Goal: Task Accomplishment & Management: Manage account settings

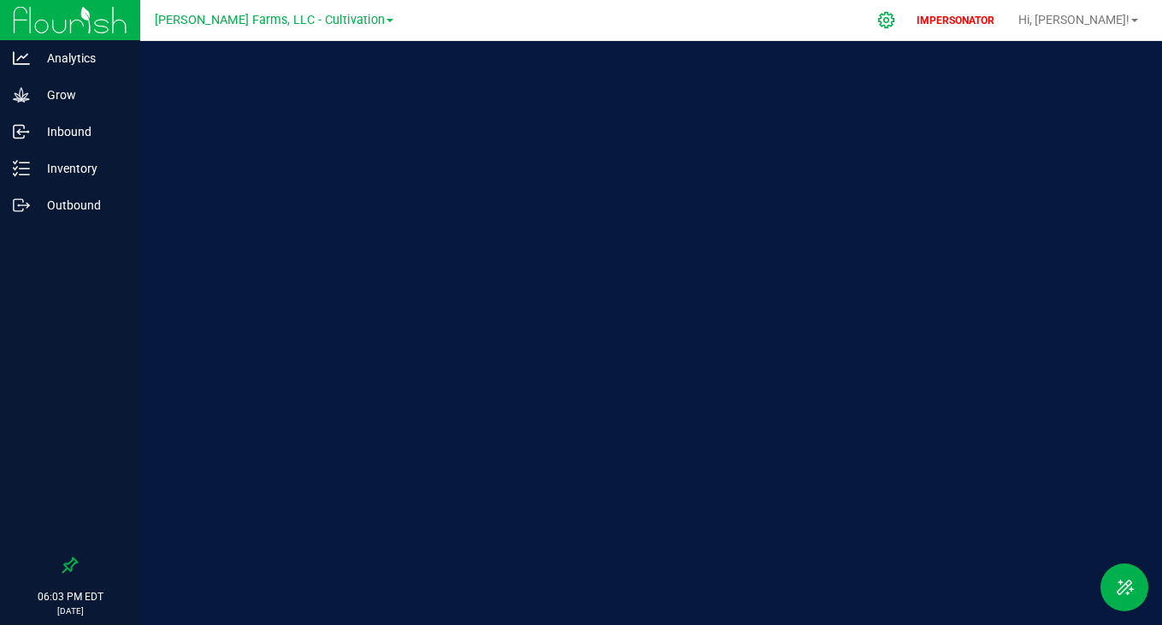
click at [895, 26] on icon at bounding box center [886, 20] width 18 height 18
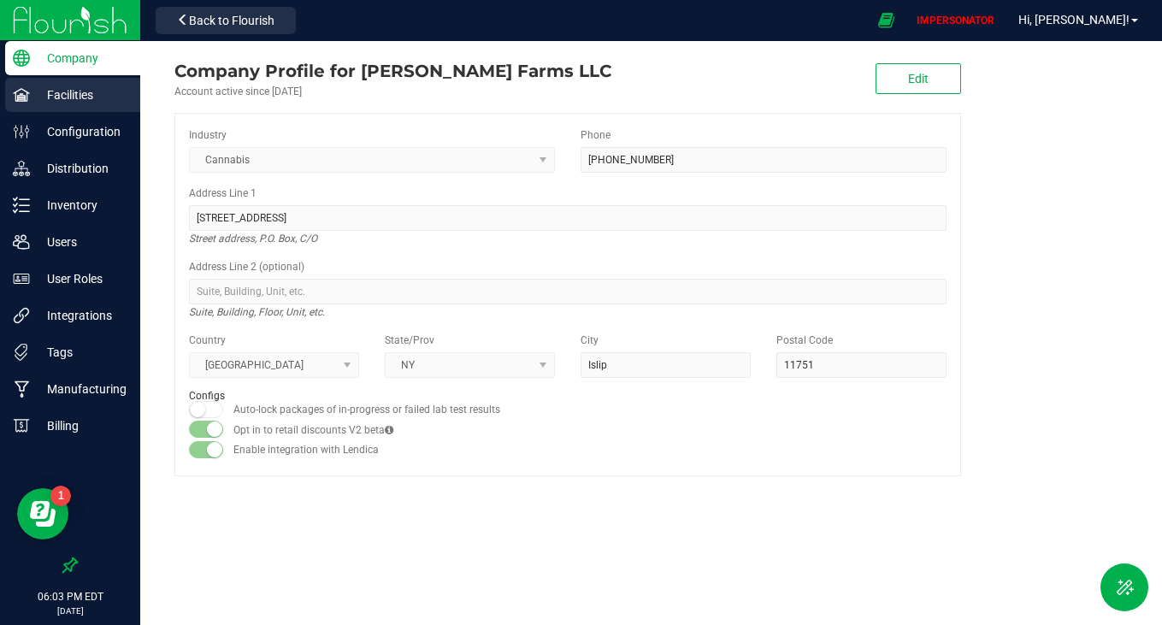
click at [78, 88] on p "Facilities" at bounding box center [81, 95] width 103 height 21
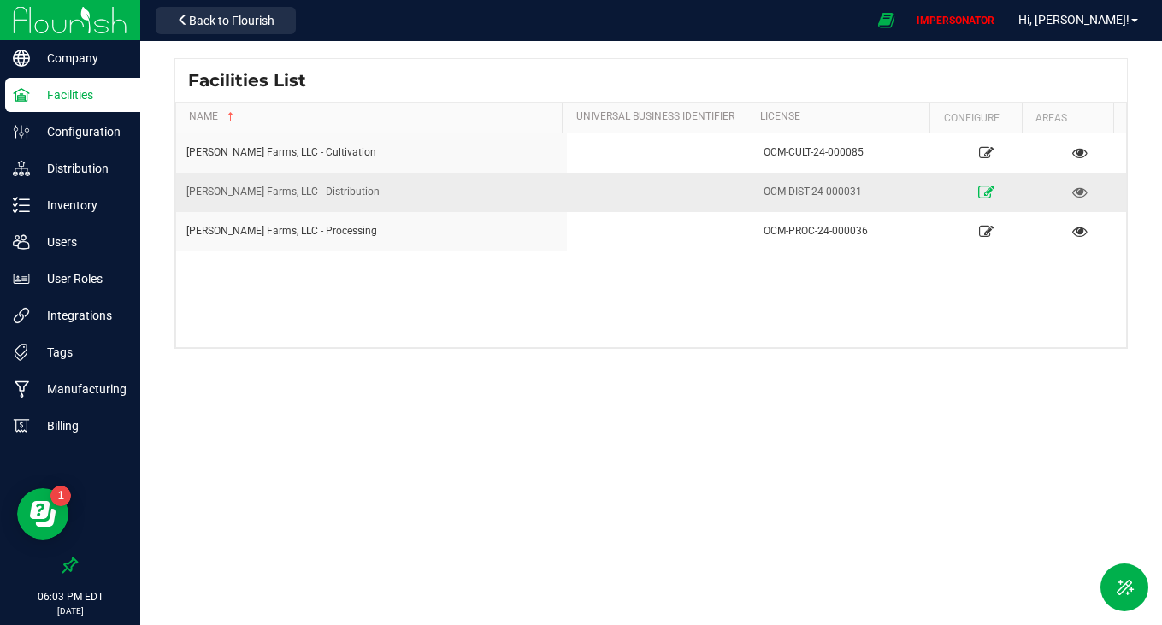
click at [978, 185] on icon at bounding box center [986, 191] width 16 height 12
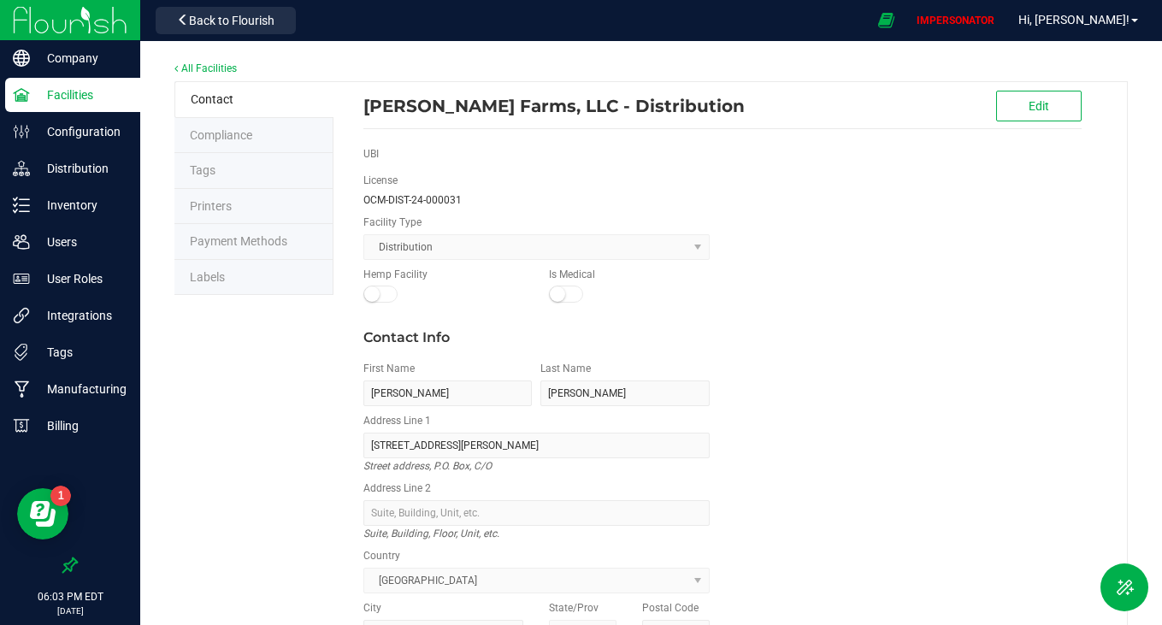
click at [250, 272] on li "Labels" at bounding box center [253, 278] width 159 height 36
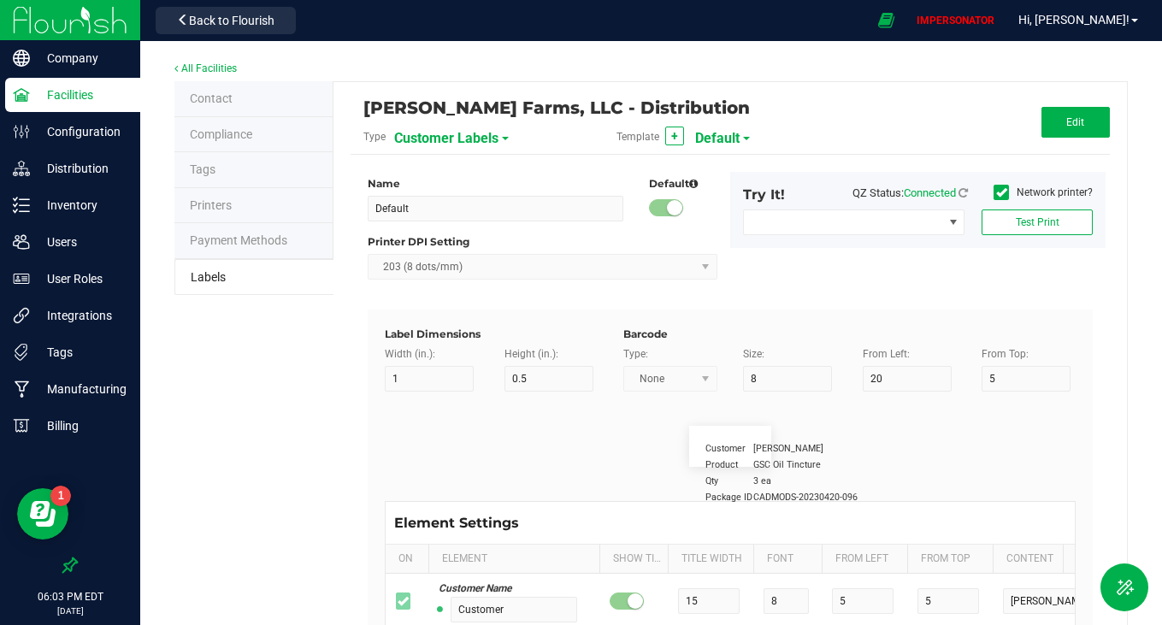
click at [450, 140] on span "Customer Labels" at bounding box center [446, 138] width 104 height 29
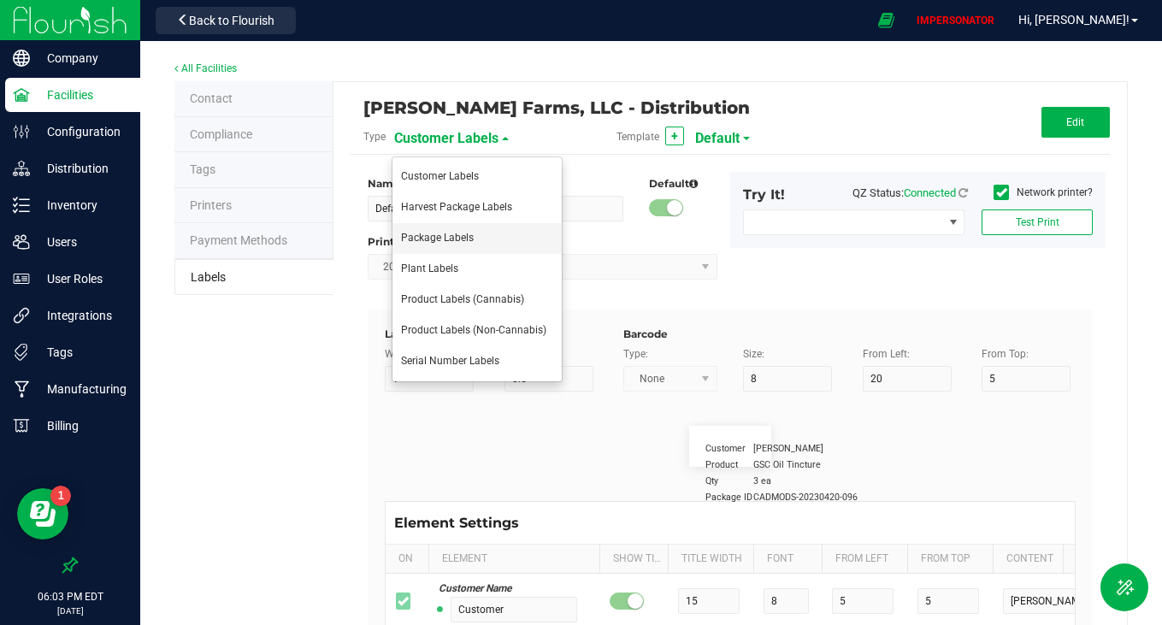
click at [438, 240] on span "Package Labels" at bounding box center [437, 238] width 73 height 12
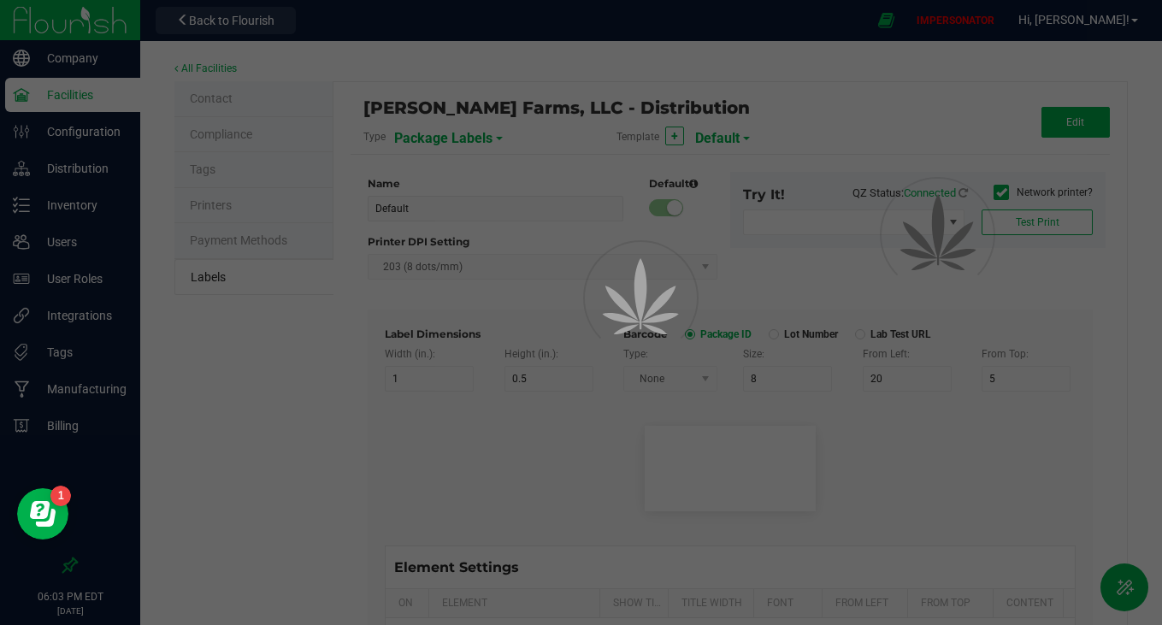
type input "Zebra 4x2"
type input "4"
type input "2"
type input "10"
type input "35"
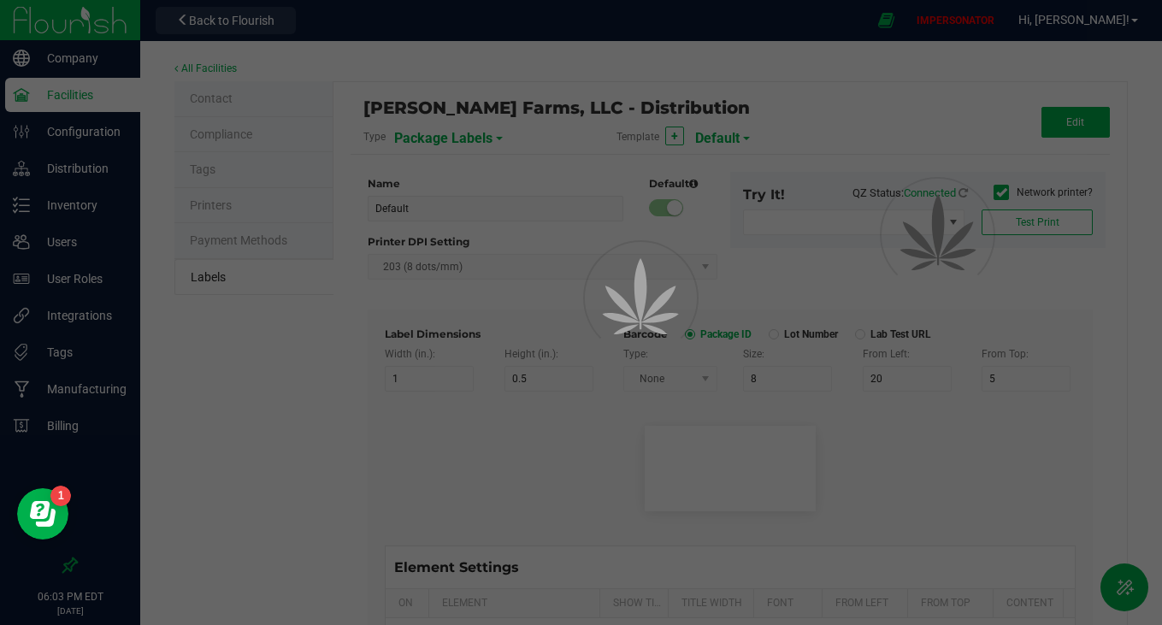
type input "45"
type input "Package ID"
type input "25"
type input "10"
type input "CADMODS-20230420-096"
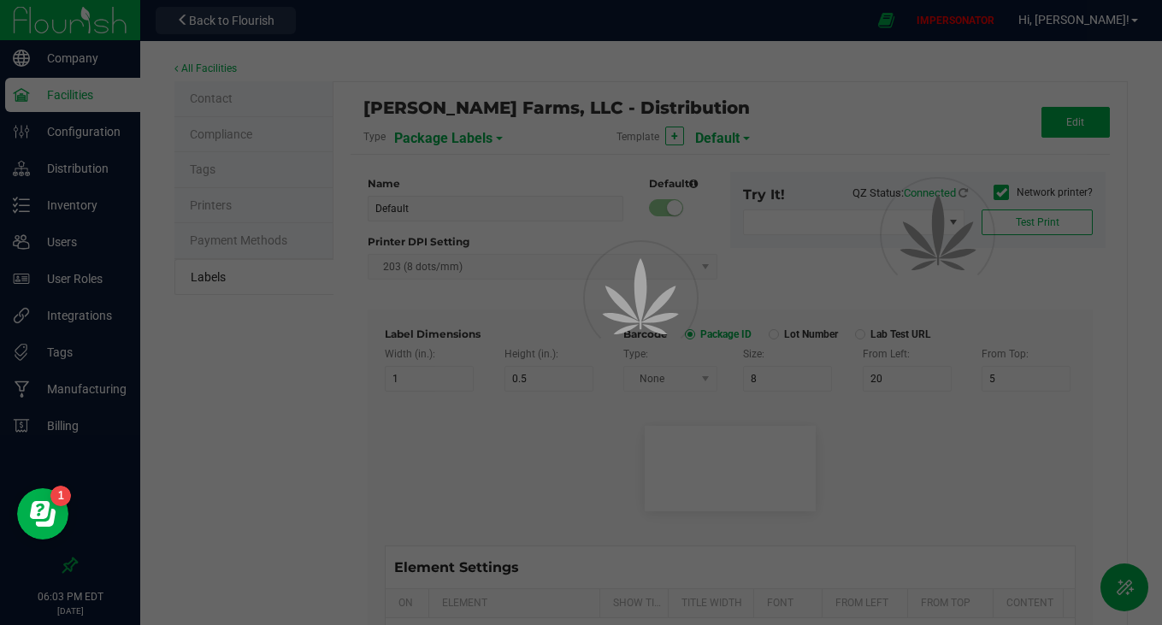
type input "SKU Name"
type input "25"
type input "10"
type input "Gelato Pen"
type input "Strain"
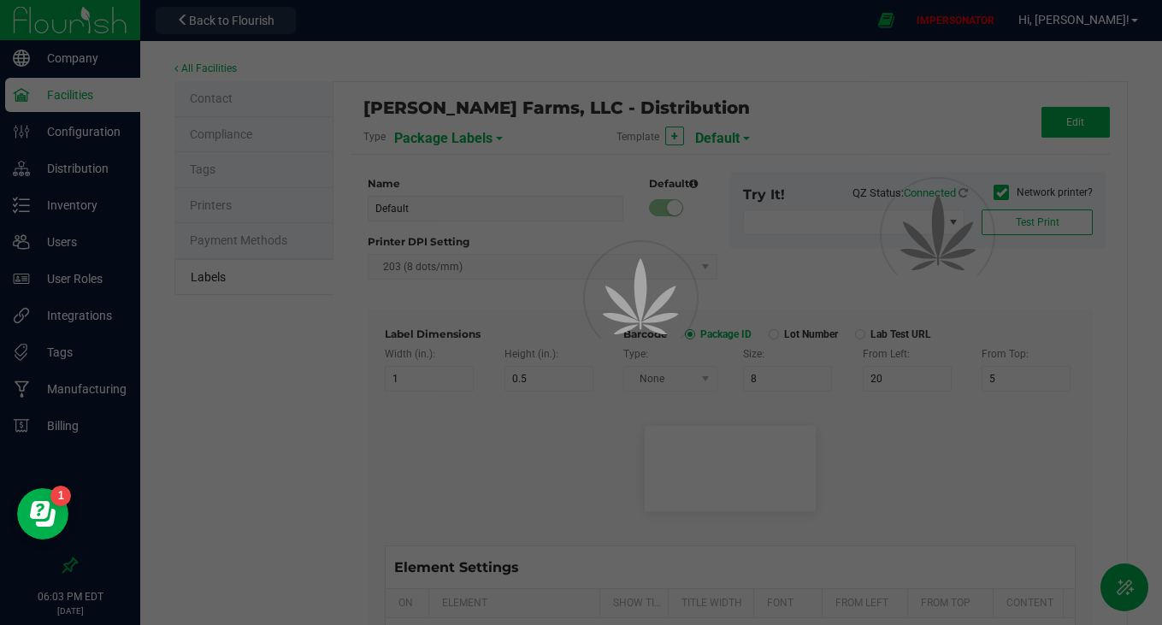
type input "25"
type input "10"
type input "Gelato"
type input "Size"
type input "25"
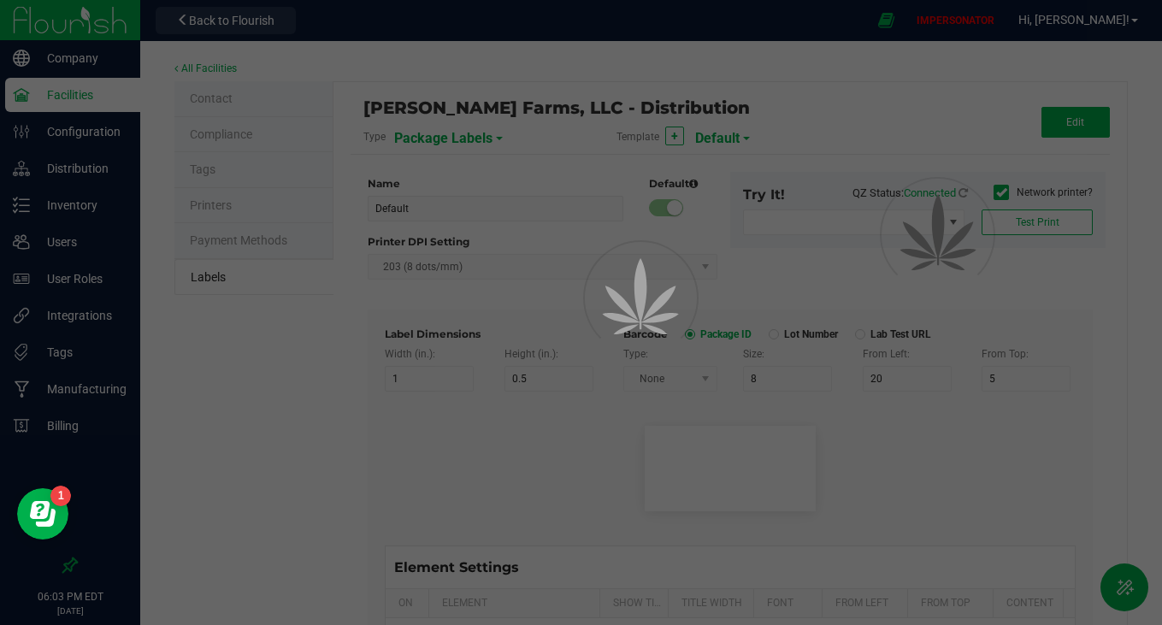
type input "10"
type input "44 units"
type input "Package Date"
type input "25"
type input "10"
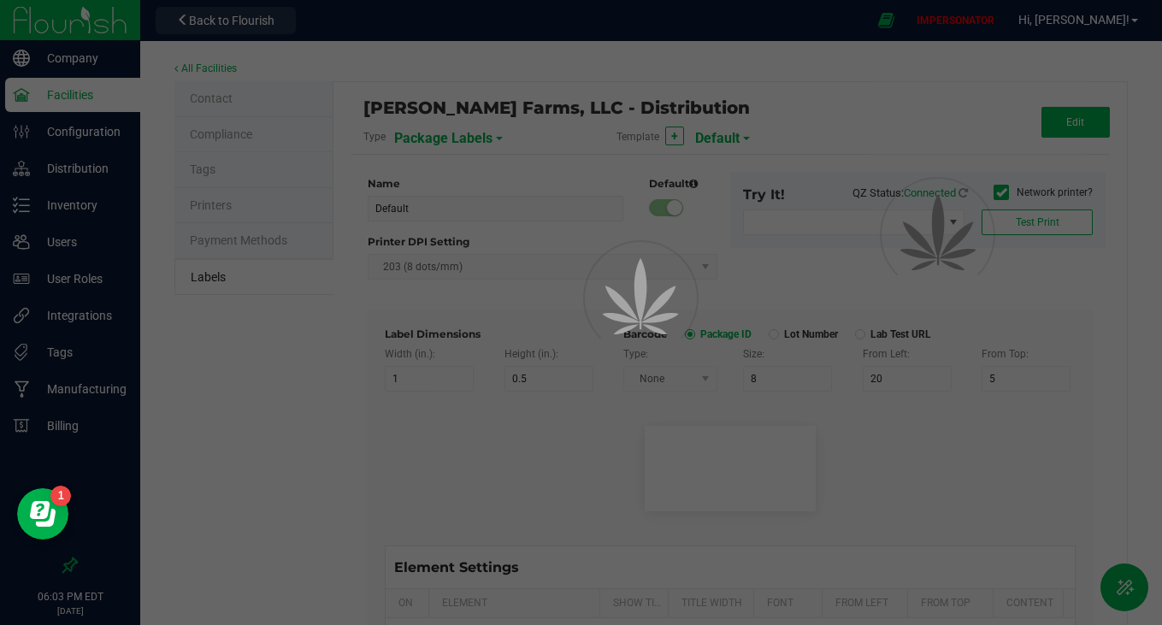
type input "25"
type input "[DATE] 10:14pm"
type input "Lot Number"
type input "25"
type input "10"
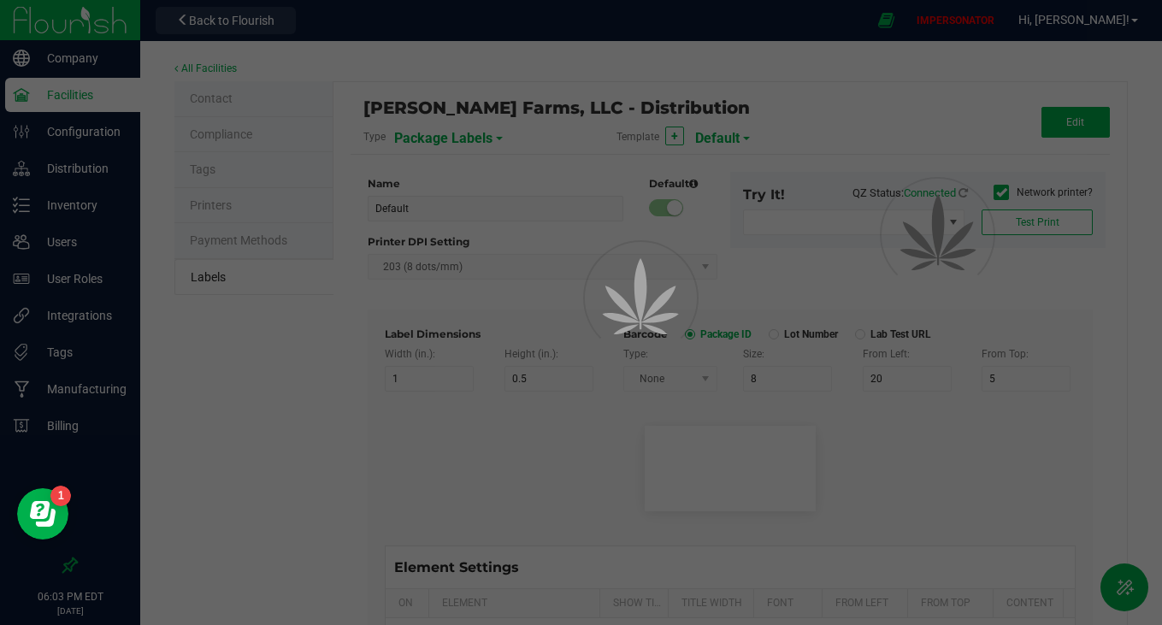
type input "30"
type input "LOT918234"
type input "SKU"
type input "25"
type input "10"
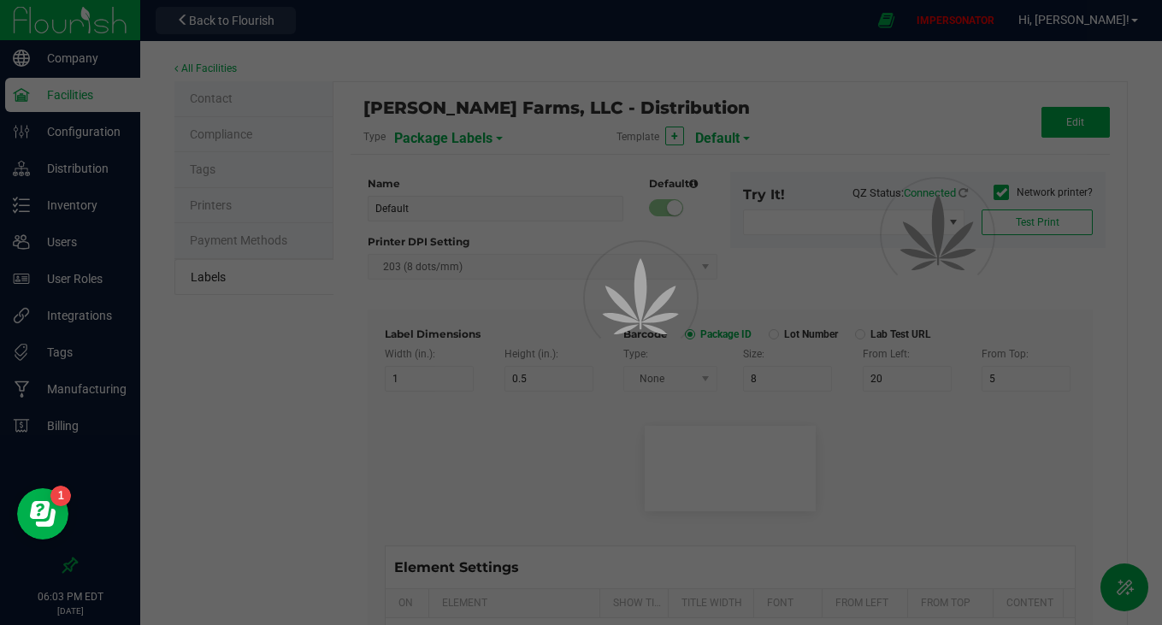
type input "30"
type input "42P017"
type input "Ref Field 1"
type input "25"
type input "10"
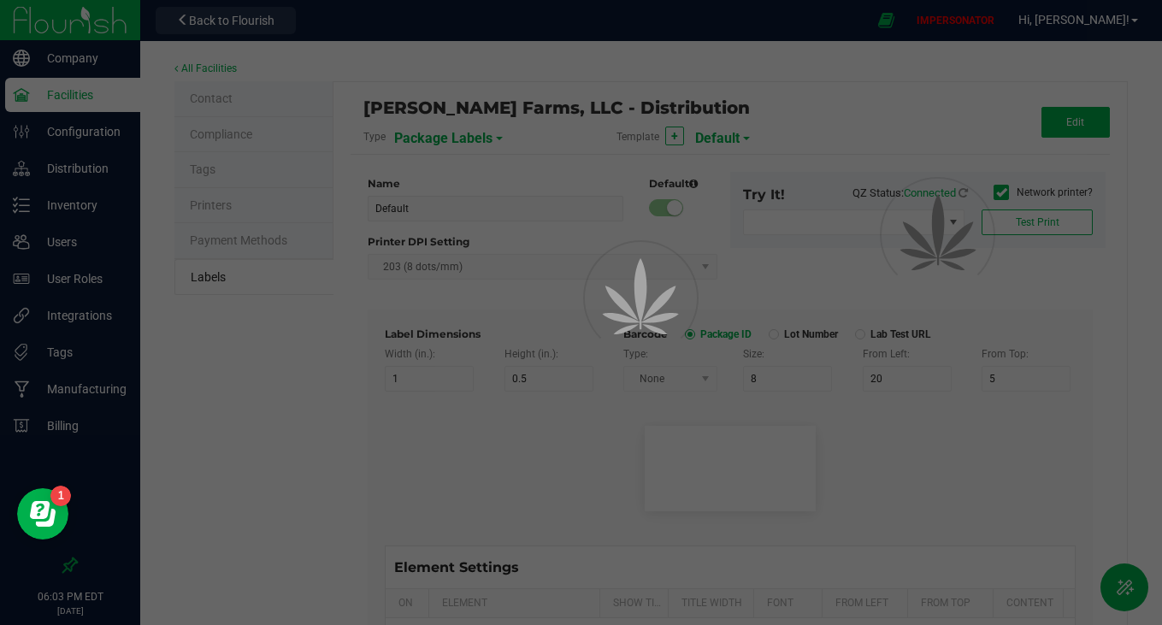
type input "35"
type input "Ref Field 1 Value"
type input "Ref Field 2"
type input "25"
type input "10"
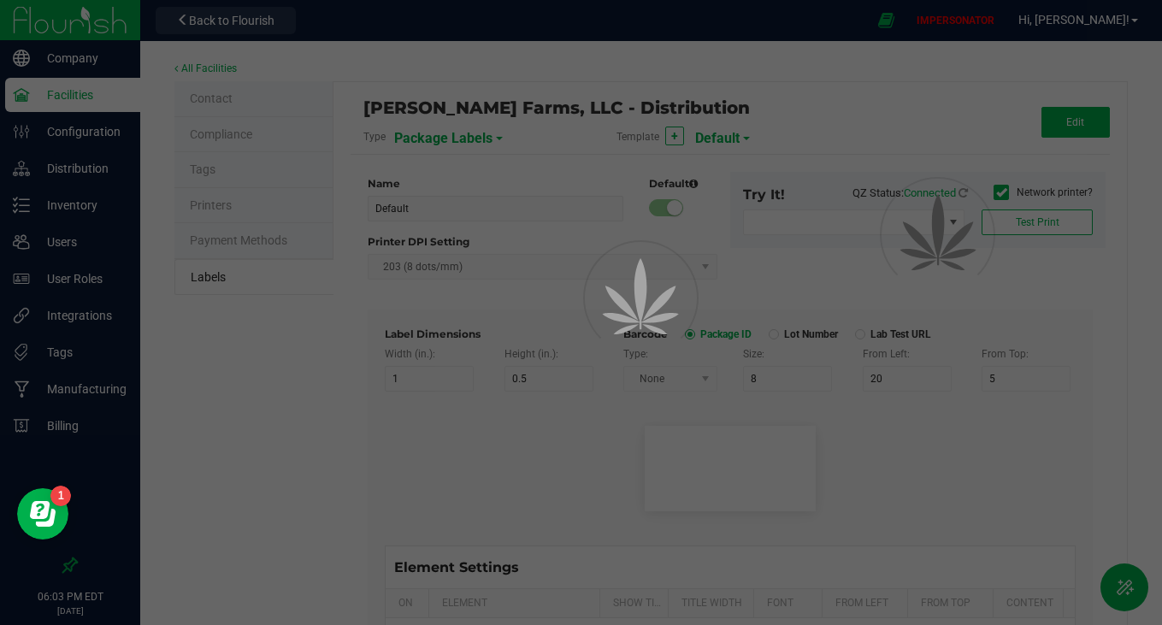
type input "35"
type input "Ref Field 2 Value"
type input "Ref Field 3"
type input "25"
type input "10"
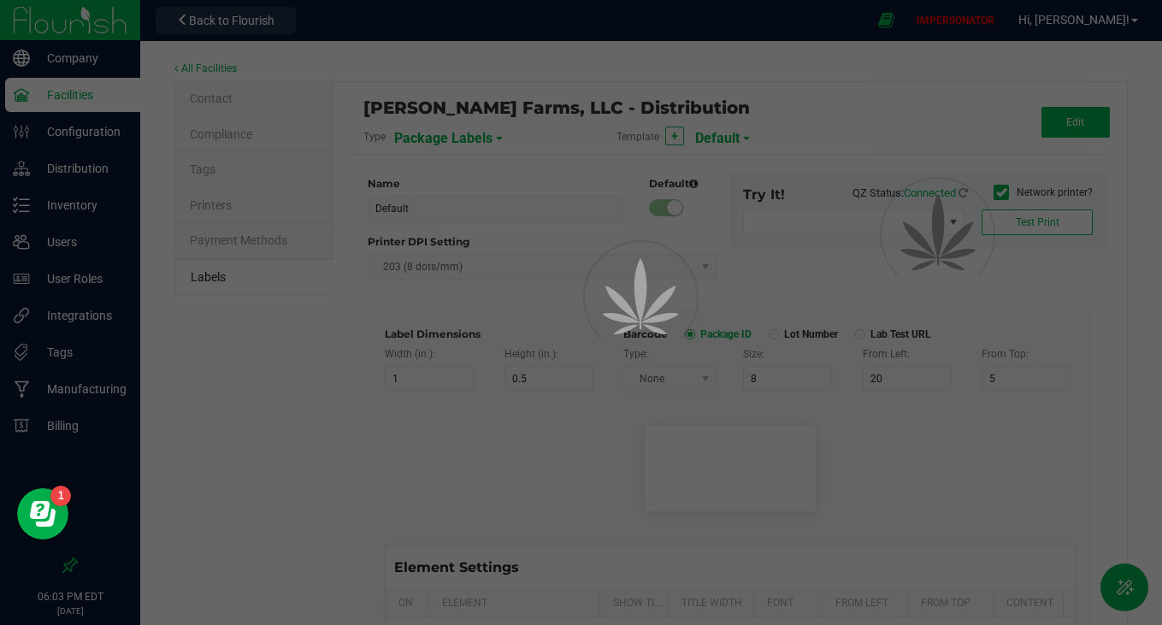
type input "35"
type input "Ref Field 3 Value"
type input "Item Ref Field 1"
type input "25"
type input "10"
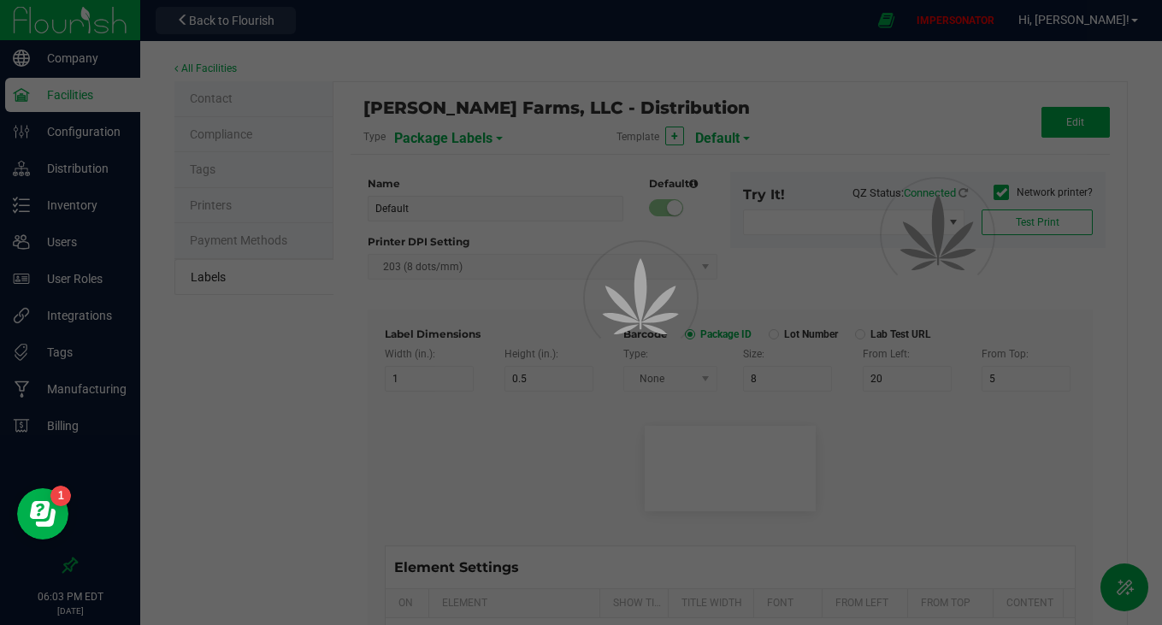
type input "35"
type input "Item Ref Field 1 Value"
type input "Item Ref Field 2"
type input "25"
type input "10"
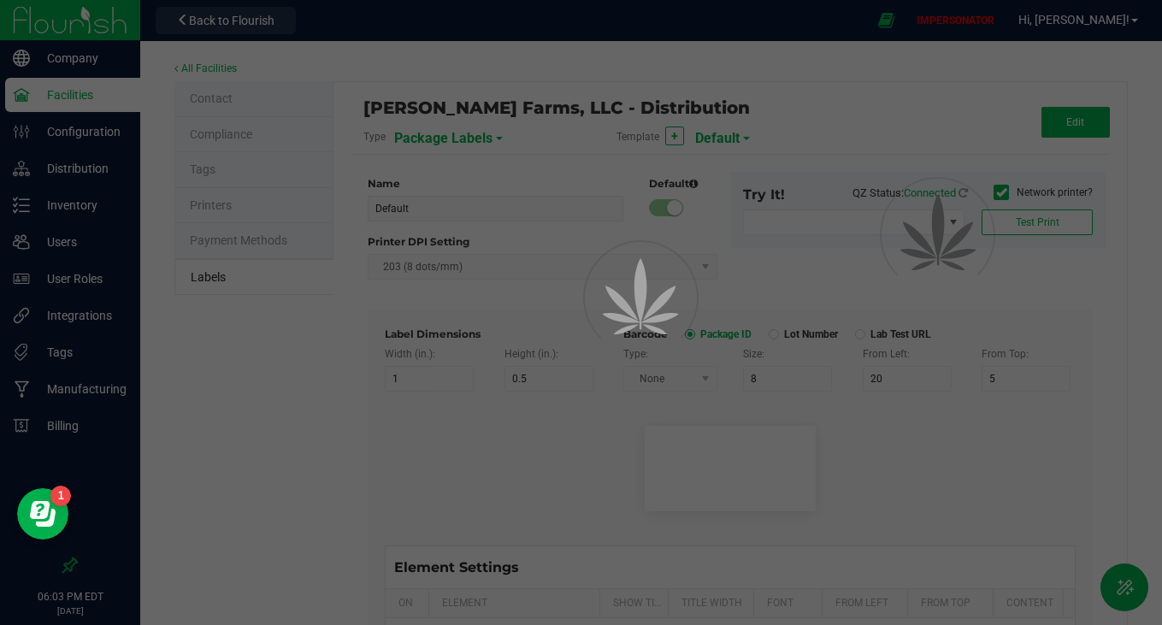
type input "35"
type input "Item Ref Field 2 Value"
type input "Item Ref Field 3"
type input "25"
type input "10"
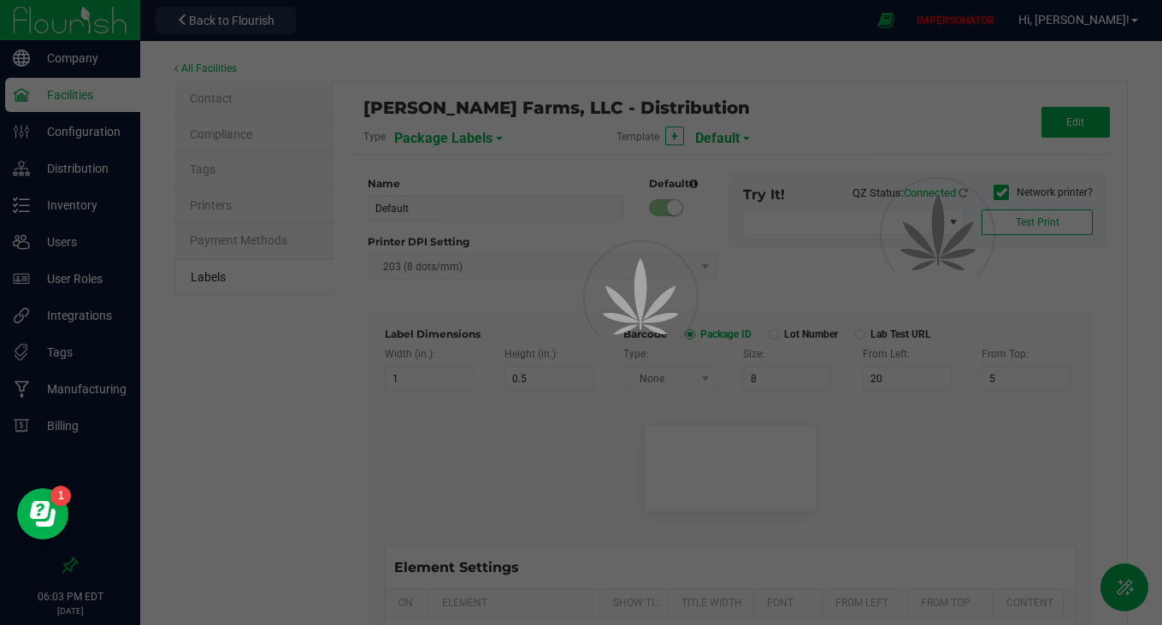
type input "35"
type input "Item Ref Field 3 Value"
type input "Item Ref Field 4"
type input "25"
type input "10"
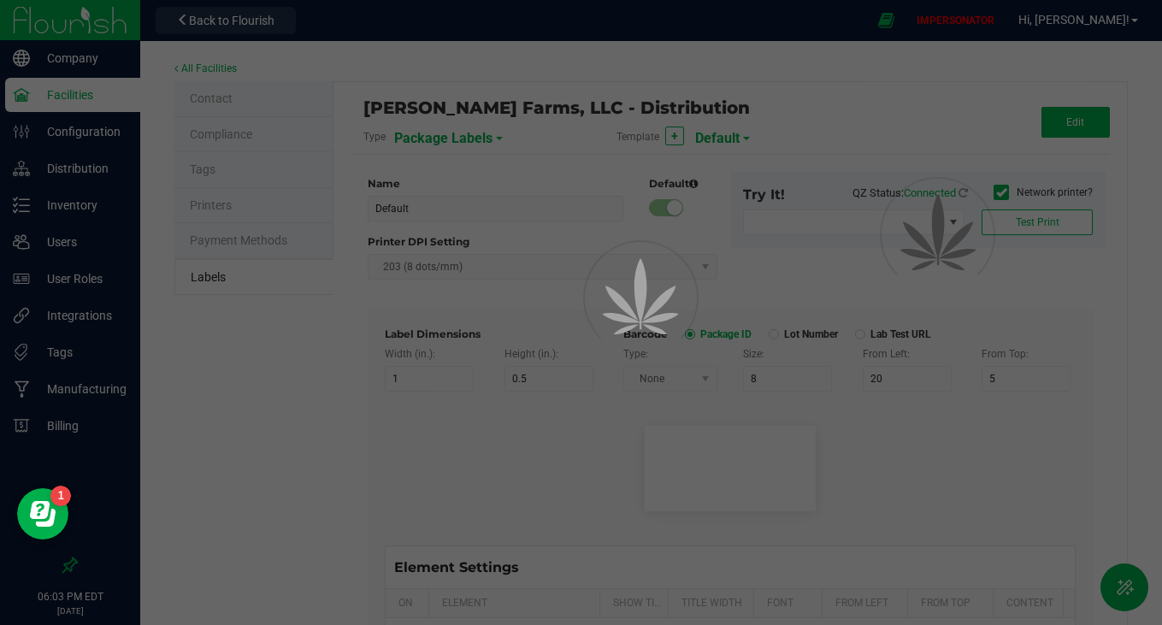
type input "35"
type input "Item Ref Field 4 Value"
type input "Item Ref Field 5"
type input "25"
type input "10"
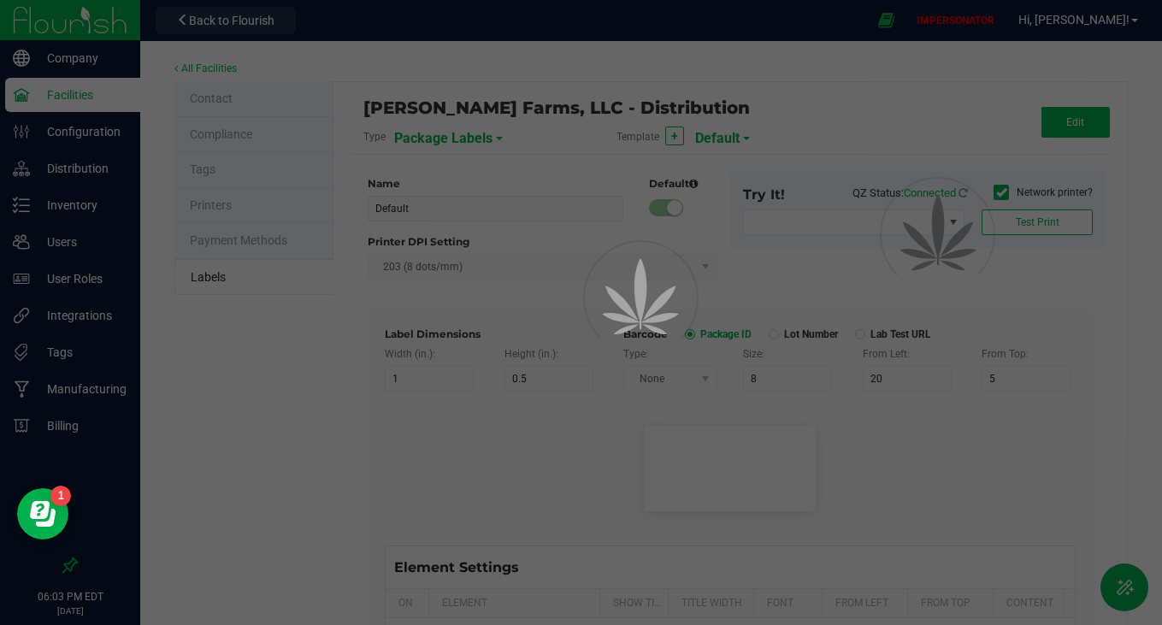
type input "35"
type input "Item Ref Field 5 Value"
type input "NDC Number"
type input "25"
type input "10"
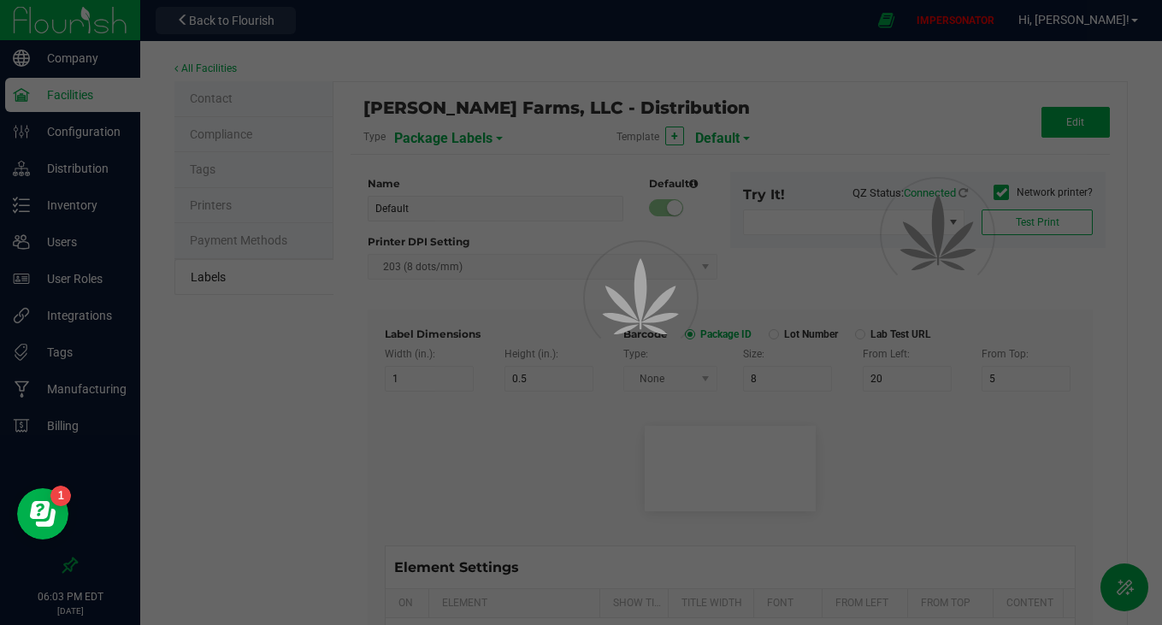
type input "35"
type input "[PHONE_NUMBER]"
type input "Number of Servings"
type input "25"
type input "10"
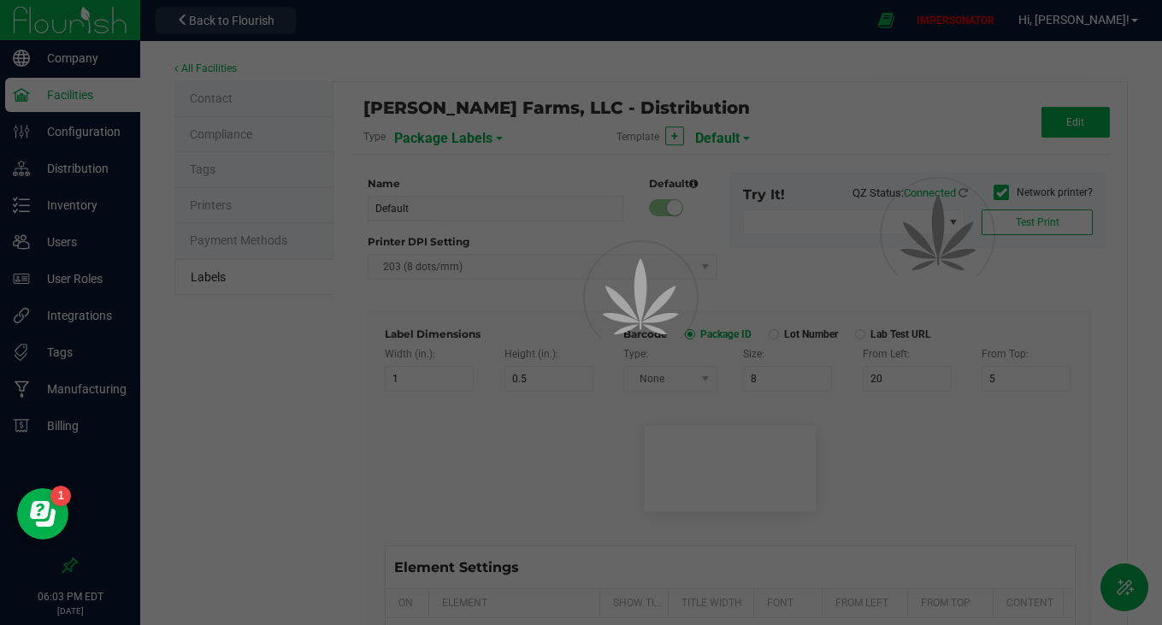
type input "35"
type input "4 servings/item"
type input "Serving Size"
type input "25"
type input "10"
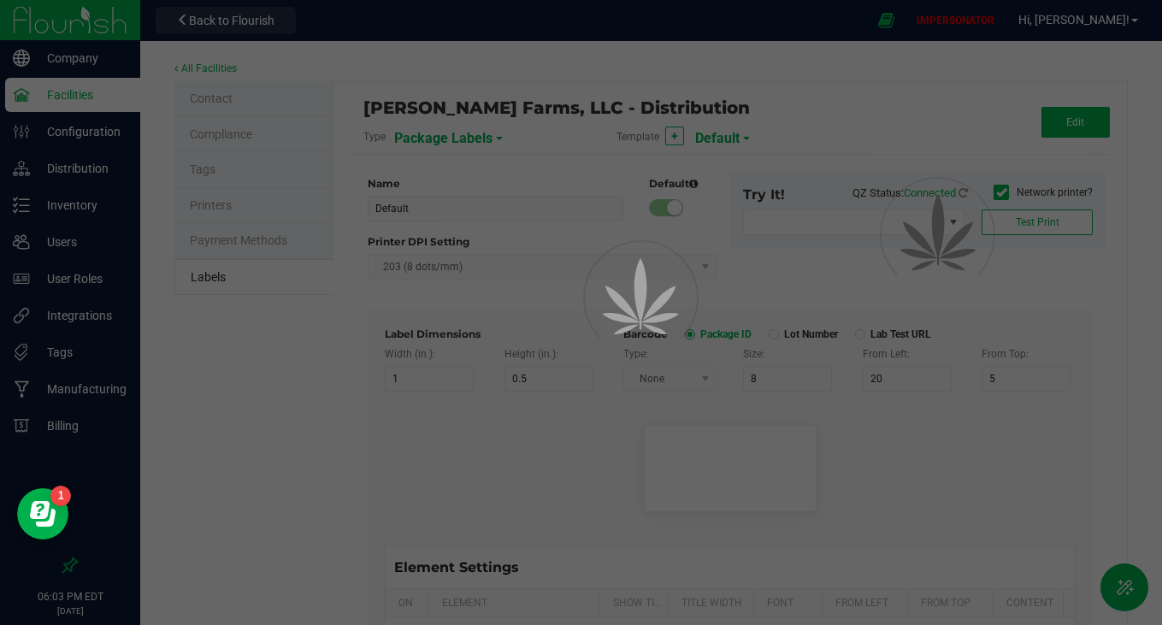
type input "35"
type input "1 cup"
type input "Serving Size (Grams)"
type input "25"
type input "10"
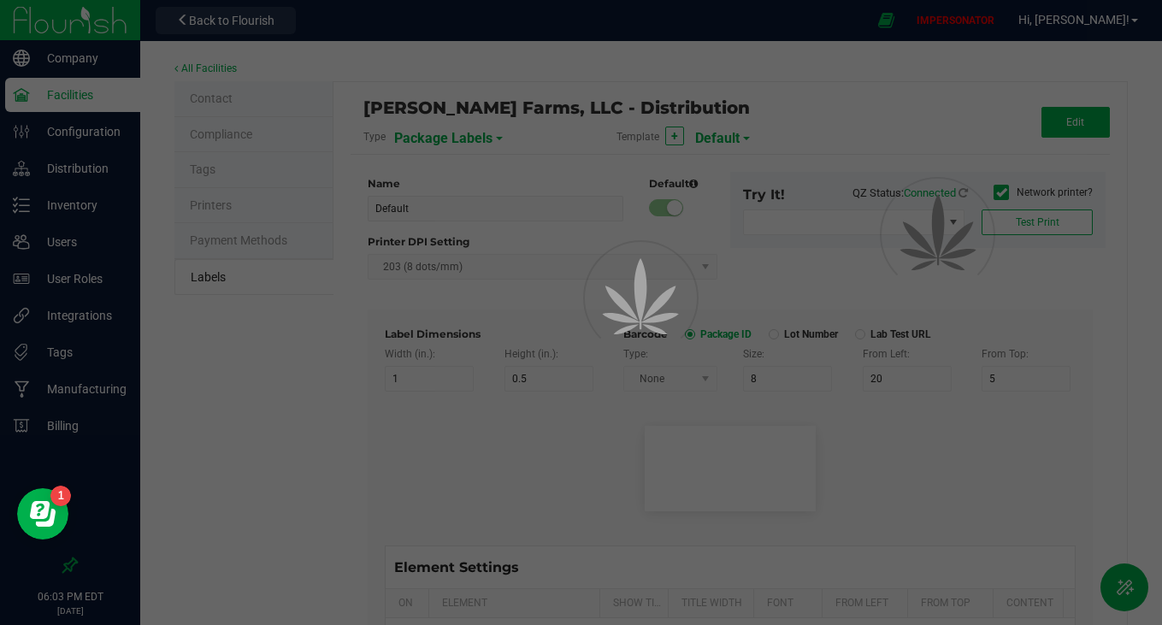
type input "35"
type input "4 g"
type input "Item Ingredients"
type input "25"
type input "10"
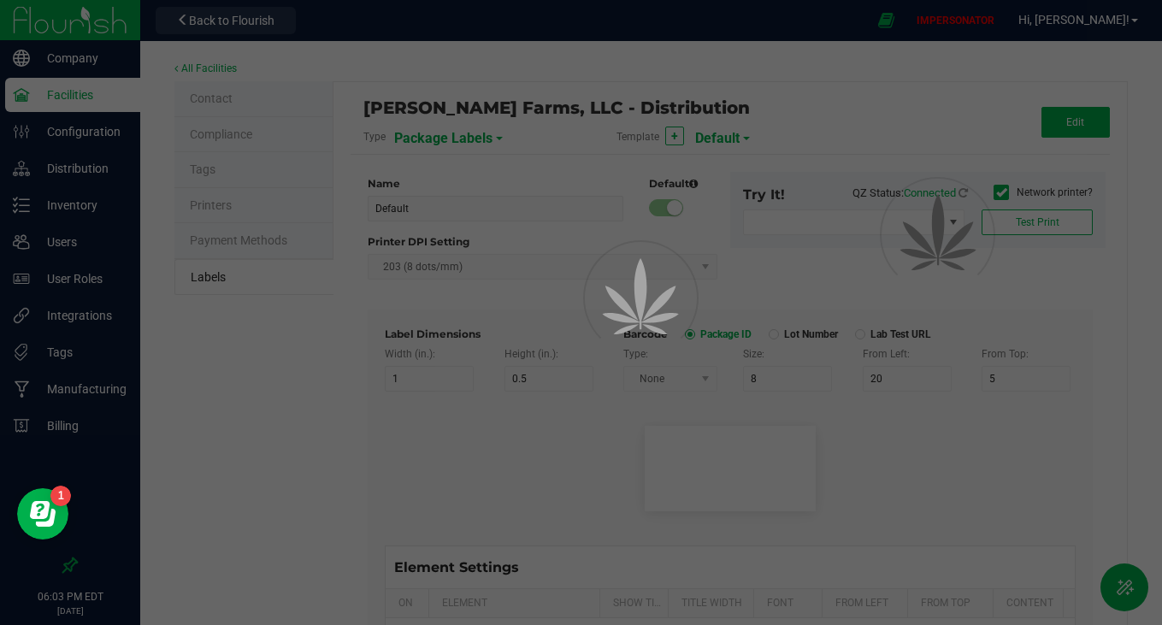
type input "35"
type input "Ingredient one, ingredient two"
type input "Allergens"
type input "25"
type input "10"
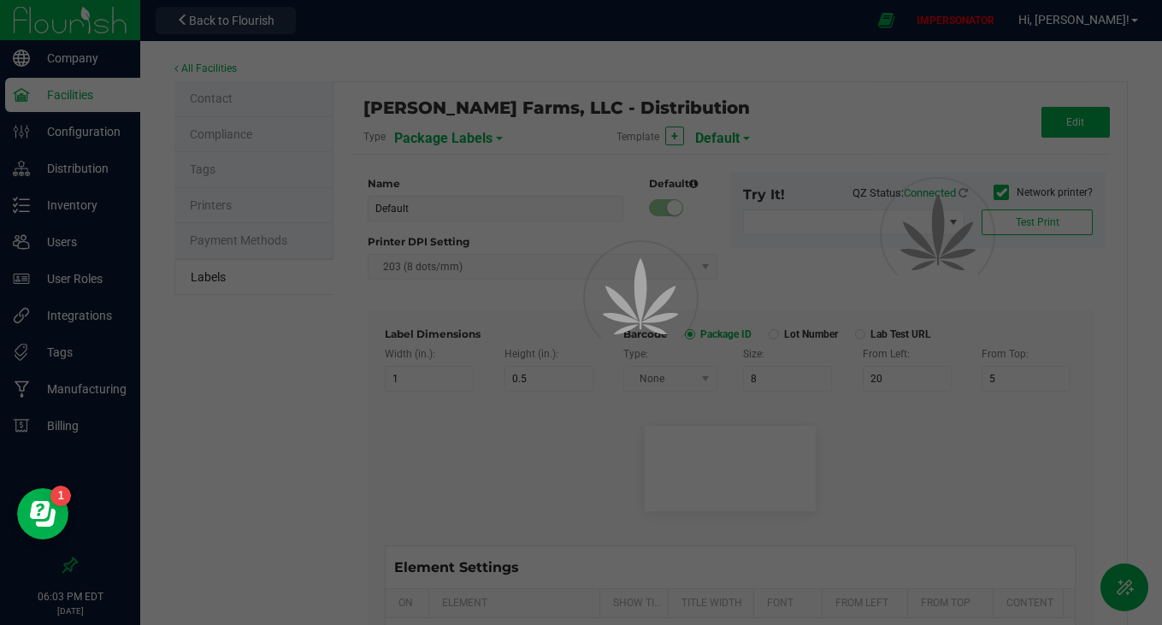
type input "35"
type input "Tree Nuts, Soy, Wheat"
type input "Feel"
type input "25"
type input "10"
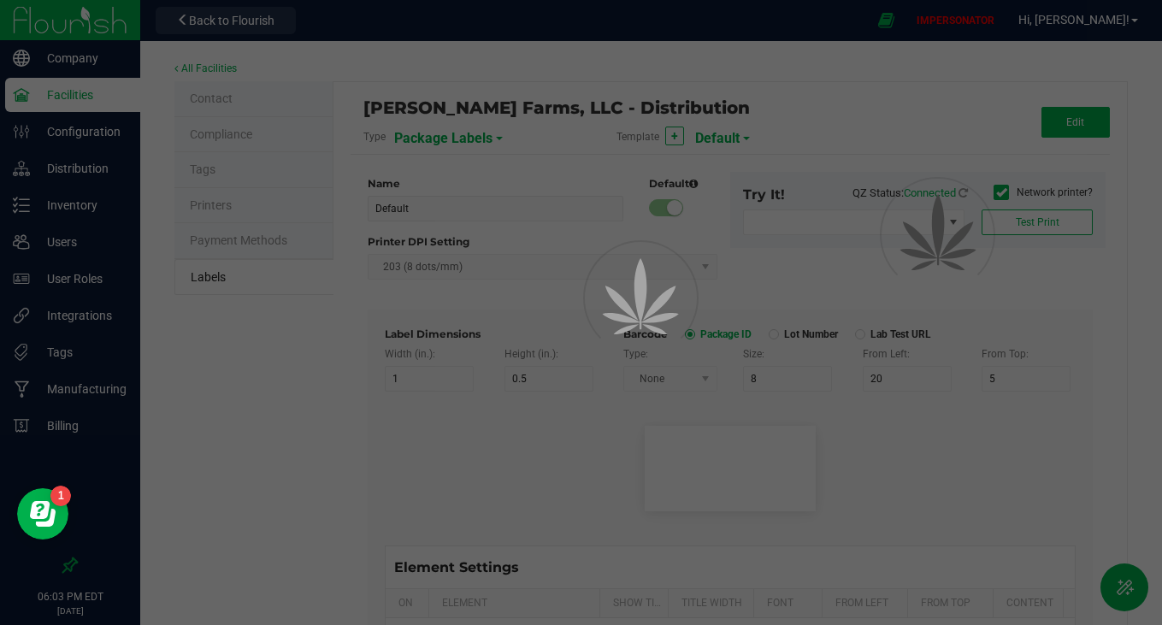
type input "35"
type input "Relaxed"
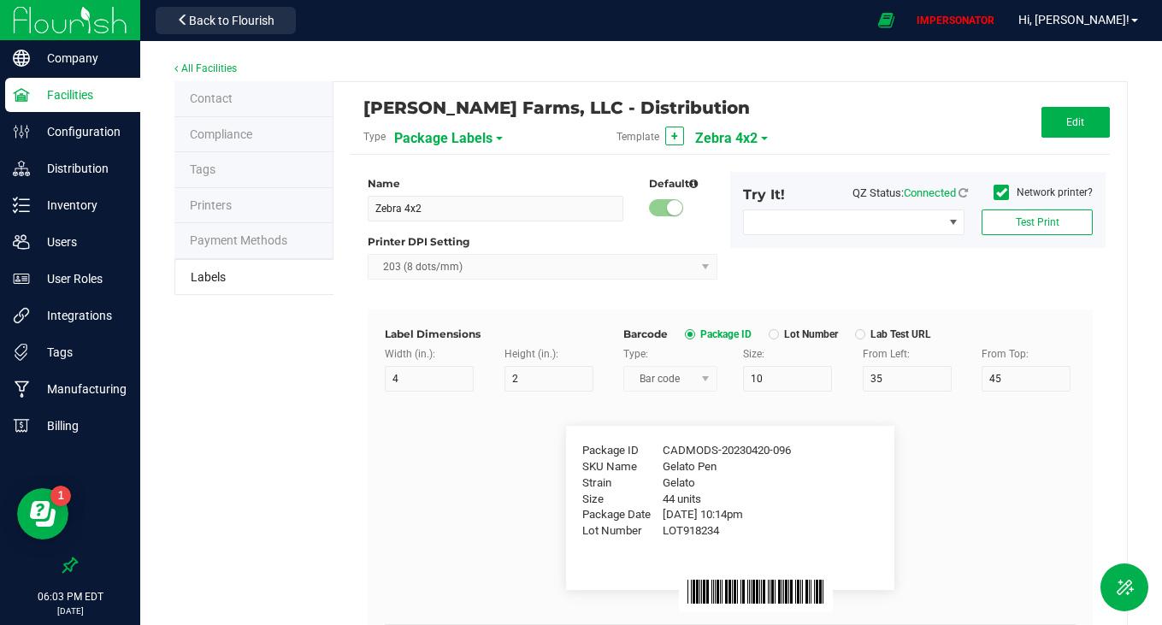
click at [739, 126] on span "Zebra 4x2" at bounding box center [726, 138] width 62 height 29
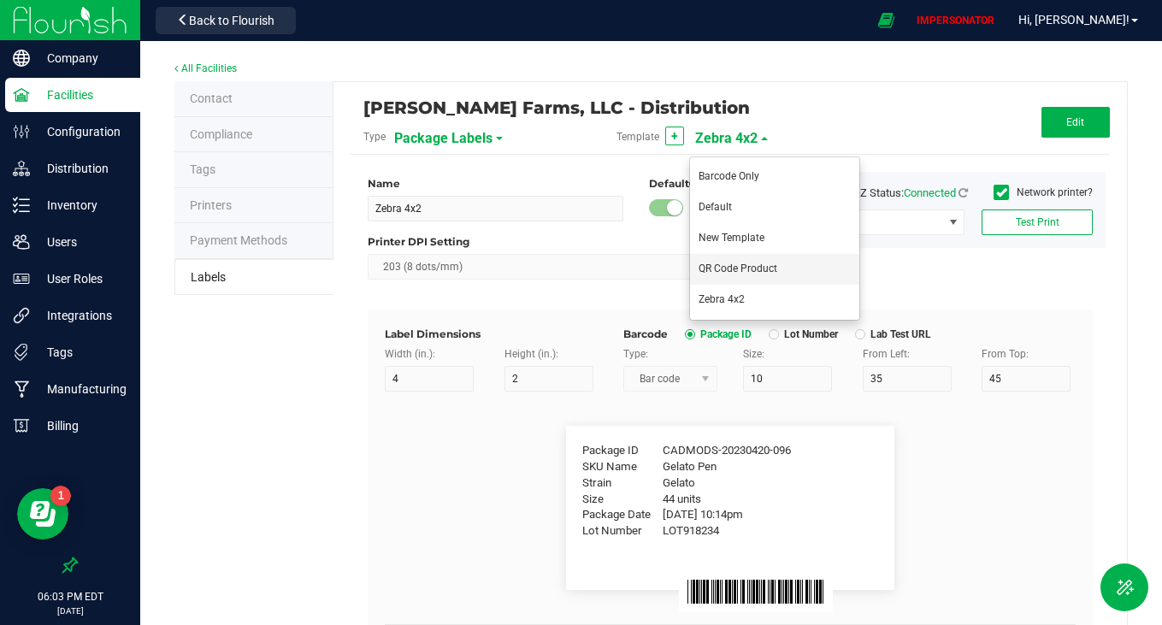
click at [719, 268] on span "QR Code Product" at bounding box center [737, 268] width 79 height 12
type input "QR Code Product"
type input "3"
type input "8"
type input "5"
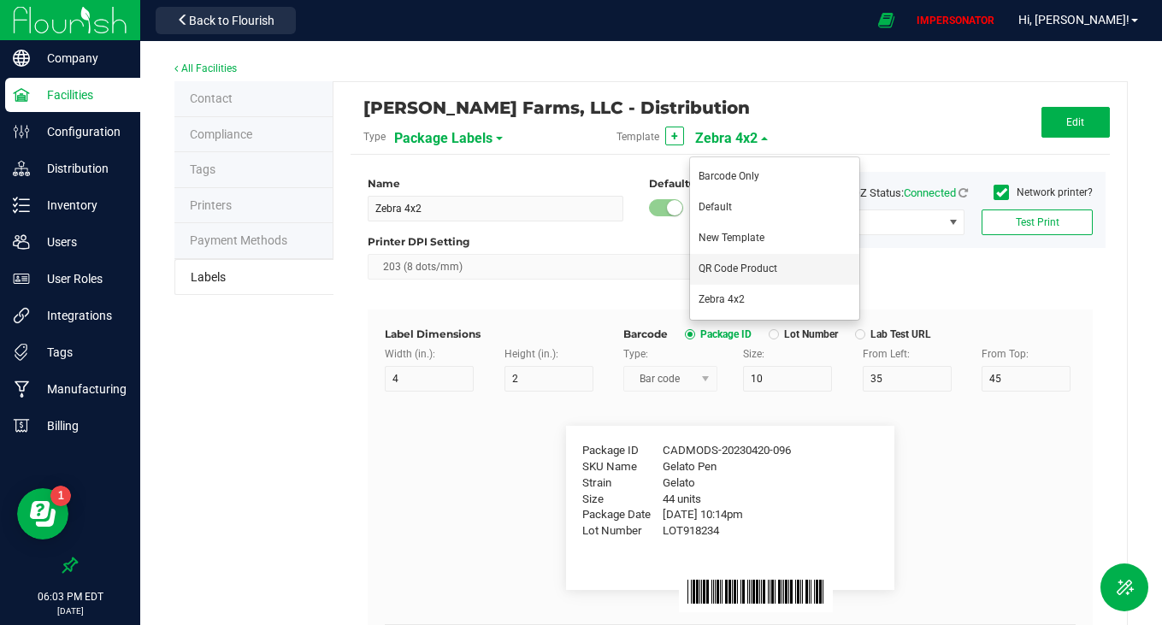
type input "40"
type input "44 ea"
type input "Moisture %"
type input "8.40 %"
type input "Strain Description"
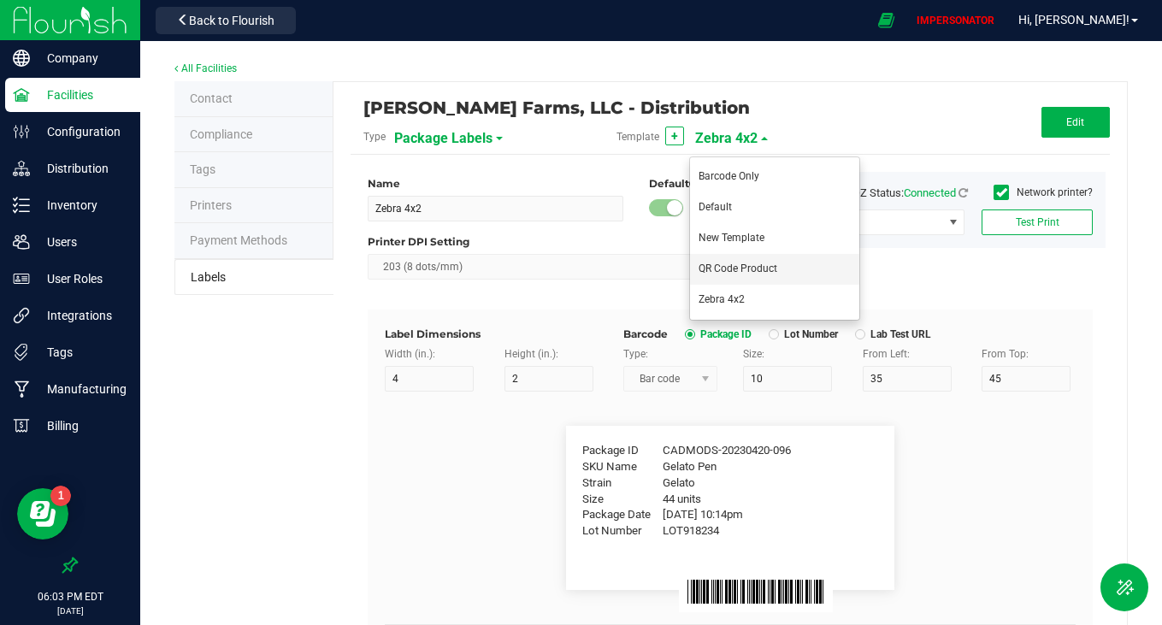
type input "Pineapple, Molasses, Napalm"
type input "Strain Type"
type input "Indica"
type input "Order ID"
type input "00256420"
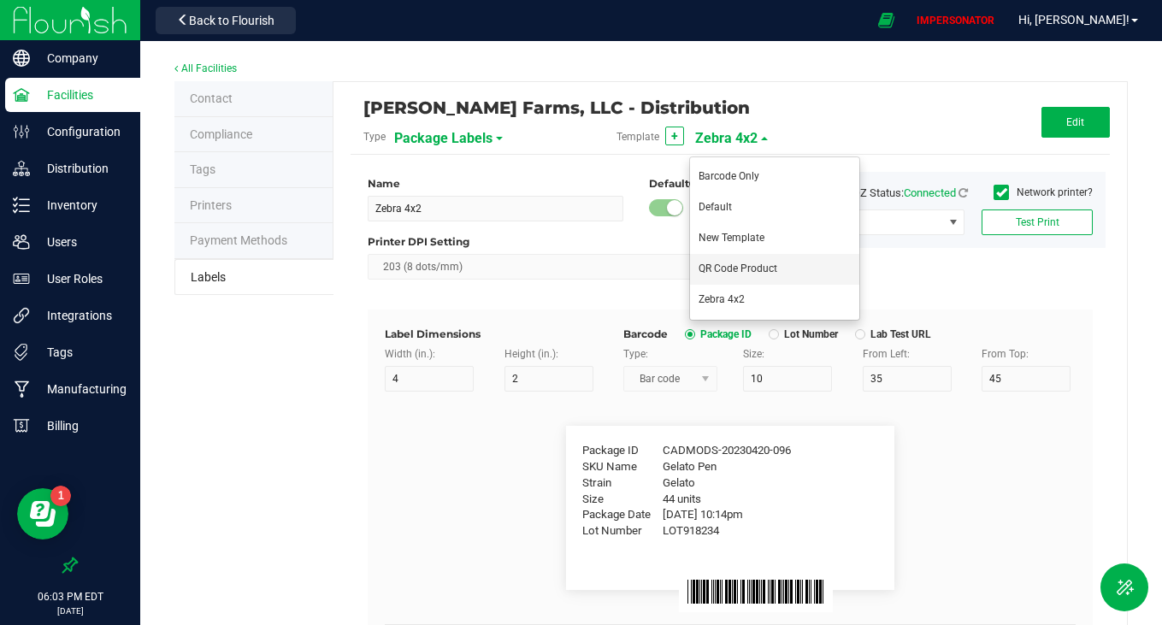
type input "Brand"
type input "30"
type input "Cannabis Co."
type input "Product Line"
type input "Dry Buds"
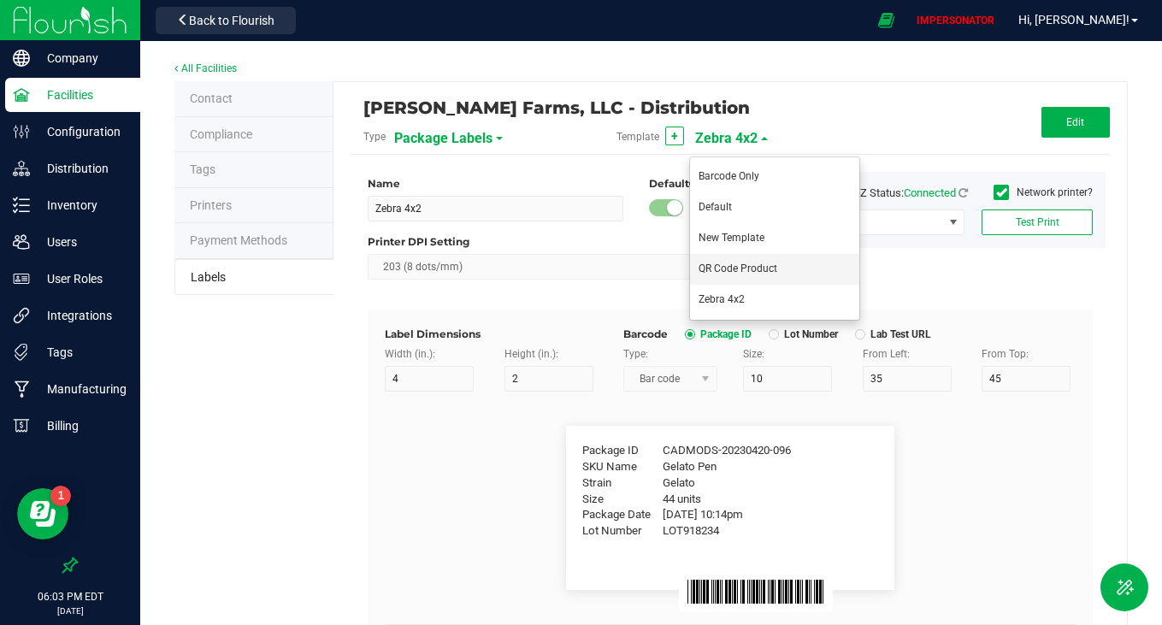
type input "Extraction"
type input "[MEDICAL_DATA]"
type input "Unit Weight"
type input "3.5 g"
type input "Unit Weight (Ounces)"
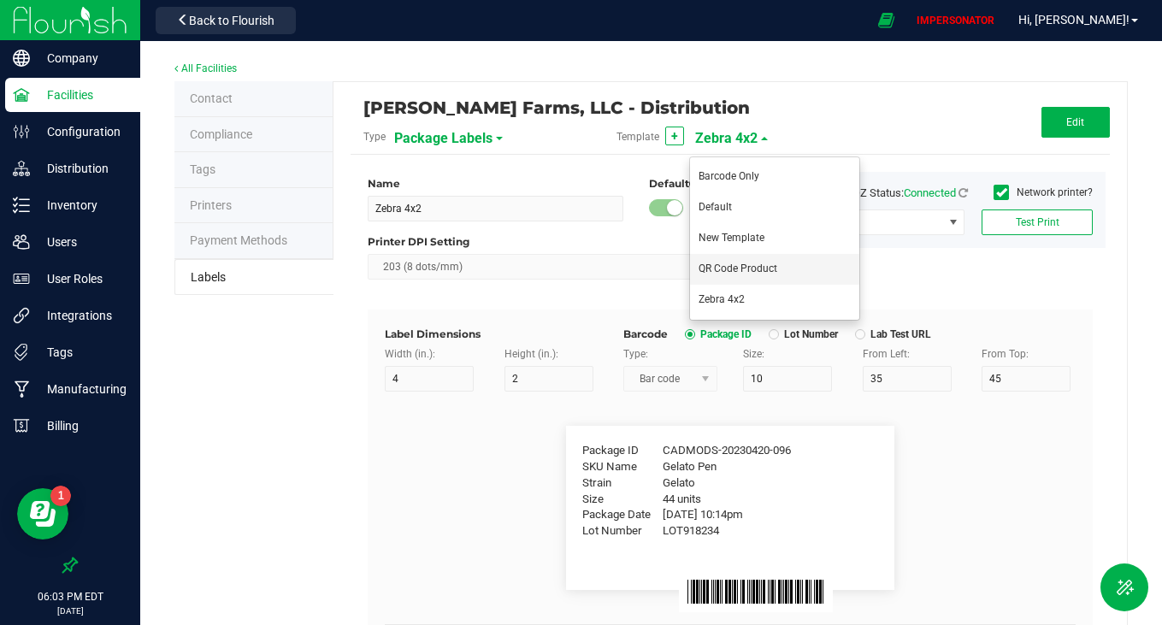
type input "1.0 oz"
type input "Unit Volume"
type input "100 ml"
type input "Unit Price"
type input "$49.99"
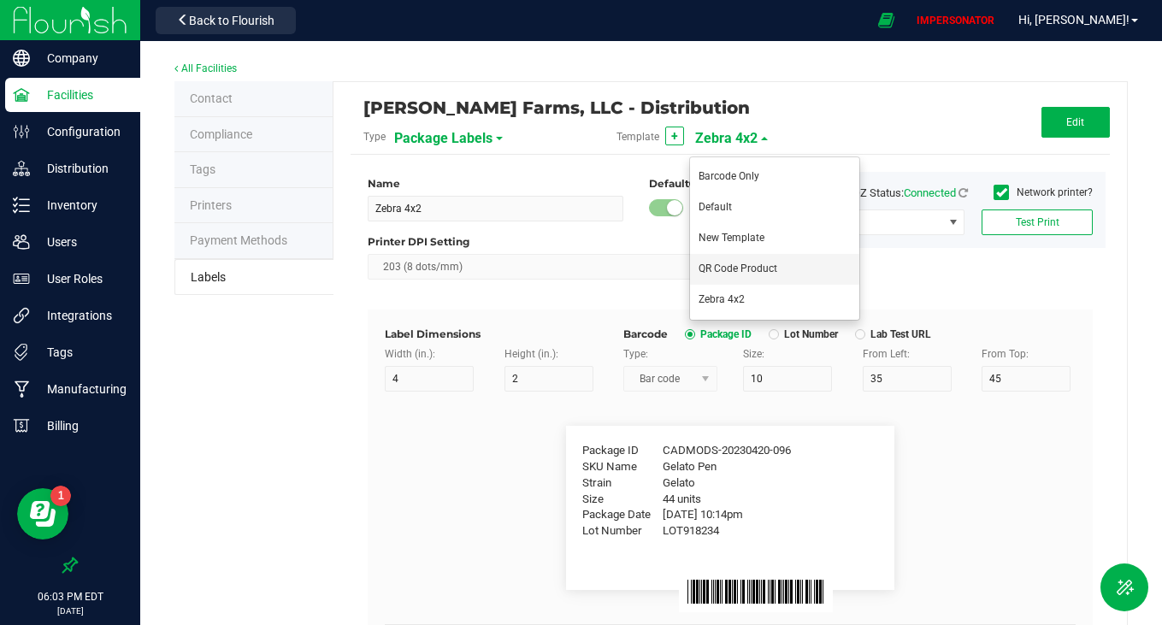
type input "Total Price"
type input "Use By Date"
type input "[DATE] 10:14pm"
type input "Production Date"
type input "Lab Test Expiration Date"
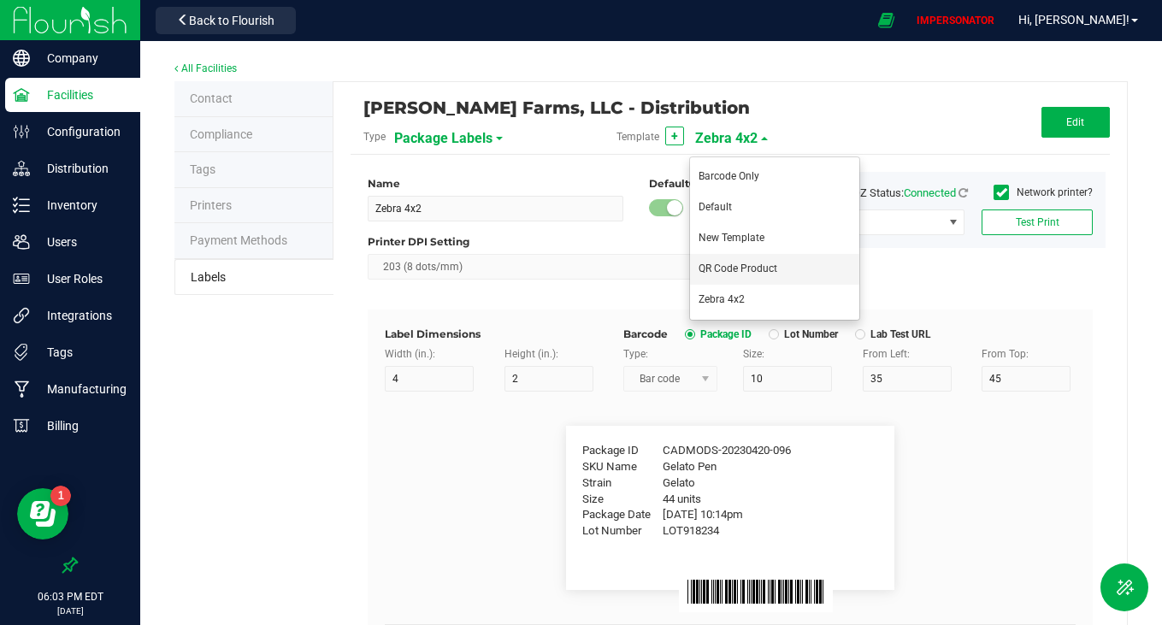
type input "Harvest"
type input "25"
type input "GELATO-20230420"
type input "Harvest Date"
type input "[DATE]"
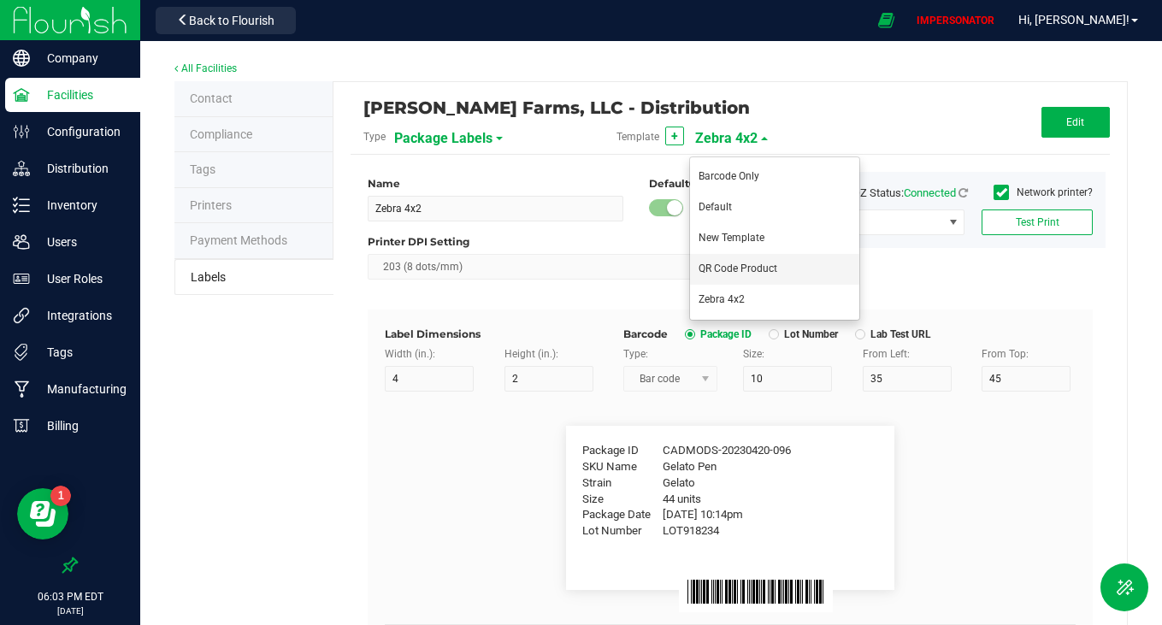
type input "Primary Vendor Legal Name"
type input "30"
type input "Acme CannaSupply Co., LLC"
type input "Primary Vendor DBA Name"
type input "Acme CannaSupply"
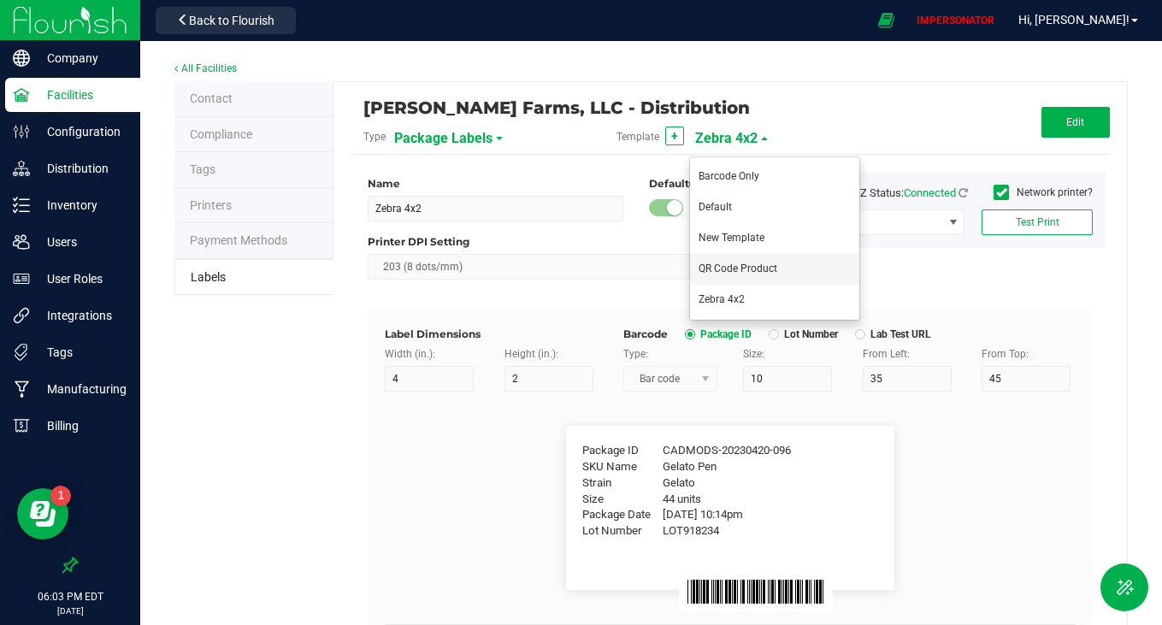
type input "Primary Vendor License"
type input "SP394729402"
type input "Primary Cultivator Legal Name"
type input "Acme CannaSupply Co., LLC"
type input "Primary Cultivator DBA Name"
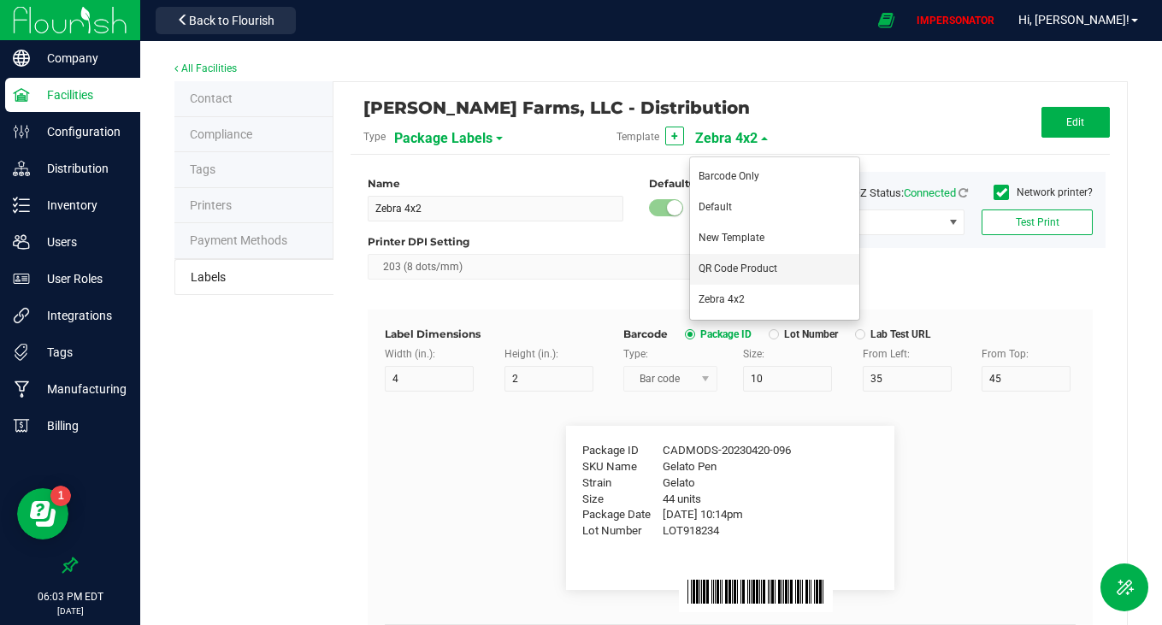
type input "Acme CannaSupply"
type input "Primary Cultivator License"
type input "SP394729402"
type input "Primary Manufacturer Legal Name"
type input "Acme CannaSupply Co., LLC"
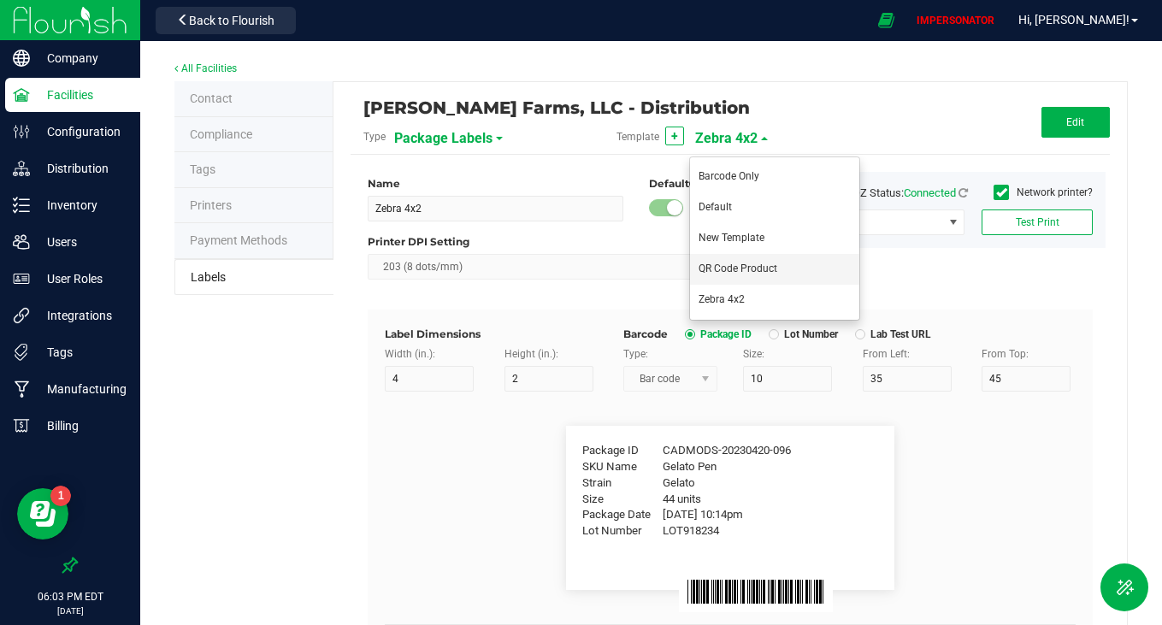
type input "Primary Manufacturer DBA Name"
type input "Acme CannaSupply"
type input "Primary Manufacturer License"
type input "SP394729402"
type input "Primary Packager Legal Name"
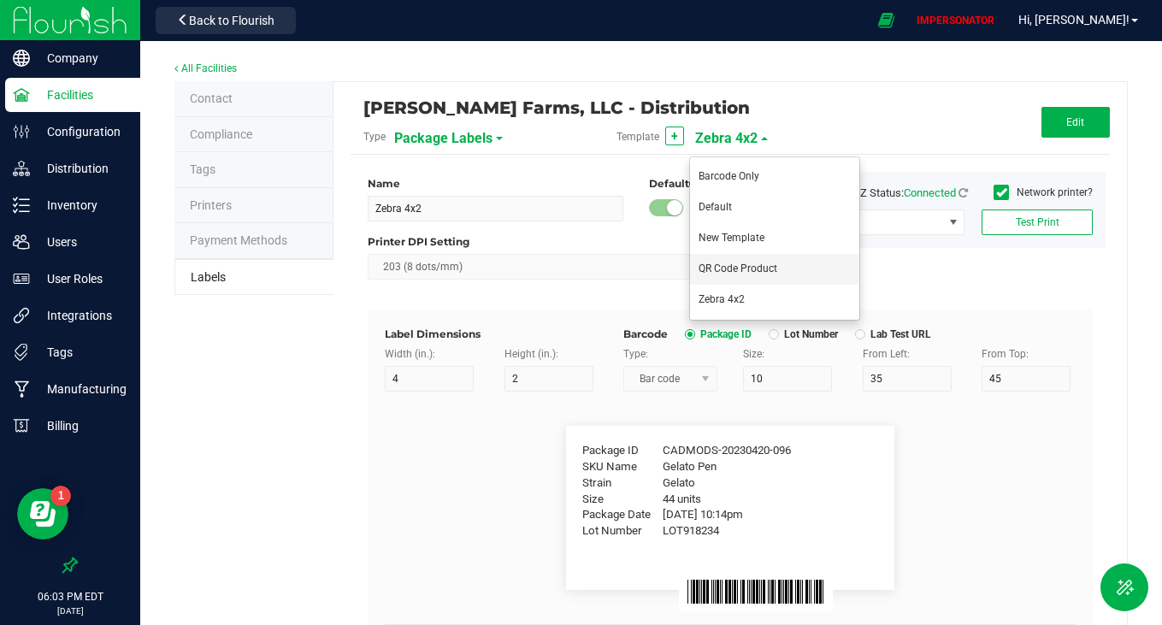
type input "Acme CannaSupply Co., LLC"
type input "Primary Packager DBA Name"
type input "Acme CannaSupply"
type input "Primary Packager License"
type input "SP394729402"
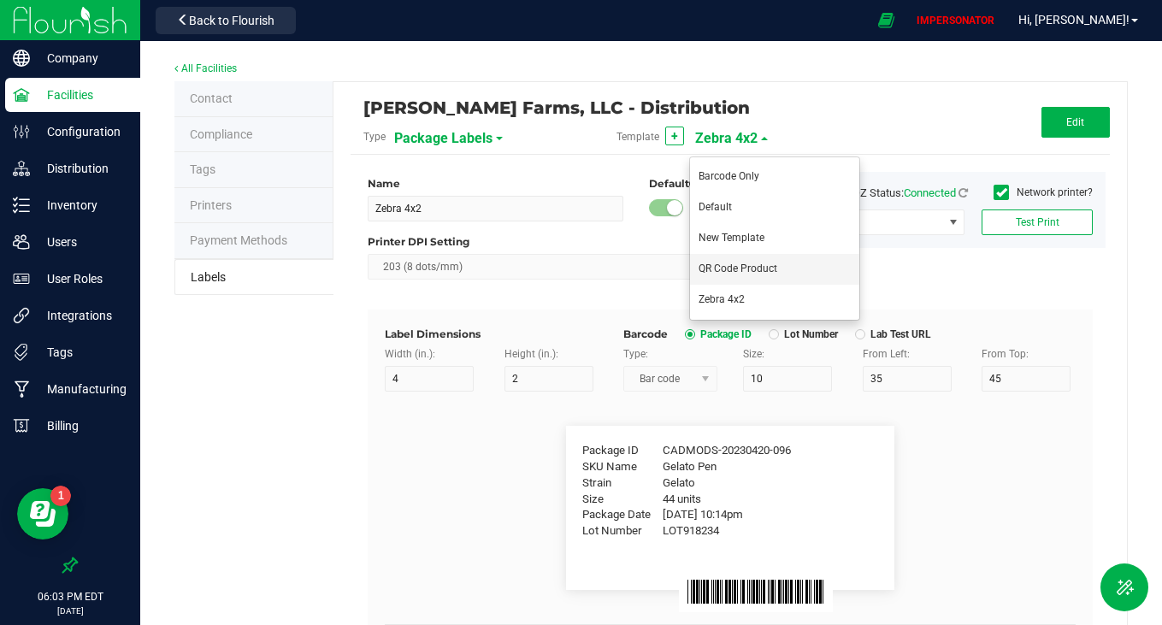
type input "Destination Name"
type input "Destination Alias"
type input "Destination License Number"
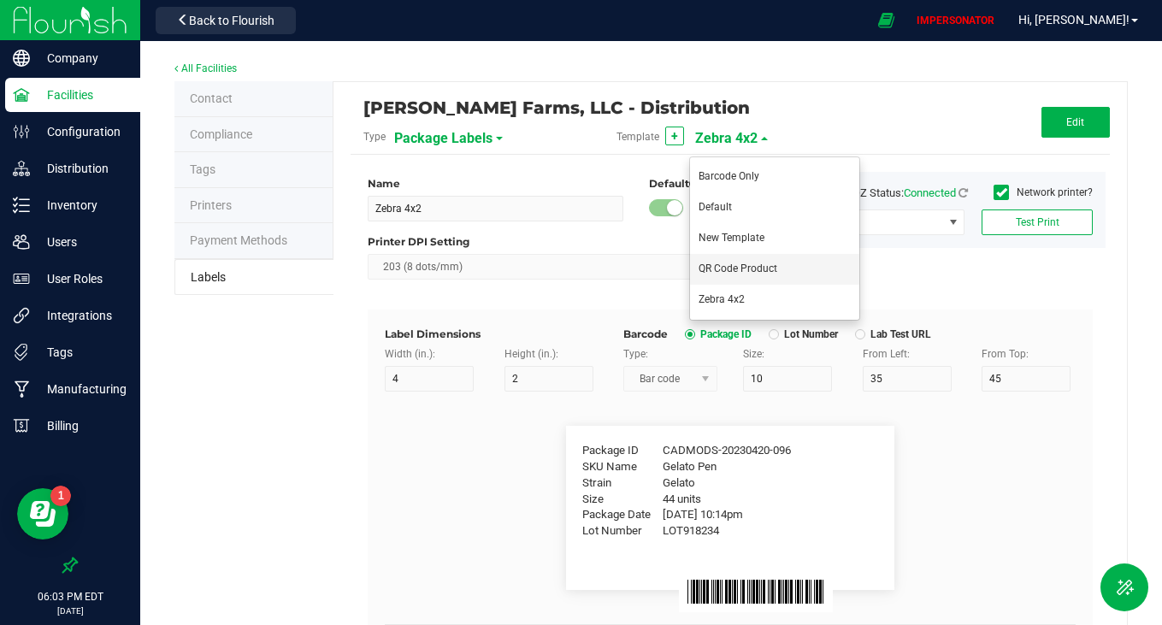
type input "420-FPHE7883"
type input "Destination License Expiration"
type input "[DATE]"
type input "Destination Local License Number"
type input "420-FKJNAHF33"
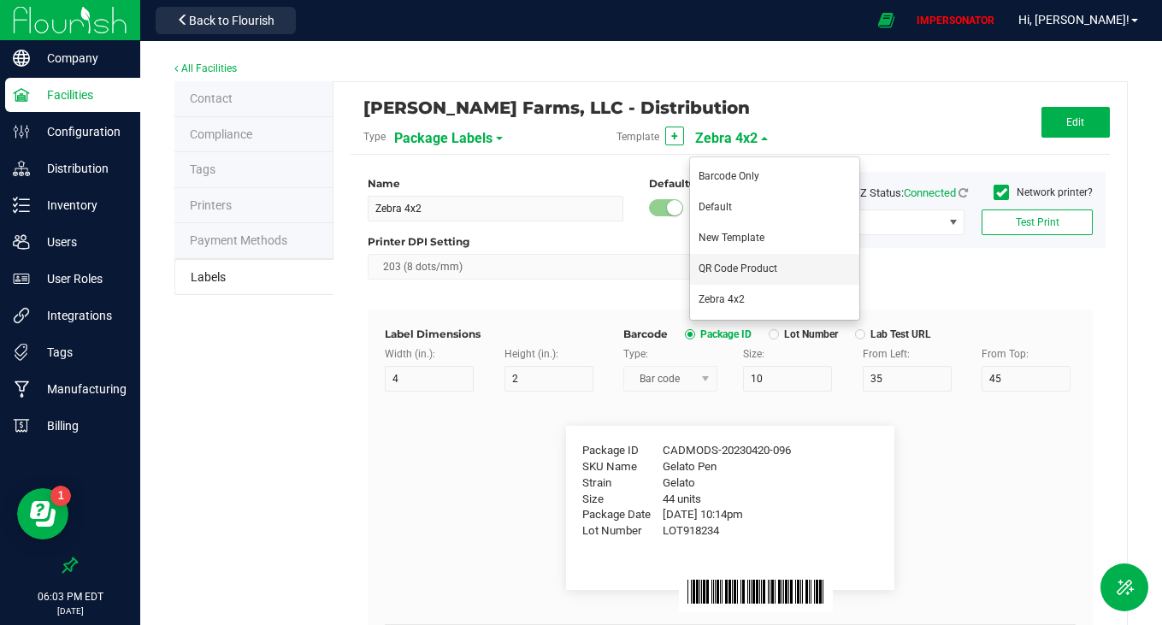
type input "Testing Lab"
type input "25"
type input "AllCannaTests"
type input "Lab License"
type input "098492498234"
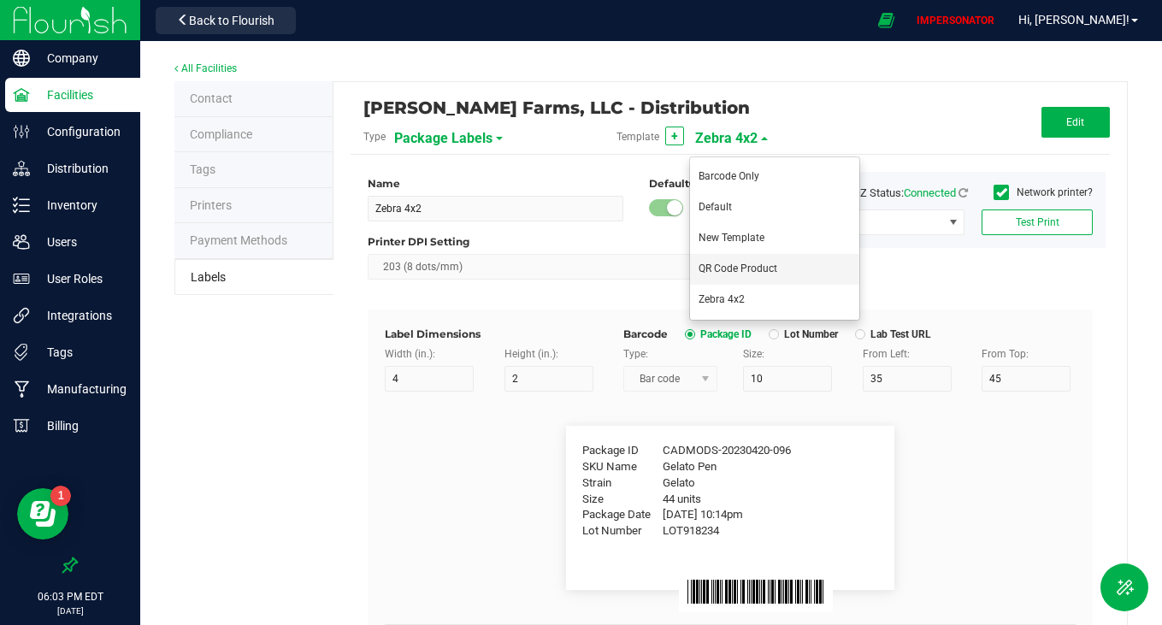
type input "Testing Date"
type input "[DATE]"
type input "Lab Test ID"
type input "87287425"
type input "Lab Test URL"
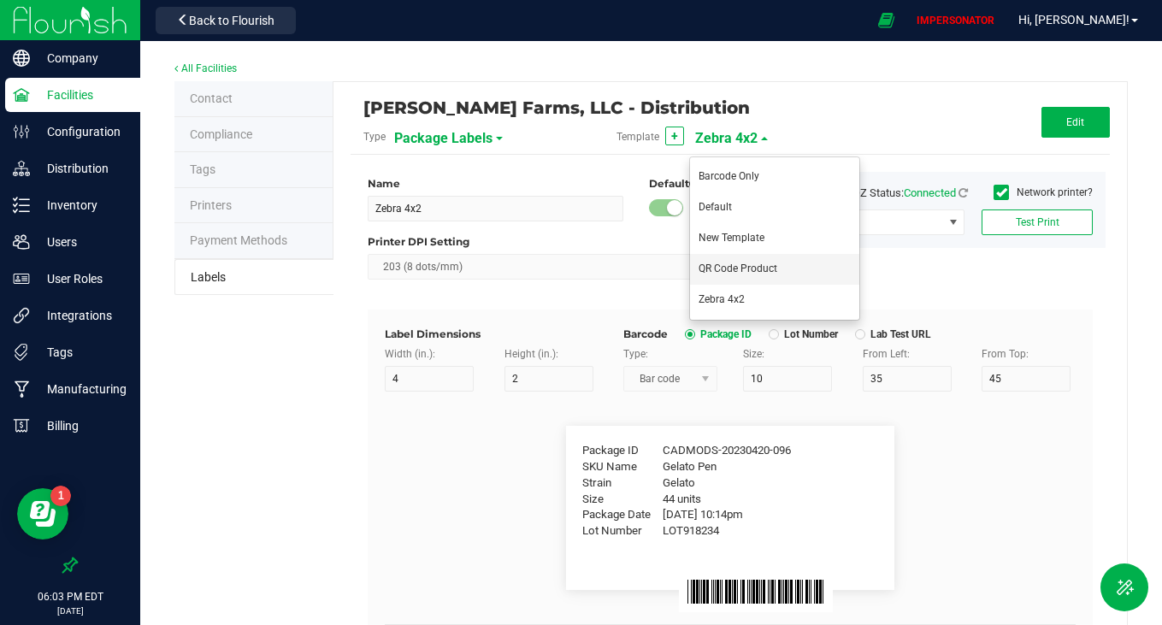
type input "[DOMAIN_NAME][URL]"
type input "Lab Test Lot Number"
type input "AG45-0009-17"
type input "Lab Test Source Package ID"
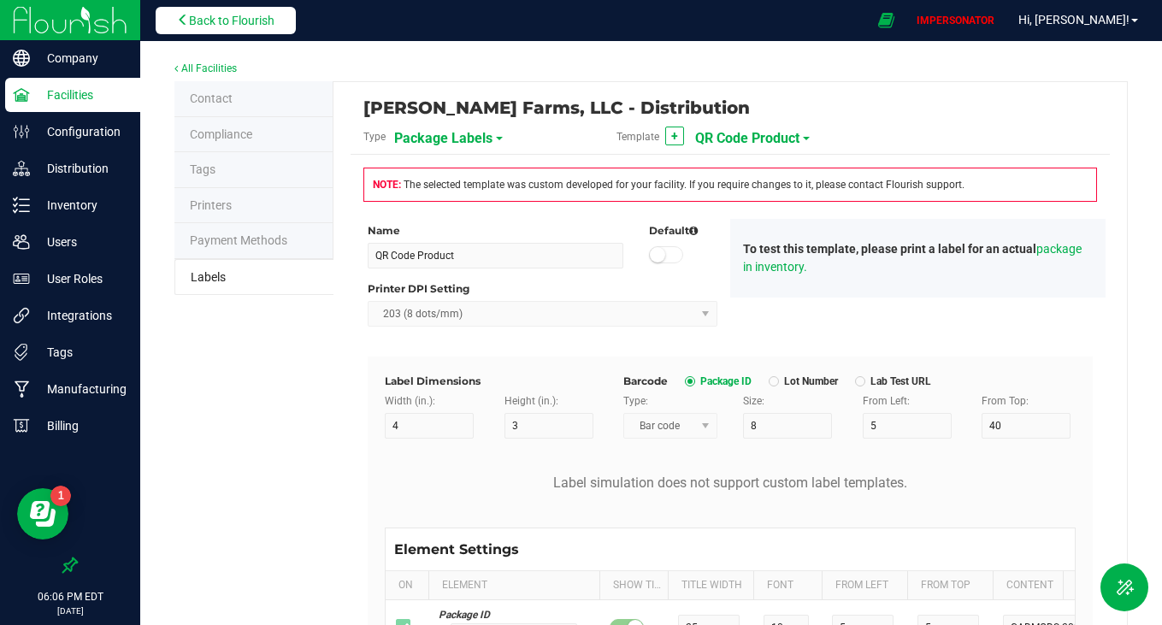
click at [221, 18] on span "Back to Flourish" at bounding box center [231, 21] width 85 height 14
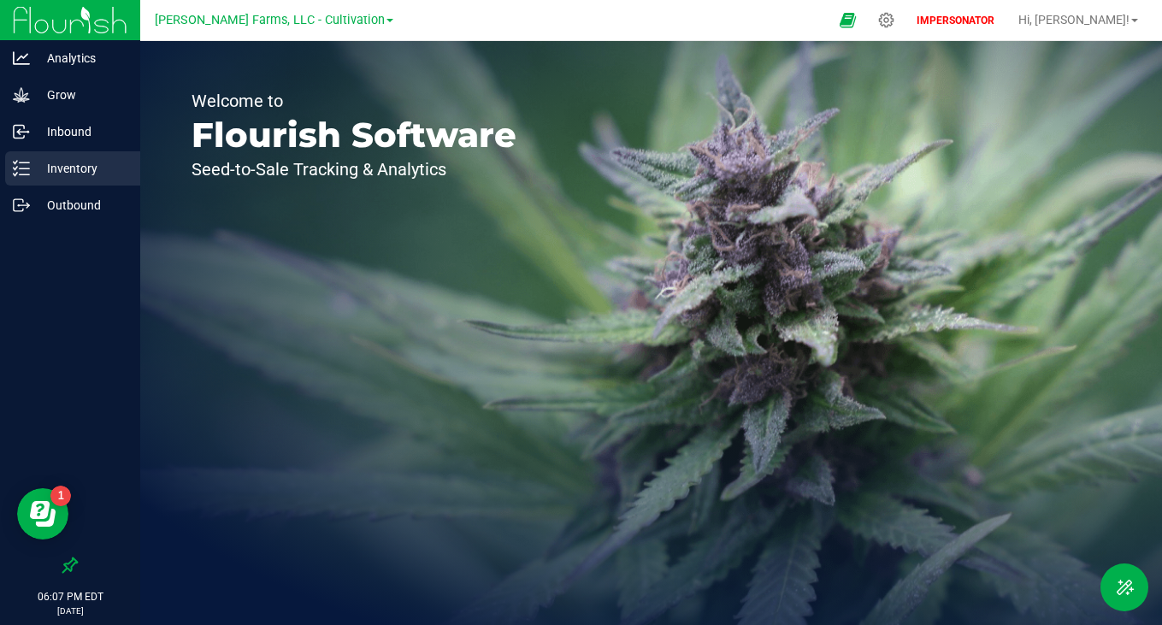
click at [76, 166] on p "Inventory" at bounding box center [81, 168] width 103 height 21
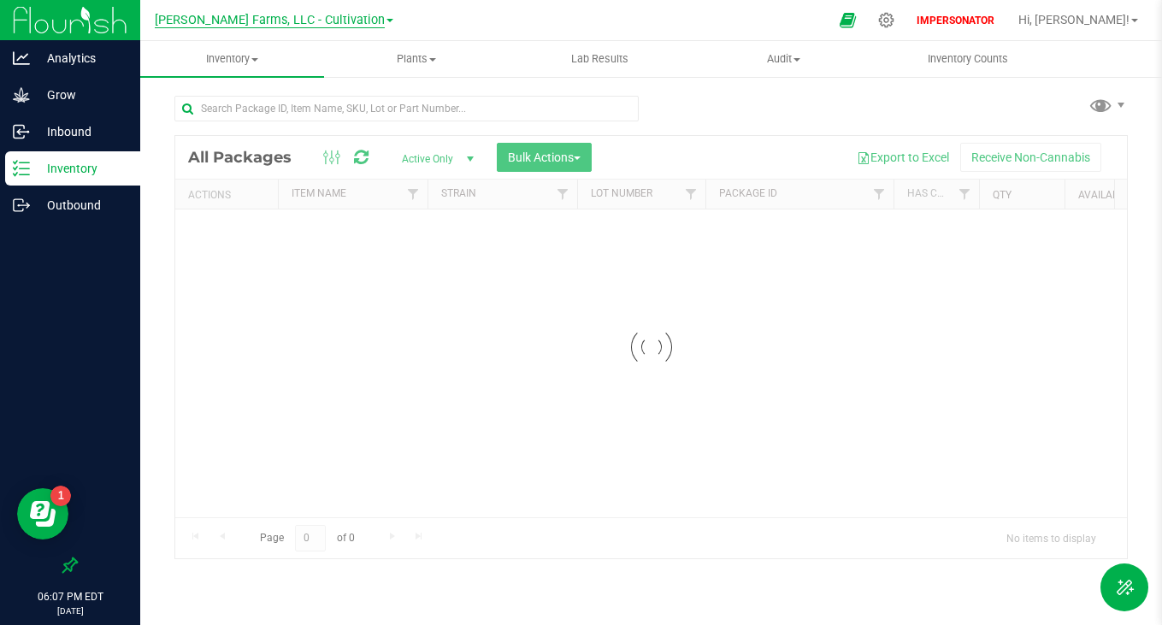
click at [349, 22] on span "[PERSON_NAME] Farms, LLC - Cultivation" at bounding box center [270, 20] width 230 height 15
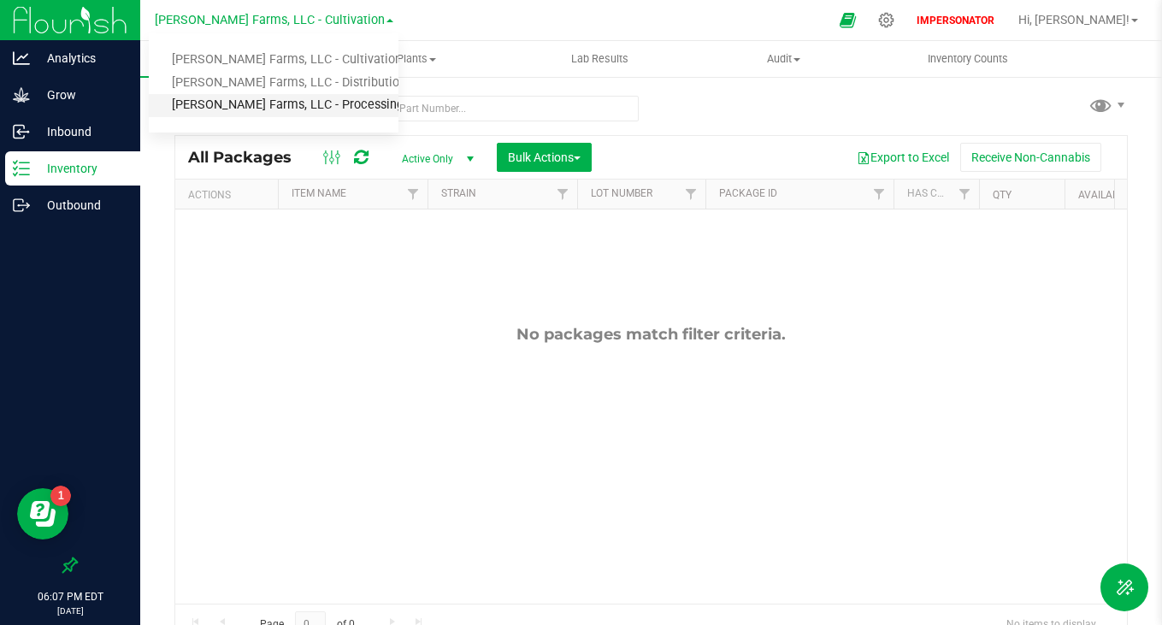
click at [273, 94] on link "[PERSON_NAME] Farms, LLC - Processing" at bounding box center [274, 105] width 250 height 23
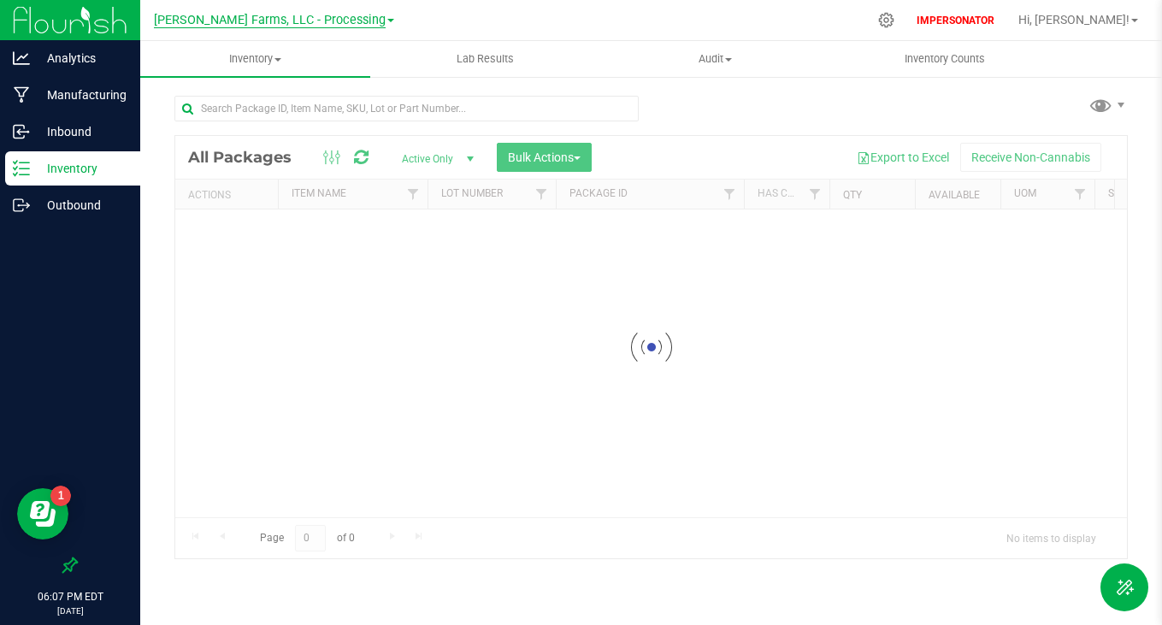
click at [350, 22] on span "[PERSON_NAME] Farms, LLC - Processing" at bounding box center [270, 20] width 232 height 15
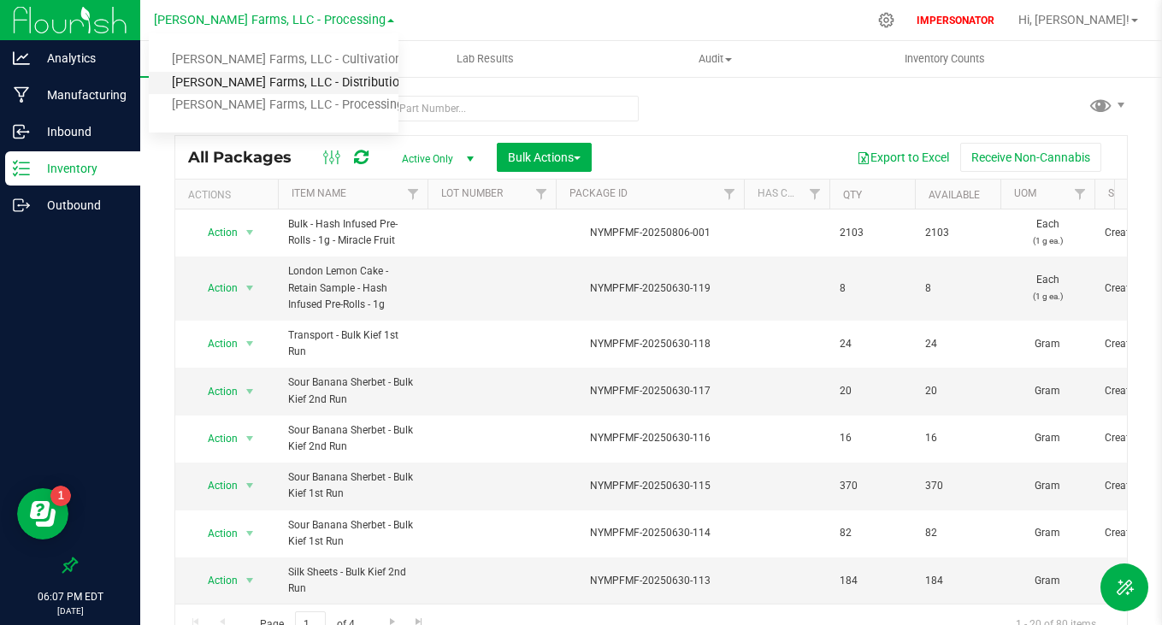
click at [315, 79] on link "[PERSON_NAME] Farms, LLC - Distribution" at bounding box center [274, 83] width 250 height 23
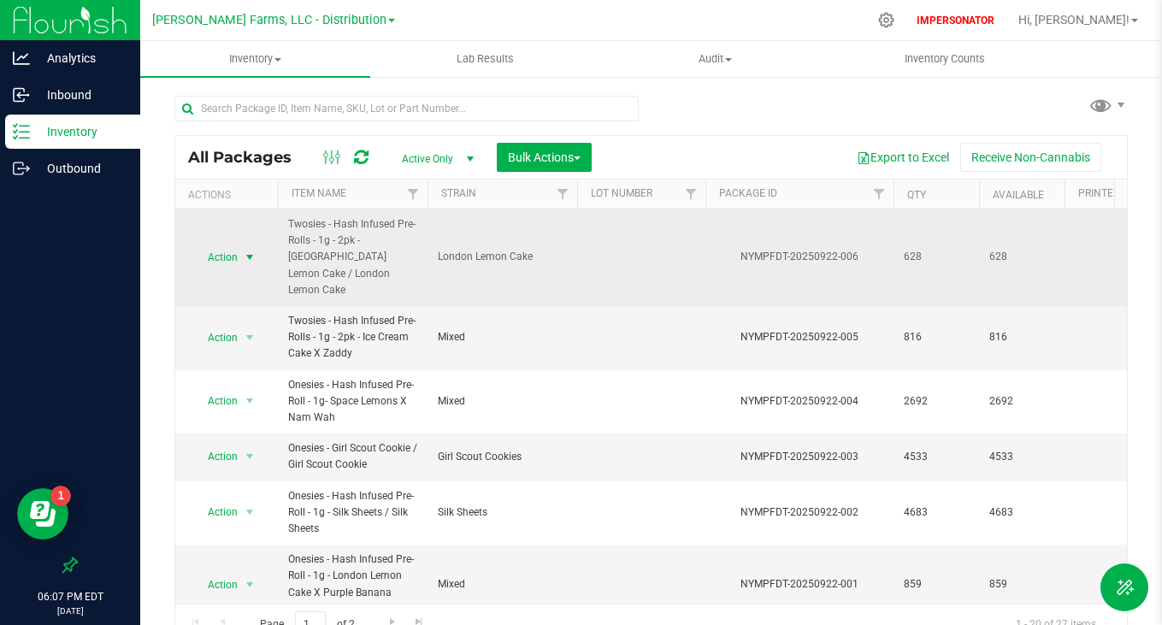
click at [216, 245] on span "Action" at bounding box center [215, 257] width 46 height 24
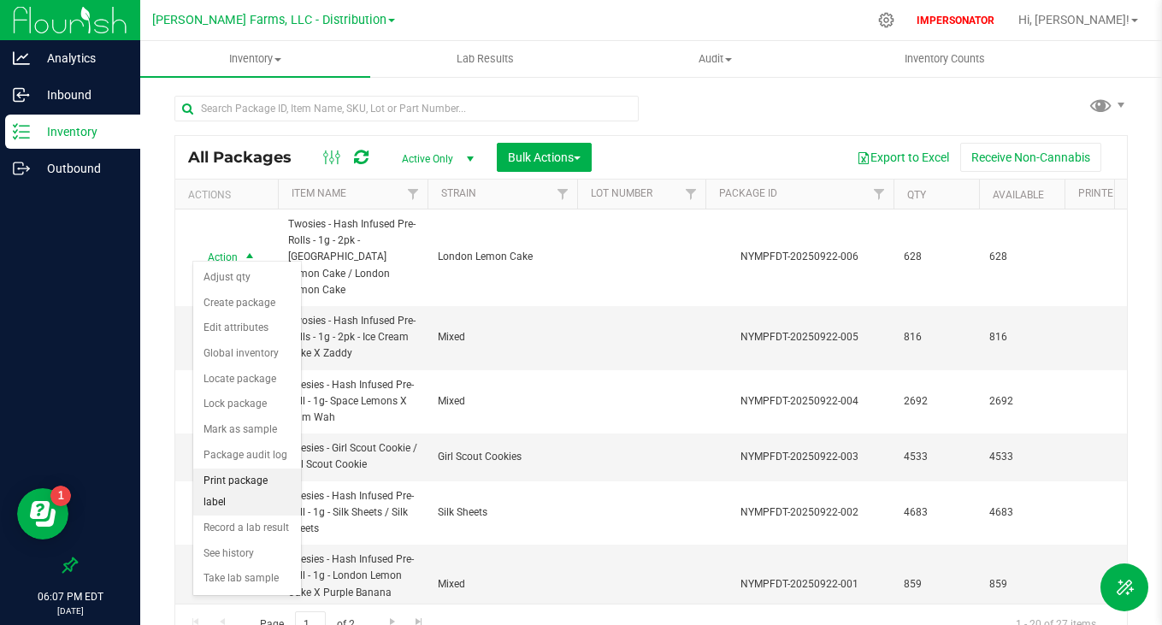
click at [225, 482] on li "Print package label" at bounding box center [247, 491] width 108 height 47
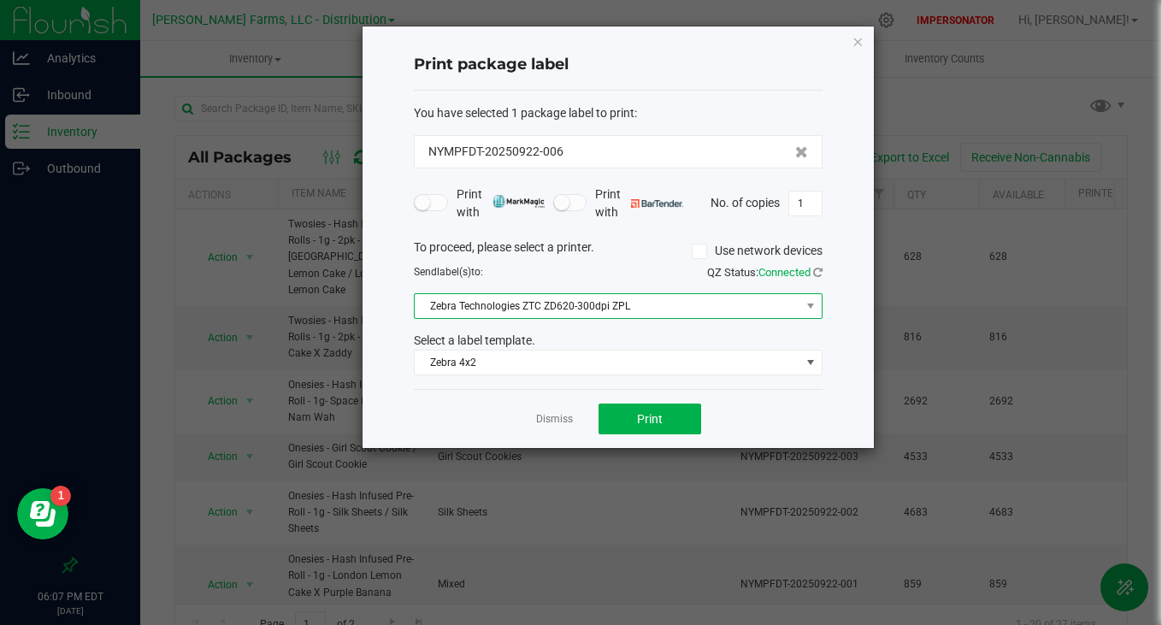
click at [563, 303] on span "Zebra Technologies ZTC ZD620-300dpi ZPL" at bounding box center [608, 306] width 386 height 24
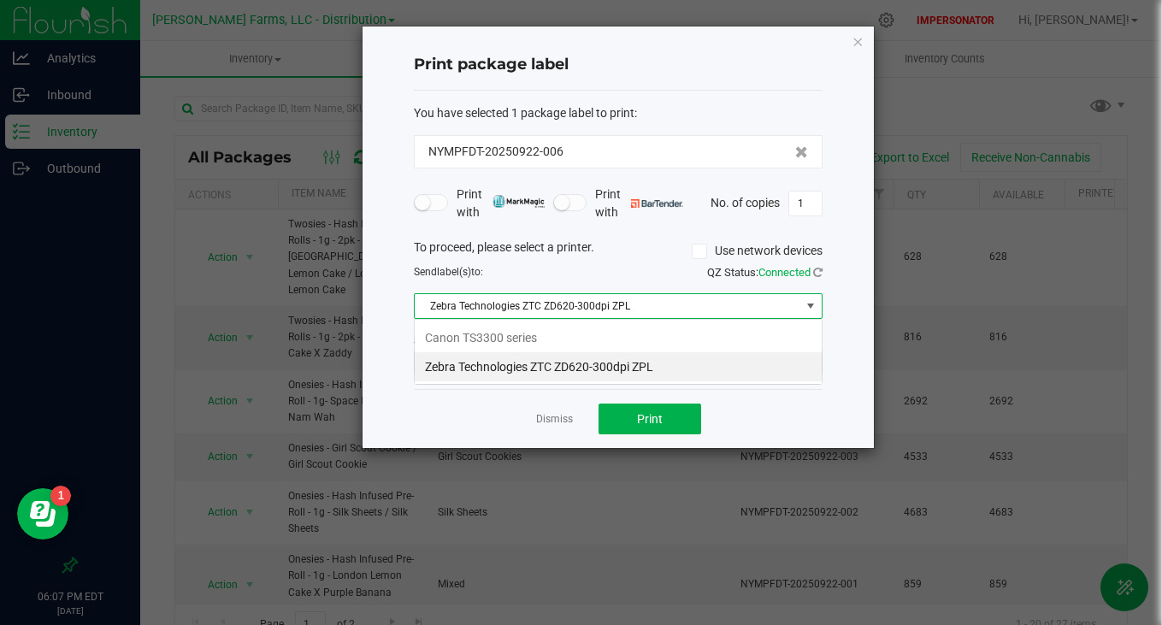
scroll to position [26, 409]
click at [550, 362] on ZPL "Zebra Technologies ZTC ZD620-300dpi ZPL" at bounding box center [618, 366] width 407 height 29
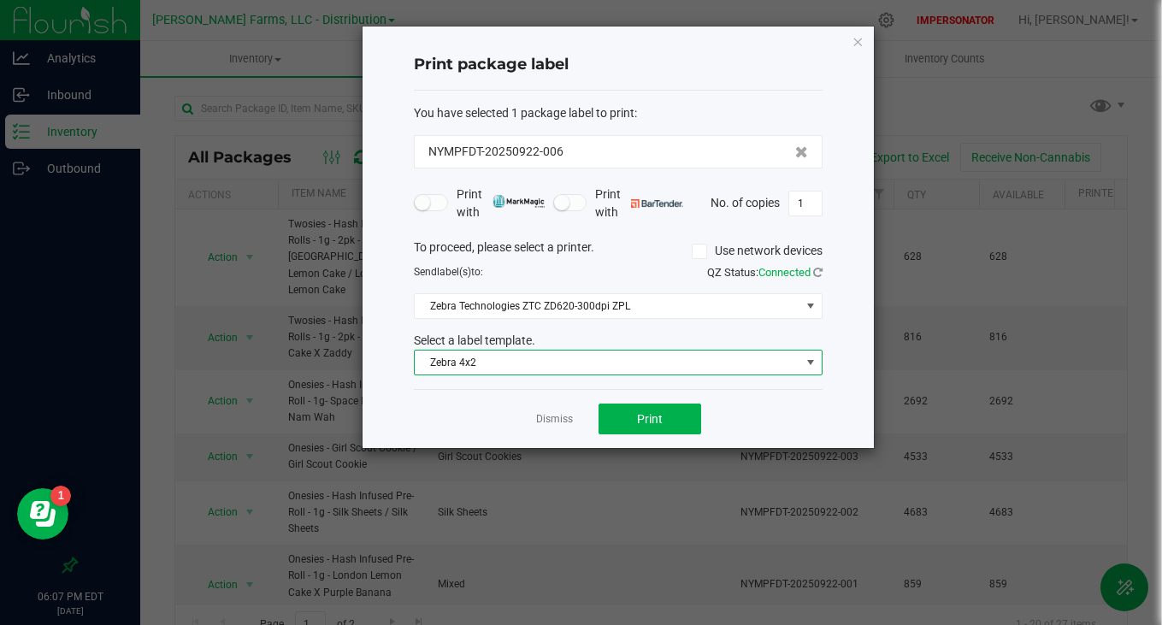
click at [457, 361] on span "Zebra 4x2" at bounding box center [608, 362] width 386 height 24
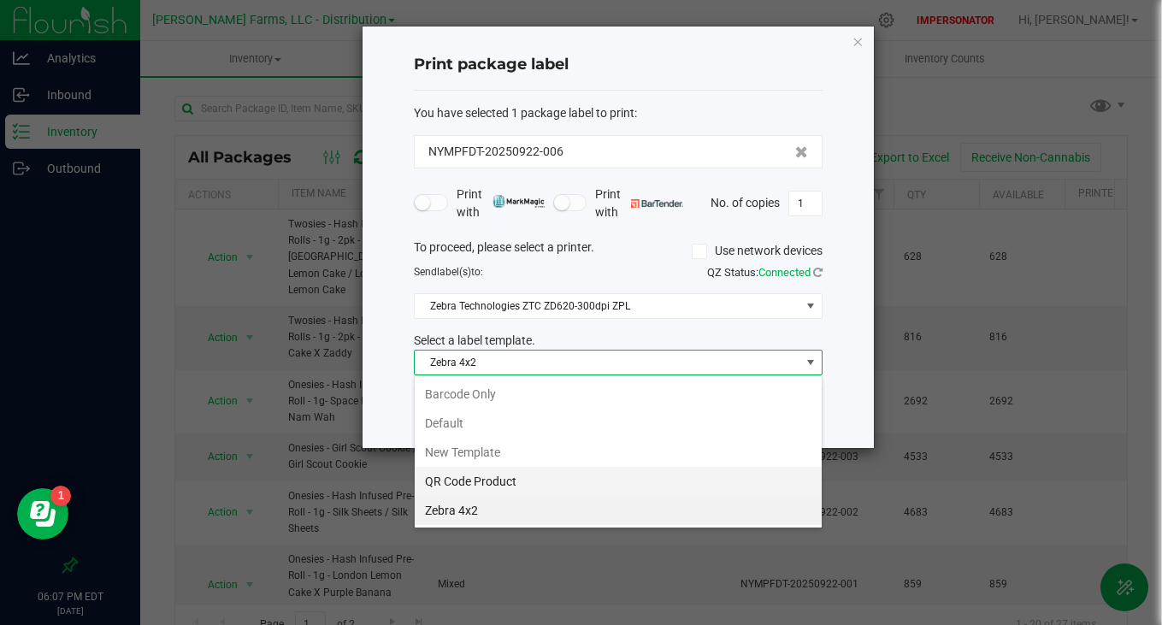
click at [504, 480] on li "QR Code Product" at bounding box center [618, 481] width 407 height 29
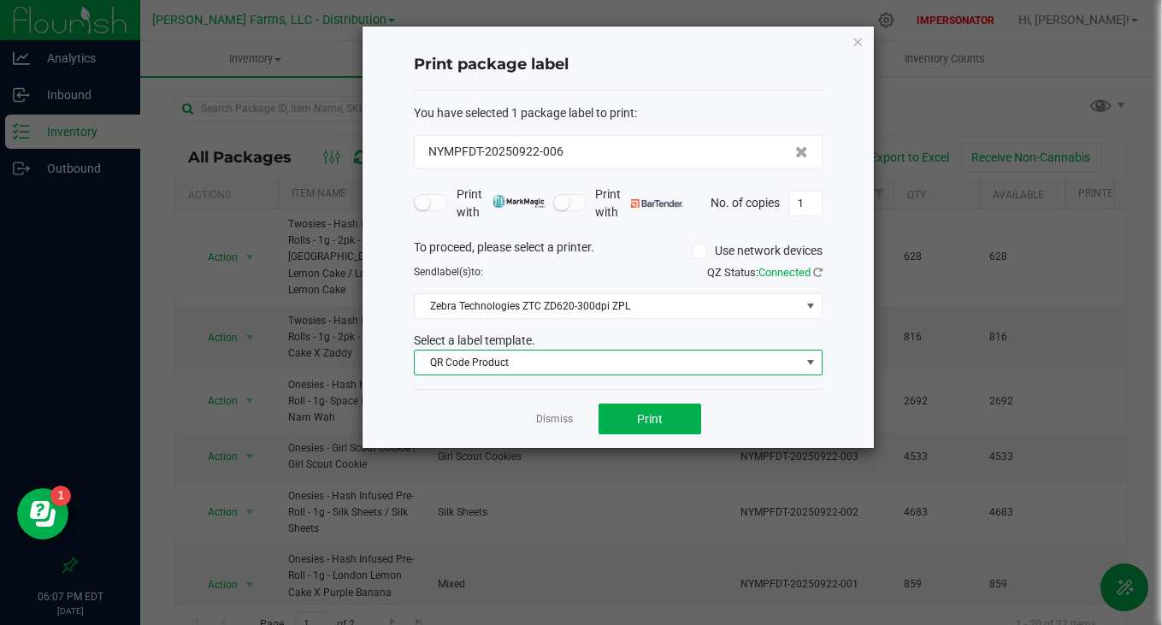
click at [748, 414] on div "Dismiss Print" at bounding box center [618, 418] width 409 height 59
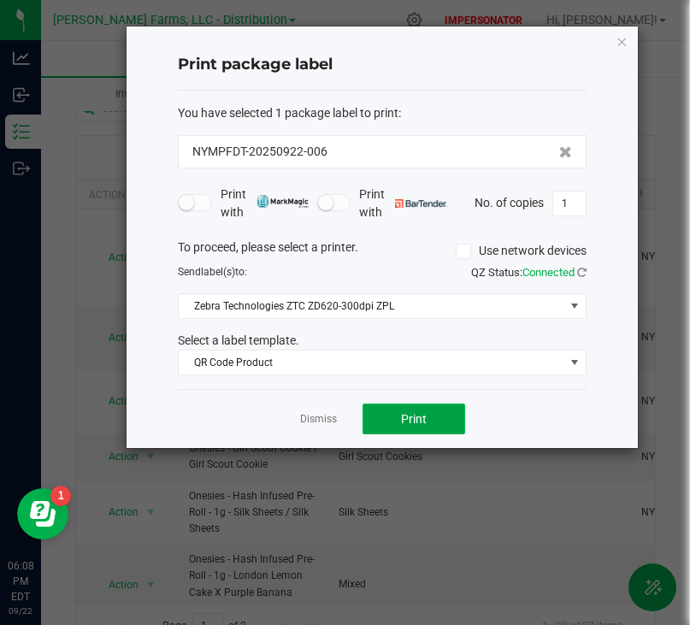
click at [397, 414] on button "Print" at bounding box center [413, 418] width 103 height 31
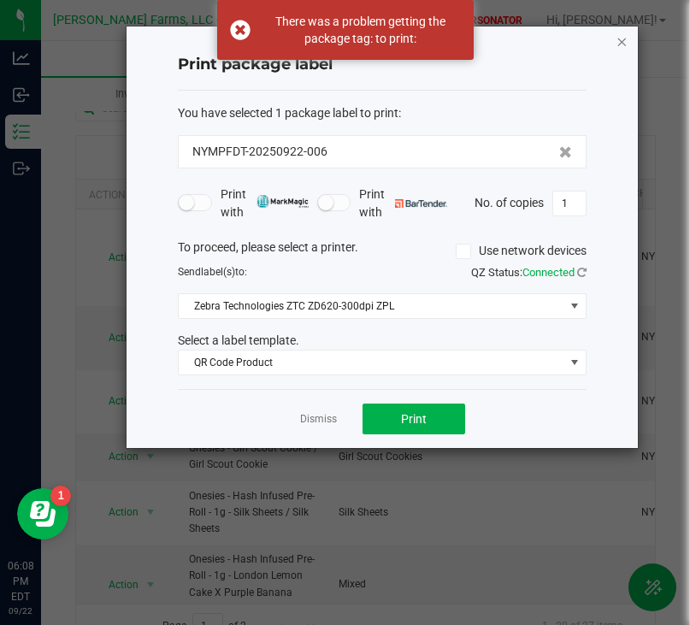
click at [616, 43] on icon "button" at bounding box center [621, 41] width 12 height 21
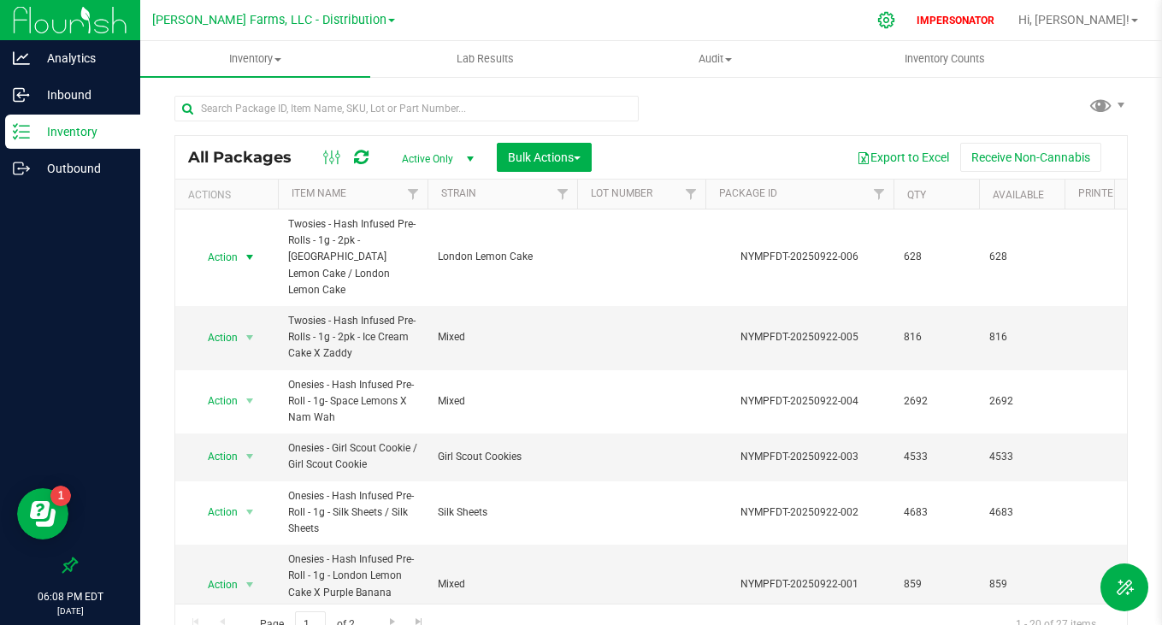
click at [895, 21] on icon at bounding box center [886, 20] width 18 height 18
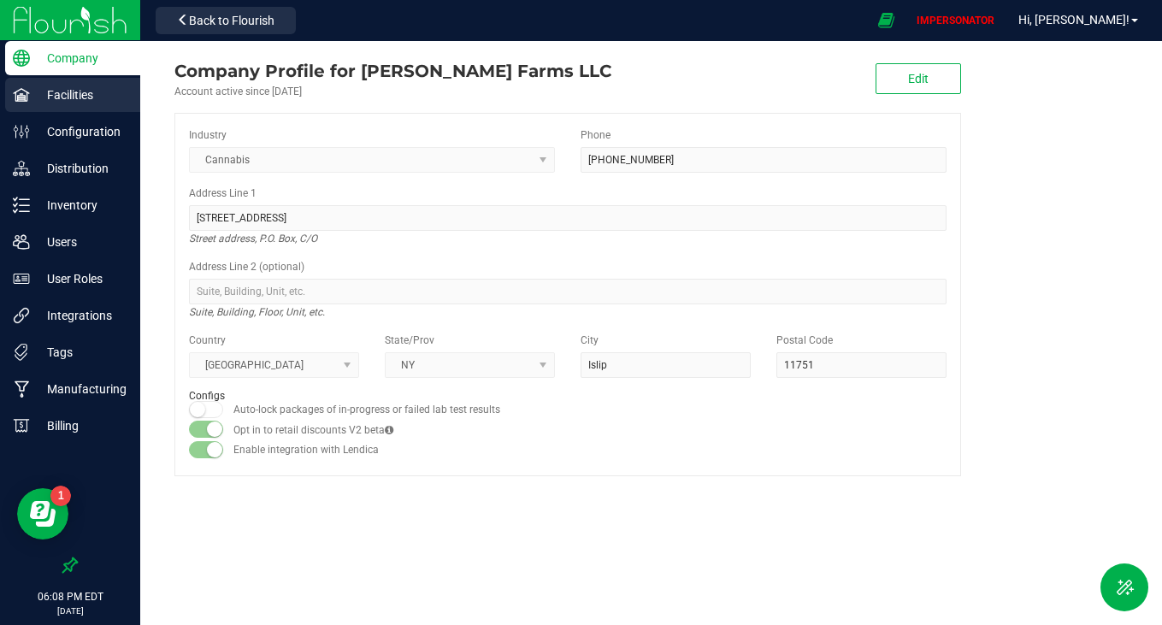
click at [53, 109] on div "Facilities" at bounding box center [72, 95] width 135 height 34
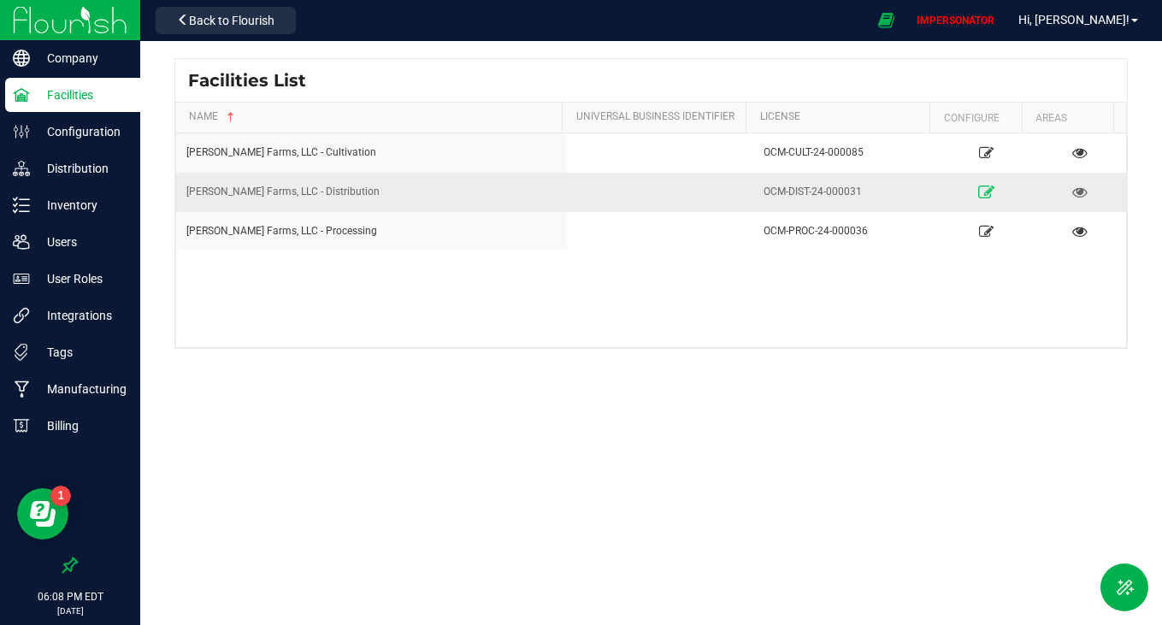
click at [978, 191] on icon at bounding box center [986, 191] width 16 height 12
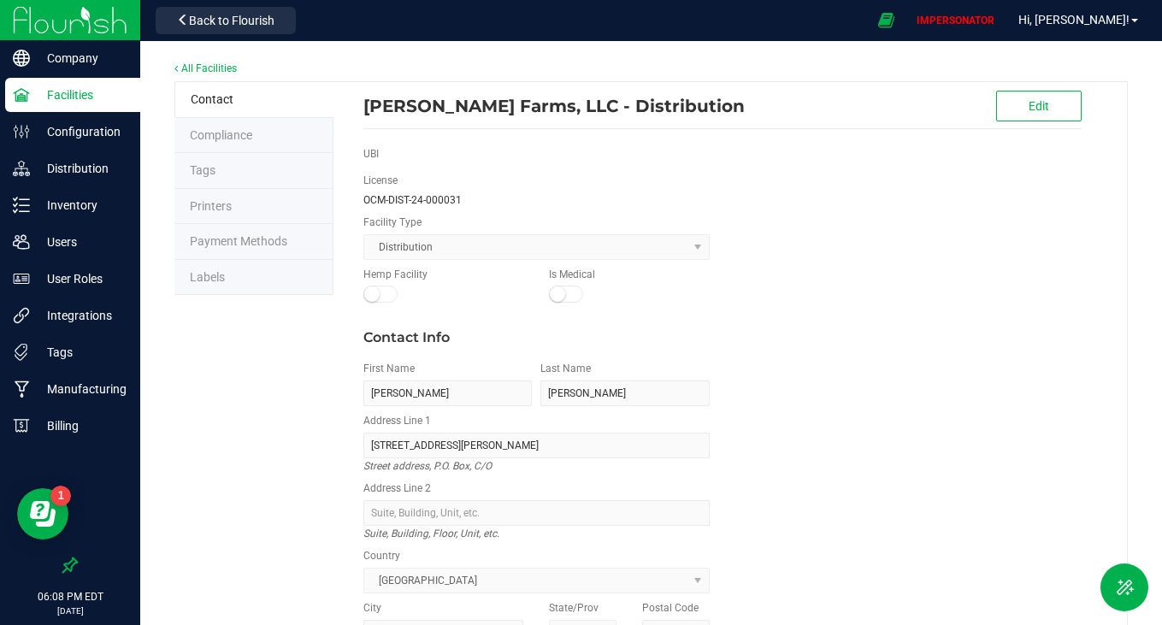
click at [202, 280] on span "Labels" at bounding box center [207, 277] width 35 height 14
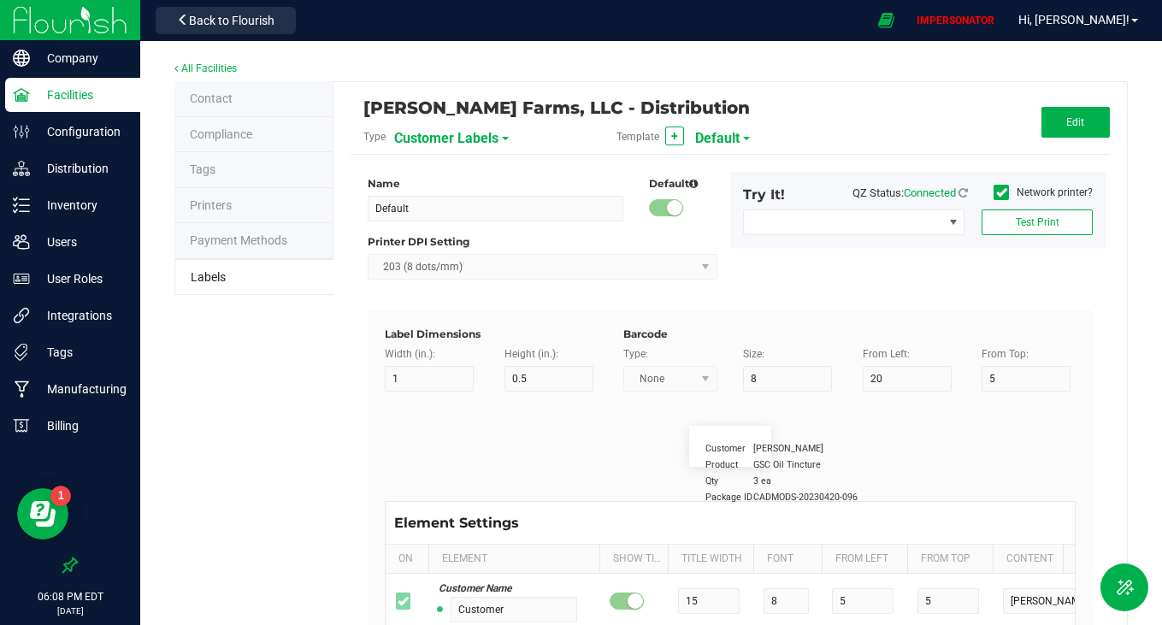
click at [428, 140] on span "Customer Labels" at bounding box center [446, 138] width 104 height 29
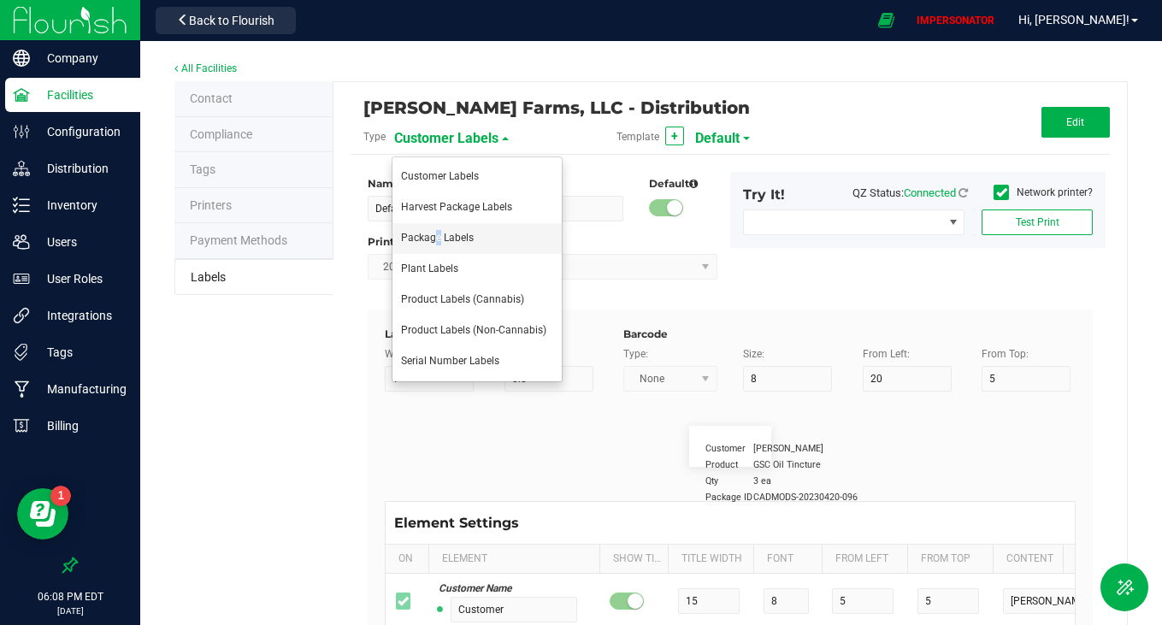
click at [432, 236] on span "Package Labels" at bounding box center [437, 238] width 73 height 12
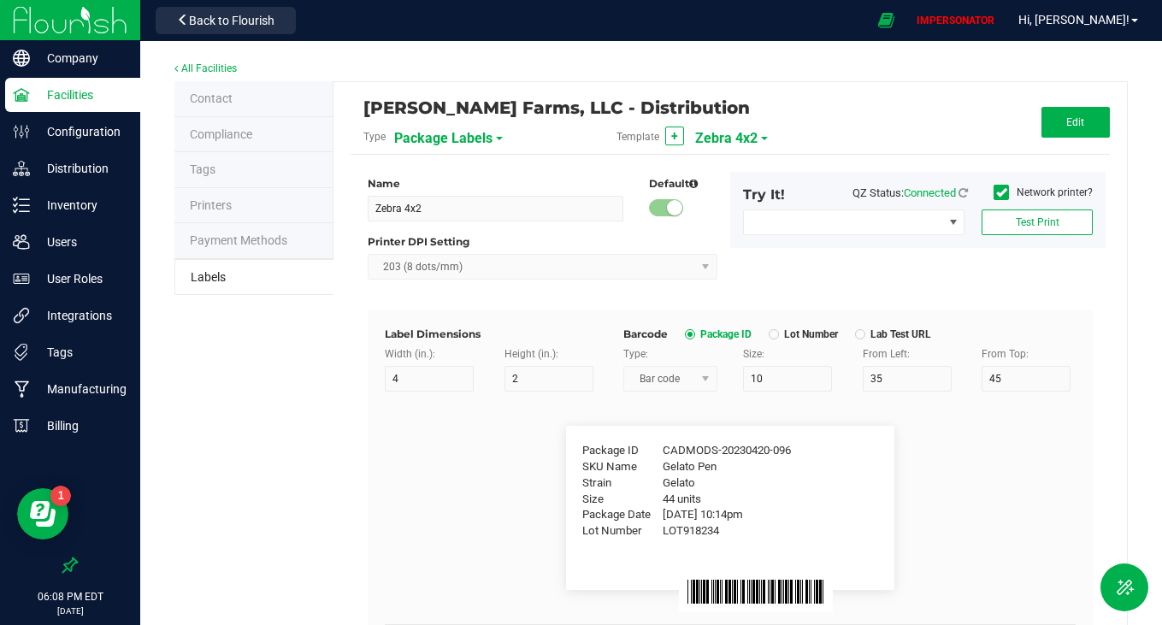
click at [727, 133] on span "Zebra 4x2" at bounding box center [726, 138] width 62 height 29
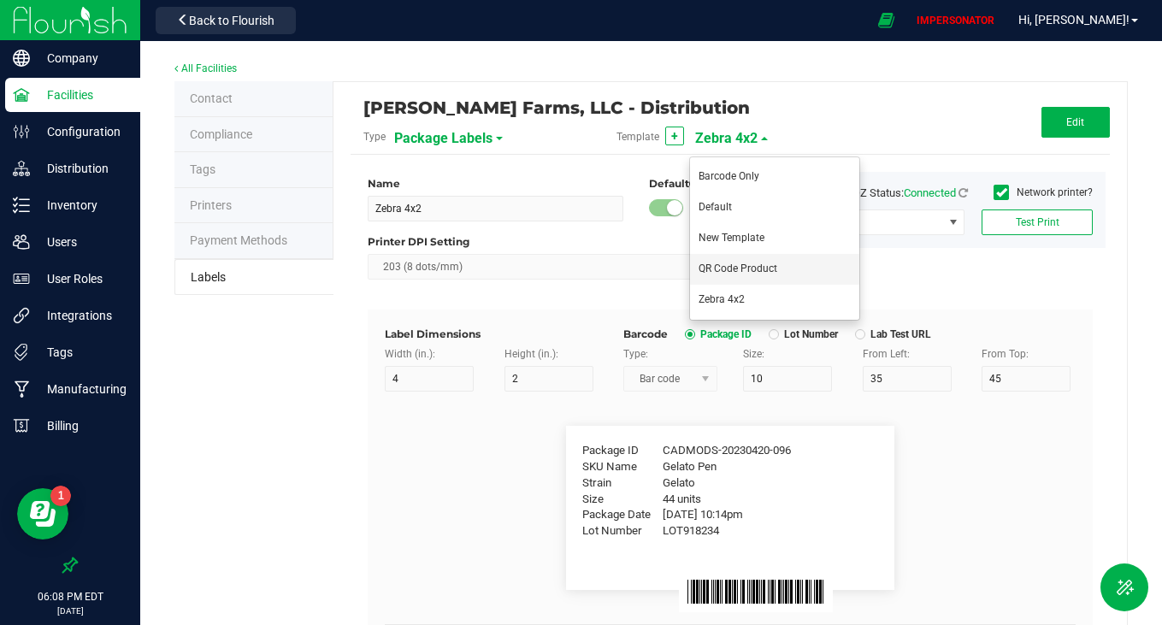
click at [719, 279] on li "QR Code Product" at bounding box center [774, 269] width 169 height 31
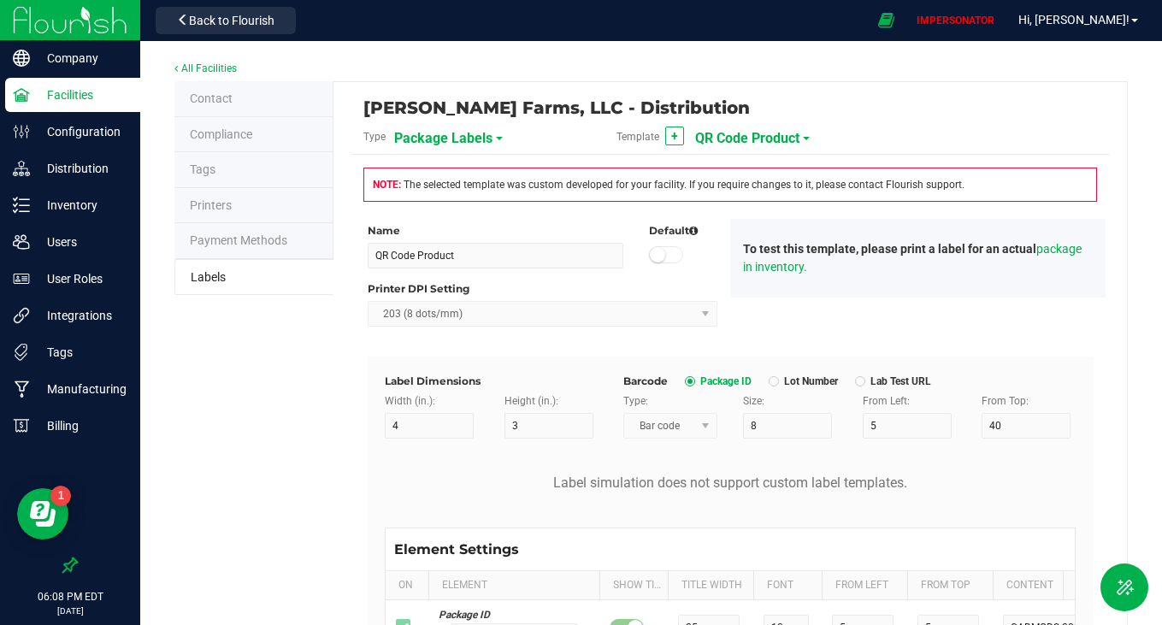
click at [431, 139] on span "Package Labels" at bounding box center [443, 138] width 98 height 29
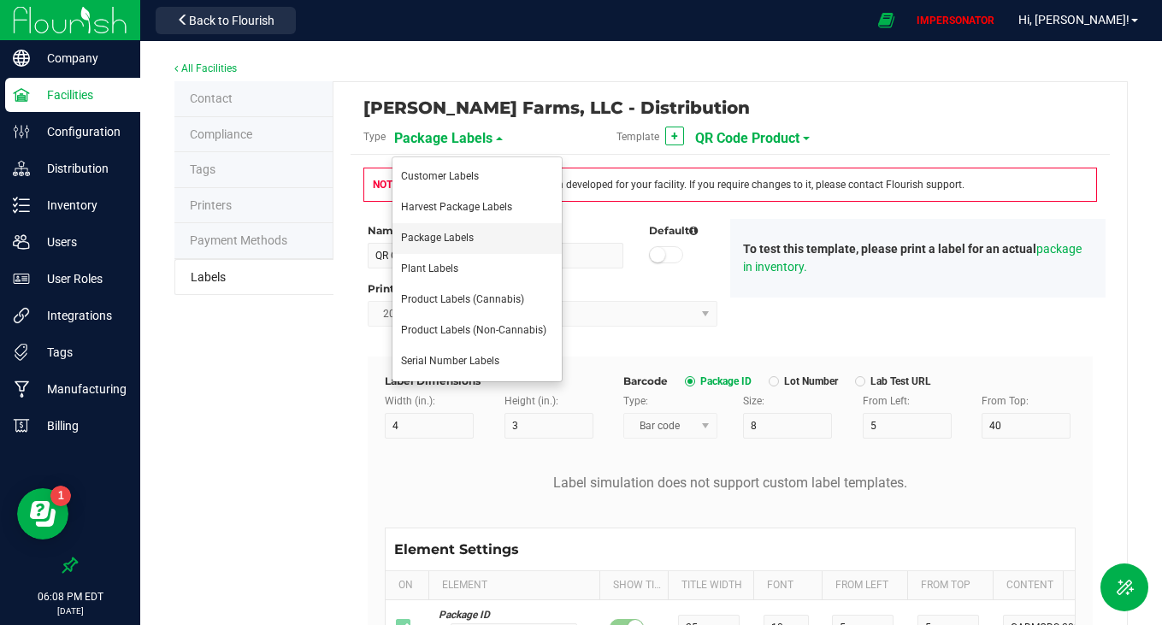
click at [441, 232] on span "Package Labels" at bounding box center [437, 238] width 73 height 12
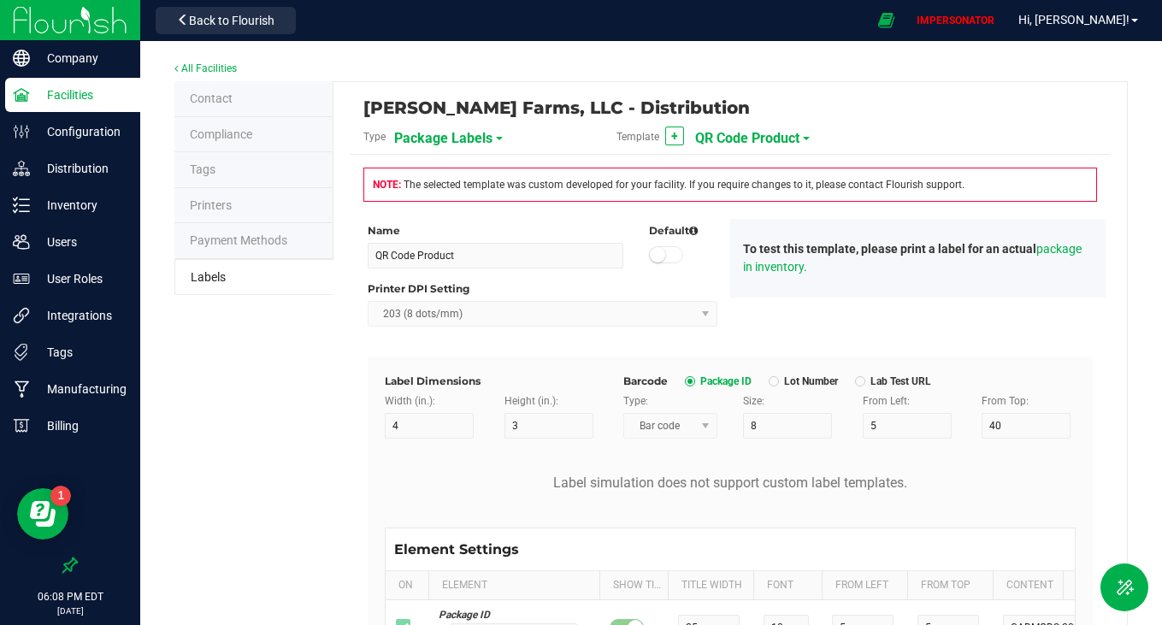
click at [748, 143] on span "QR Code Product" at bounding box center [747, 138] width 104 height 29
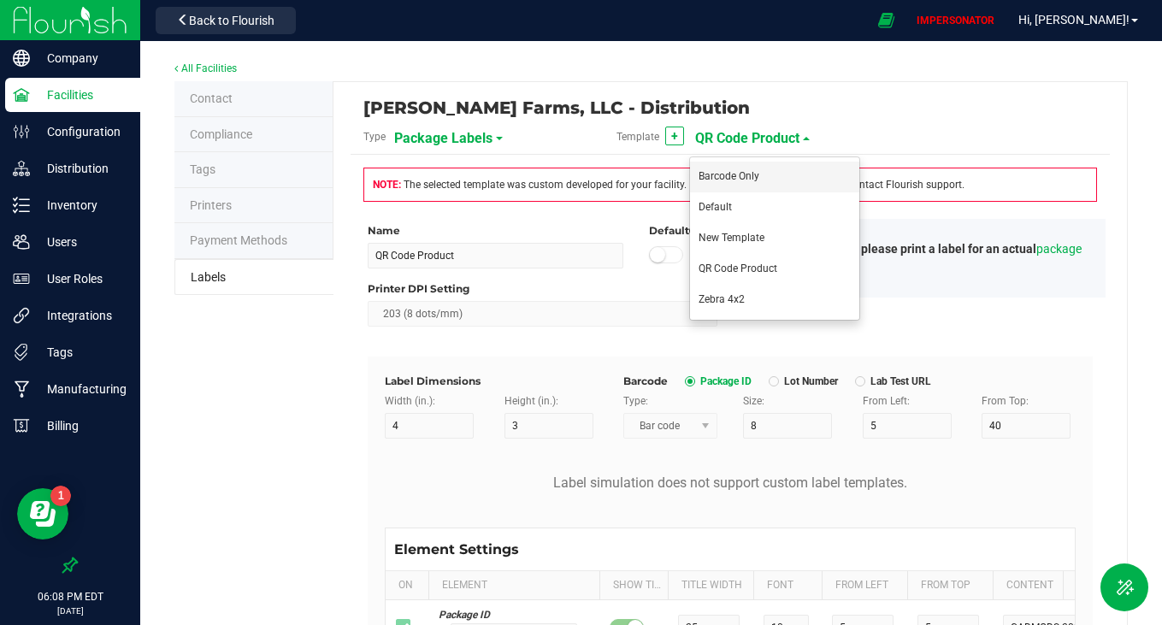
click at [743, 170] on span "Barcode Only" at bounding box center [728, 176] width 61 height 12
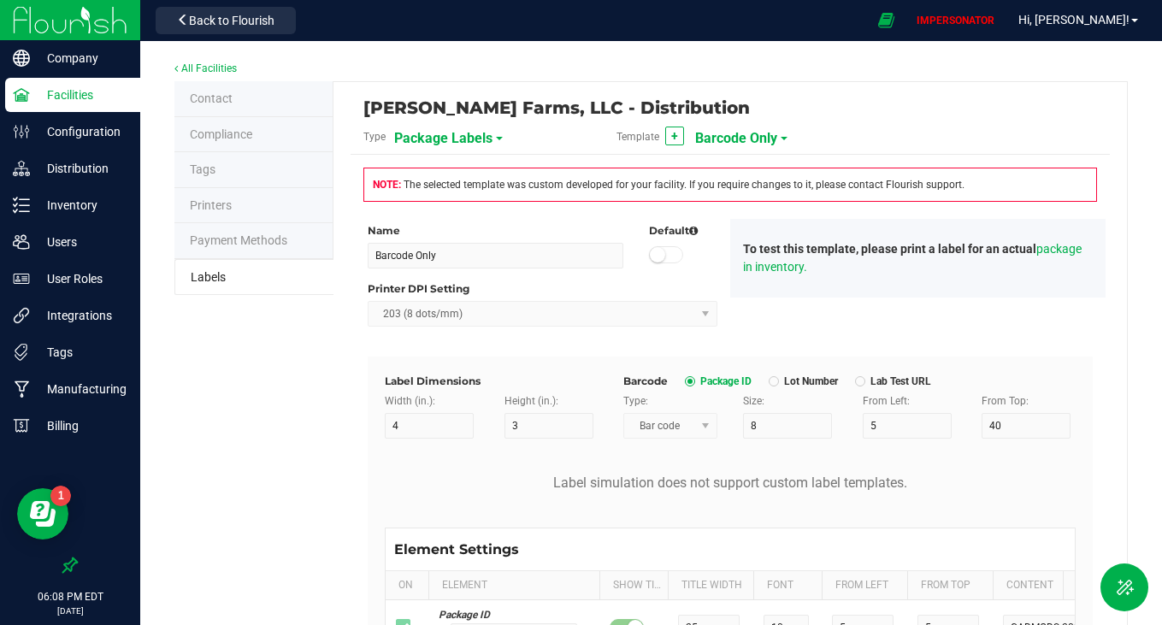
click at [442, 132] on span "Package Labels" at bounding box center [443, 138] width 98 height 29
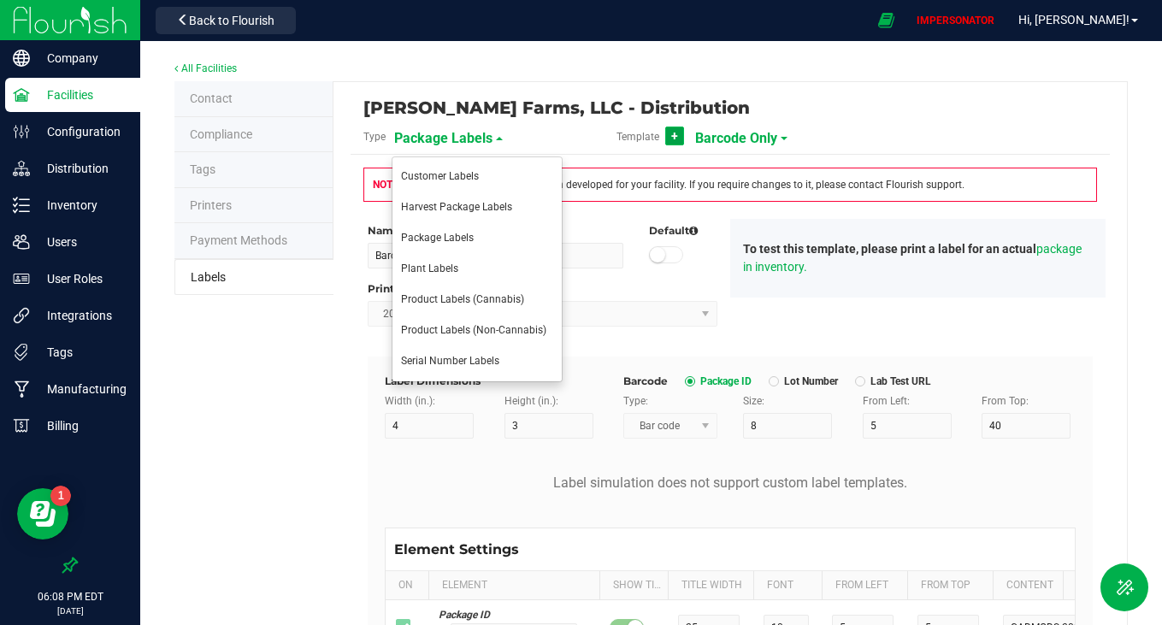
click at [665, 132] on button "+" at bounding box center [674, 136] width 19 height 19
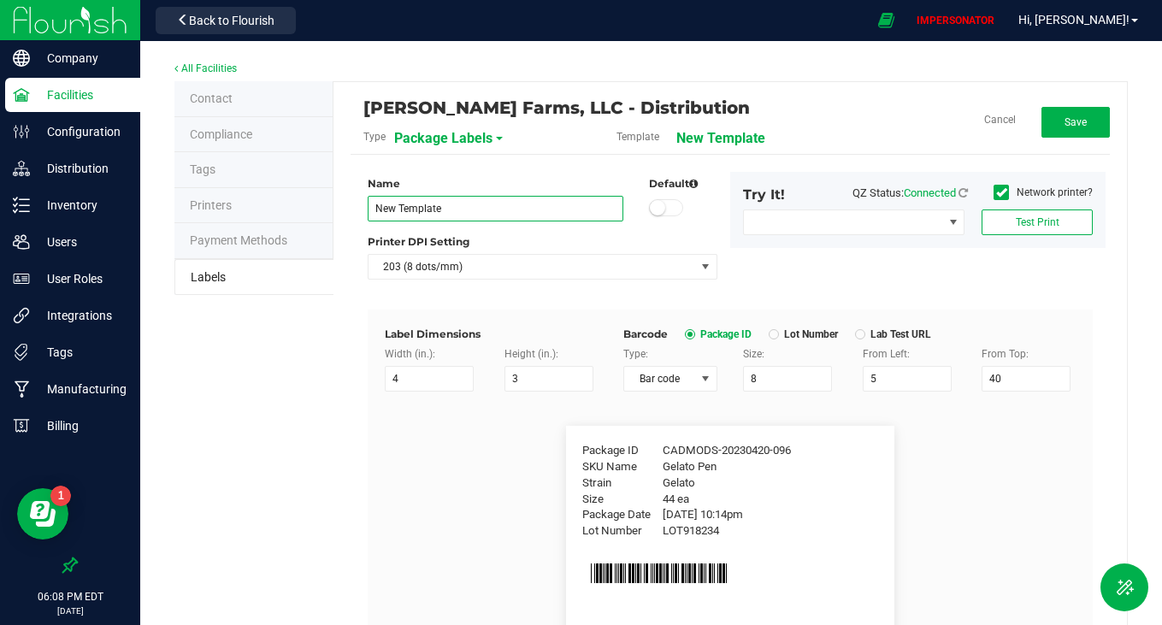
click at [459, 208] on input "New Template" at bounding box center [496, 209] width 256 height 26
click at [437, 381] on input "4" at bounding box center [429, 379] width 89 height 26
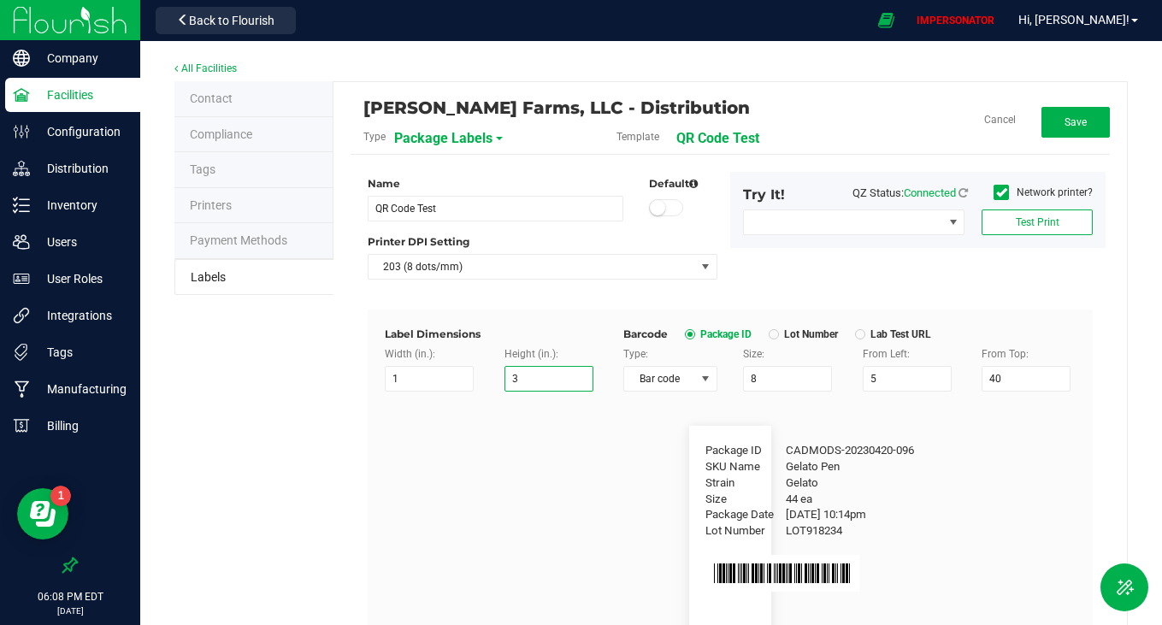
click at [525, 371] on input "3" at bounding box center [548, 379] width 89 height 26
click at [529, 372] on input "3" at bounding box center [548, 379] width 89 height 26
click at [529, 384] on input "3" at bounding box center [548, 379] width 89 height 26
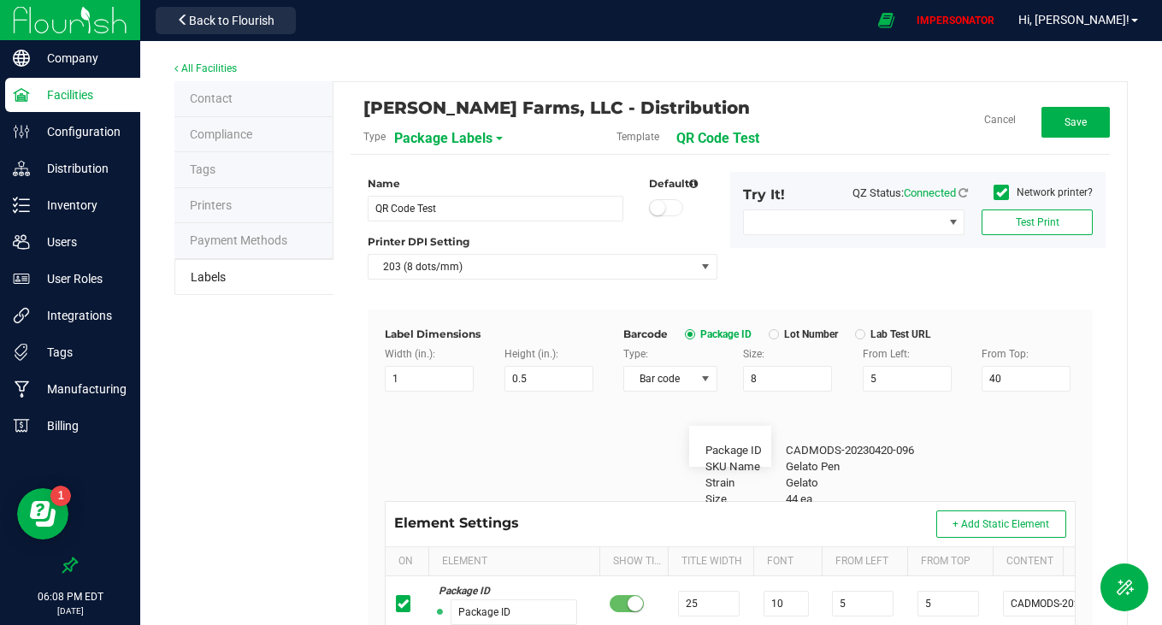
click at [574, 430] on flourish-label-viewer "Package ID CADMODS-20230420-096 SKU Name Gelato Pen Strain Gelato Size 44 ea Pa…" at bounding box center [730, 446] width 691 height 41
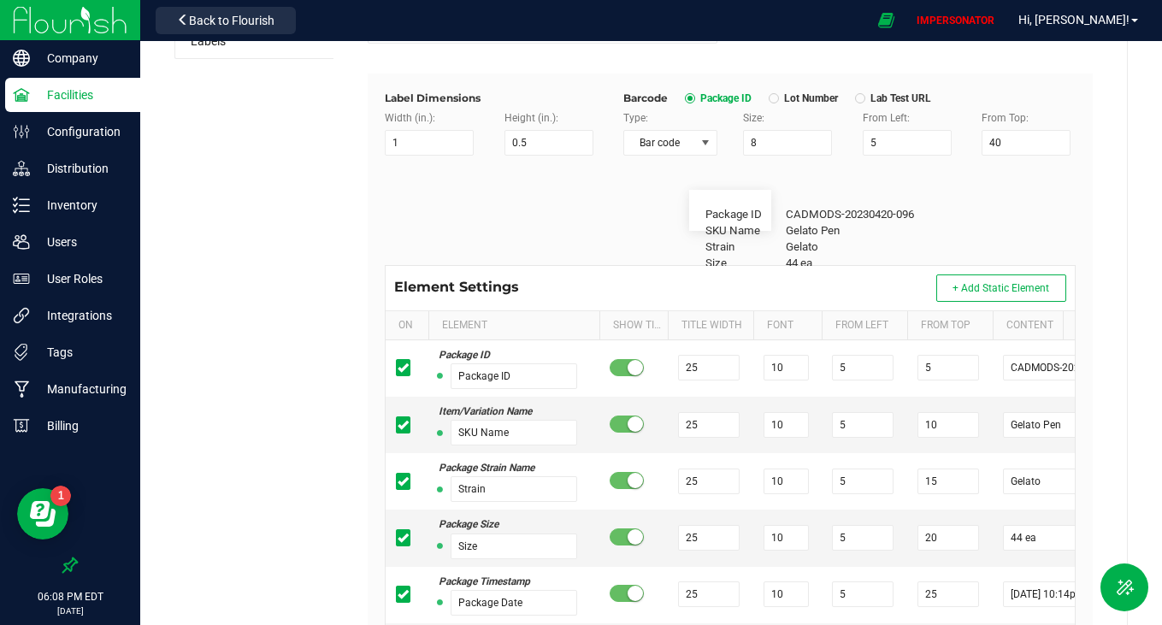
scroll to position [238, 0]
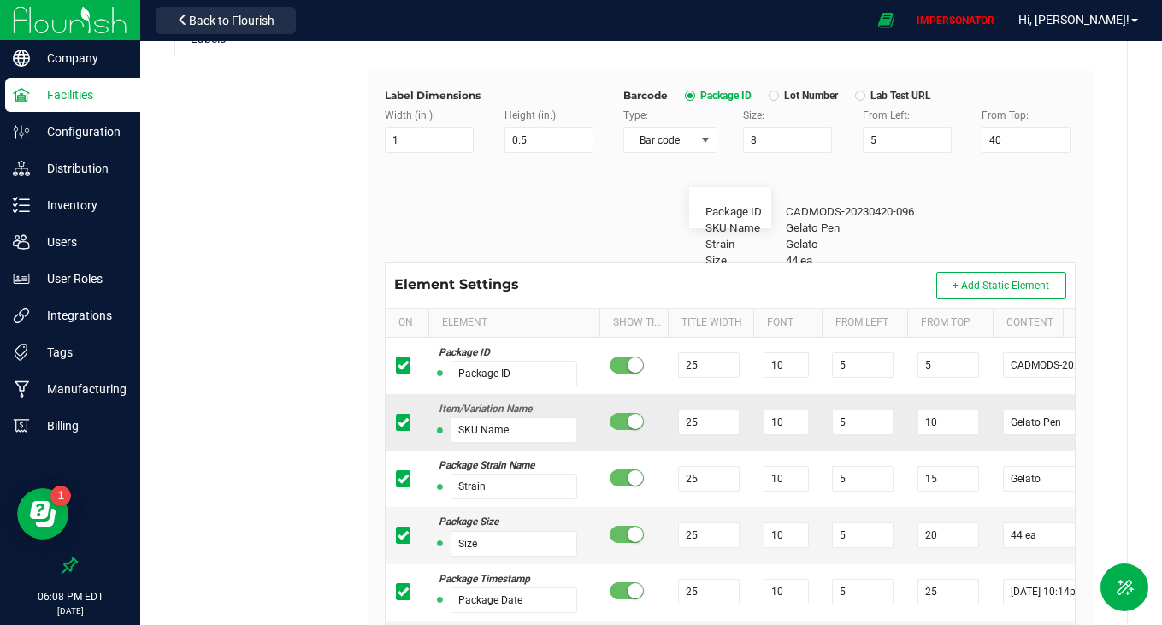
click at [397, 422] on icon at bounding box center [402, 422] width 11 height 0
click at [0, 0] on input "checkbox" at bounding box center [0, 0] width 0 height 0
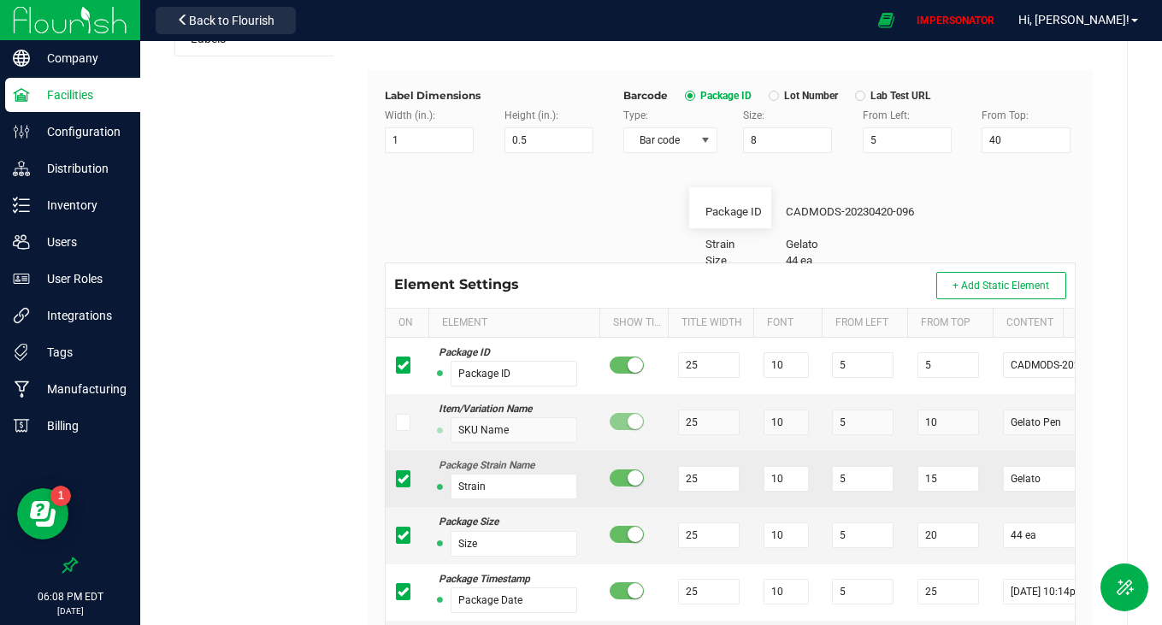
click at [397, 479] on icon at bounding box center [402, 479] width 11 height 0
click at [0, 0] on input "checkbox" at bounding box center [0, 0] width 0 height 0
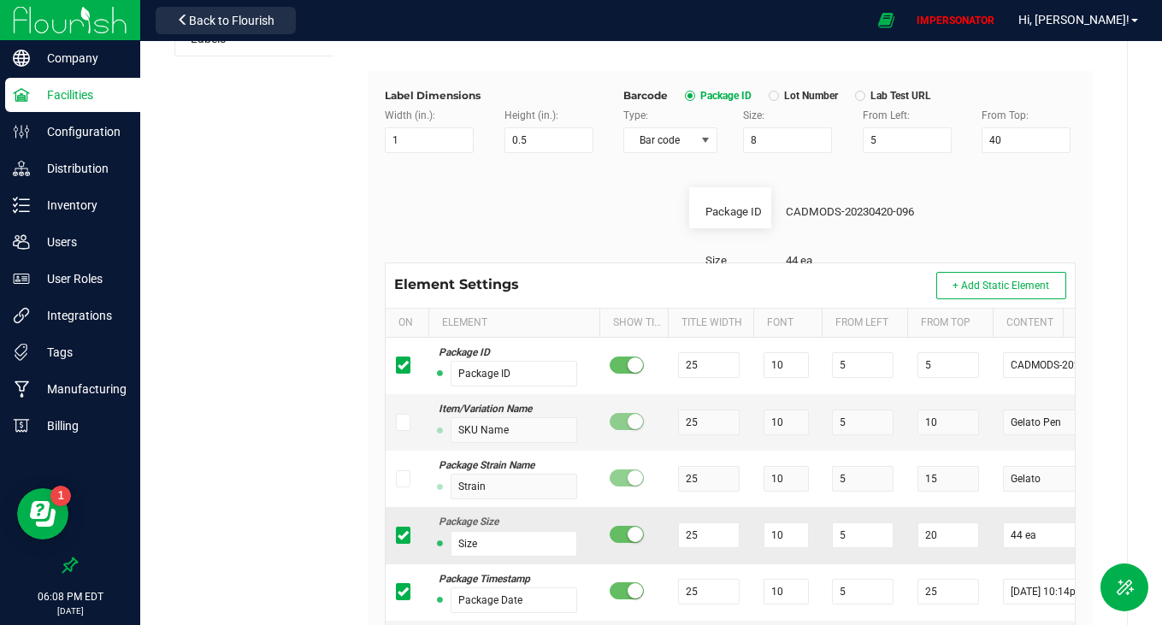
click at [397, 535] on icon at bounding box center [402, 535] width 11 height 0
click at [0, 0] on input "checkbox" at bounding box center [0, 0] width 0 height 0
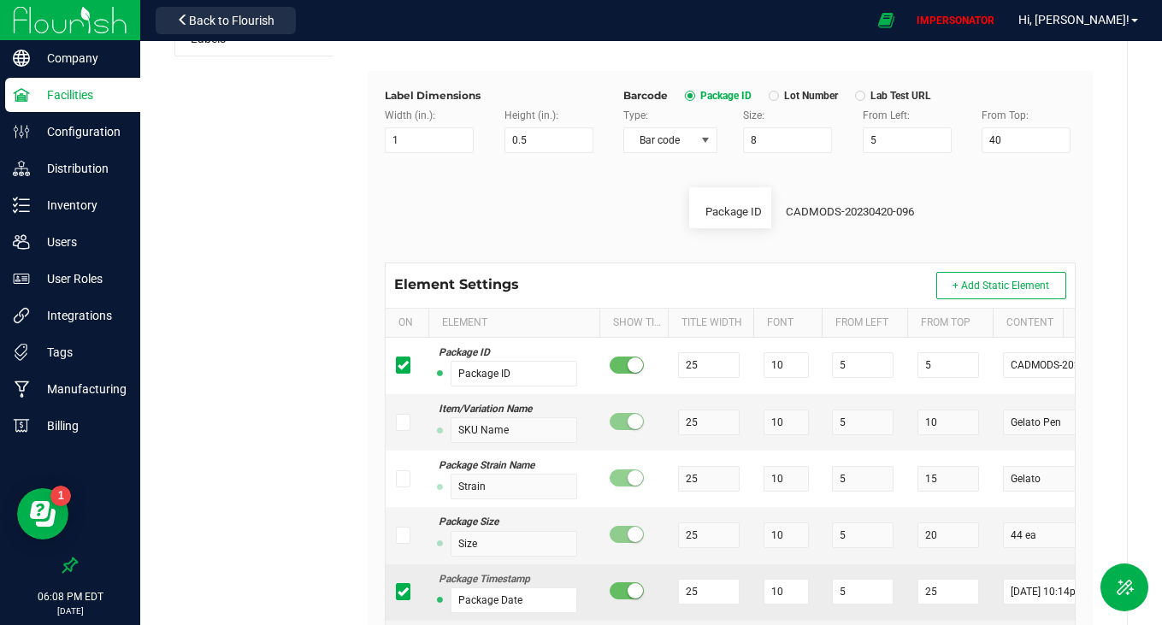
click at [398, 592] on icon at bounding box center [402, 592] width 11 height 0
click at [0, 0] on input "checkbox" at bounding box center [0, 0] width 0 height 0
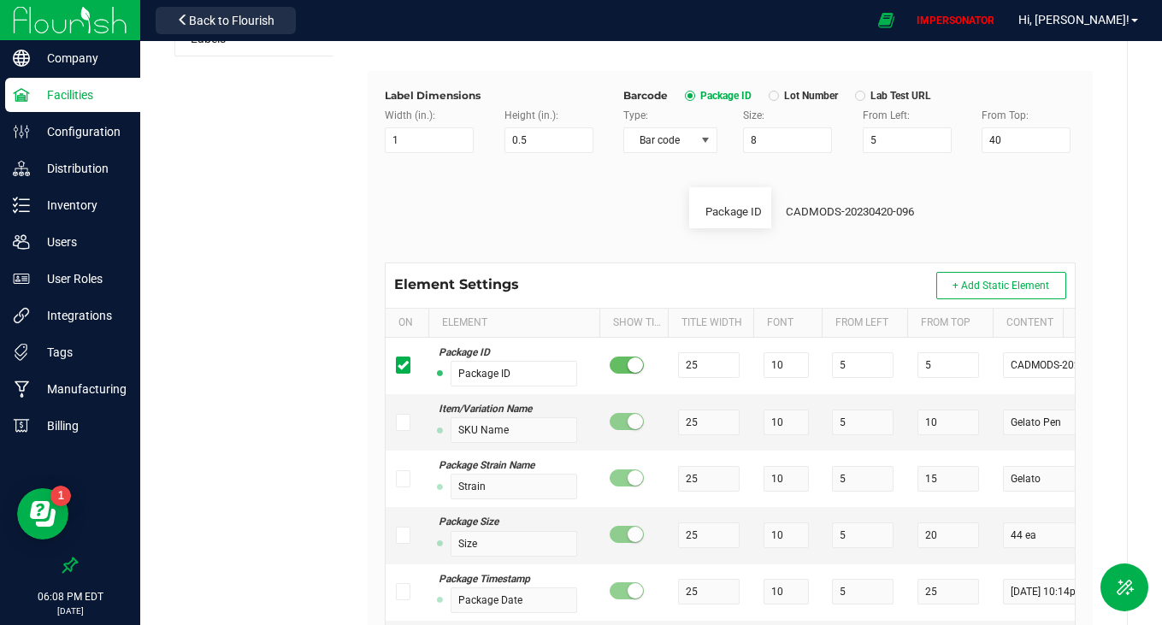
scroll to position [407, 0]
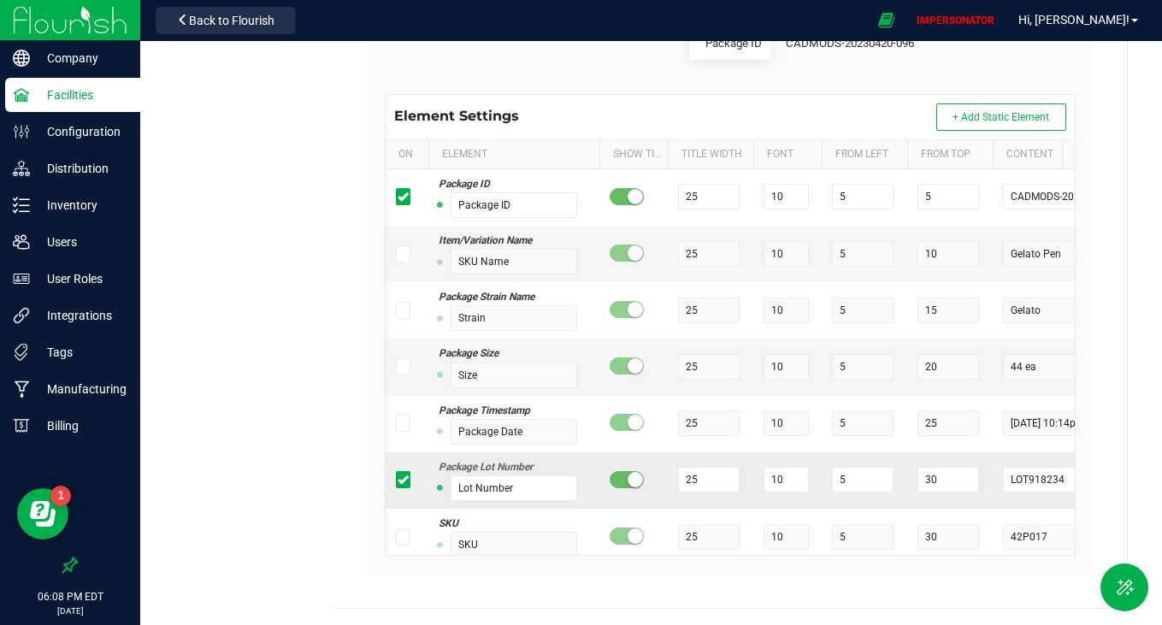
click at [399, 480] on icon at bounding box center [402, 480] width 11 height 0
click at [0, 0] on input "checkbox" at bounding box center [0, 0] width 0 height 0
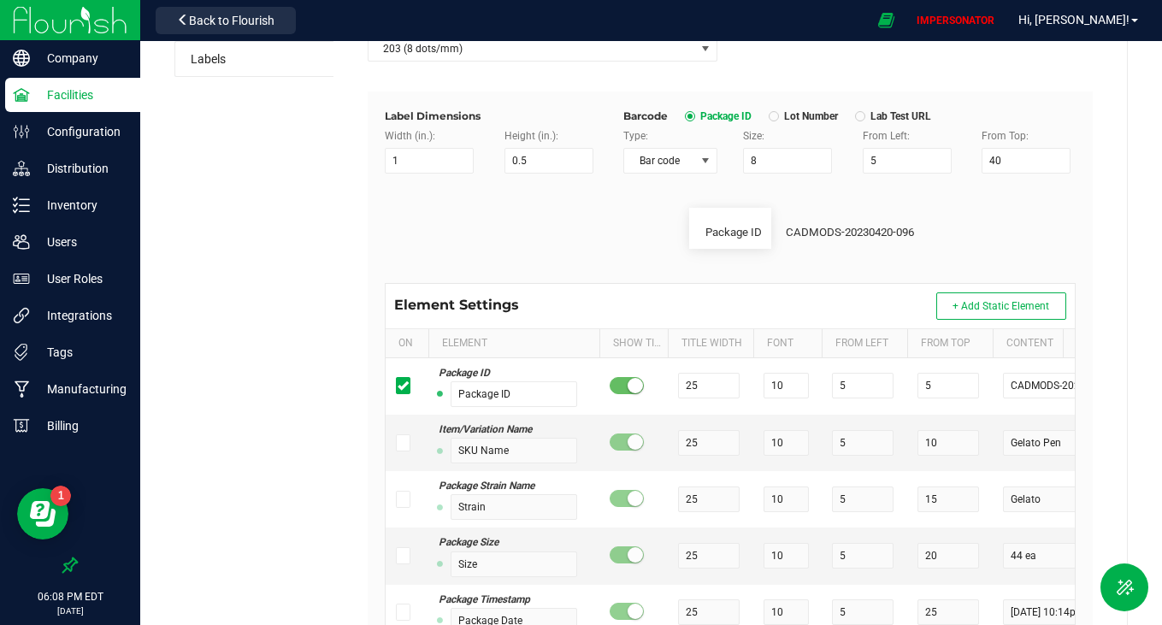
scroll to position [200, 0]
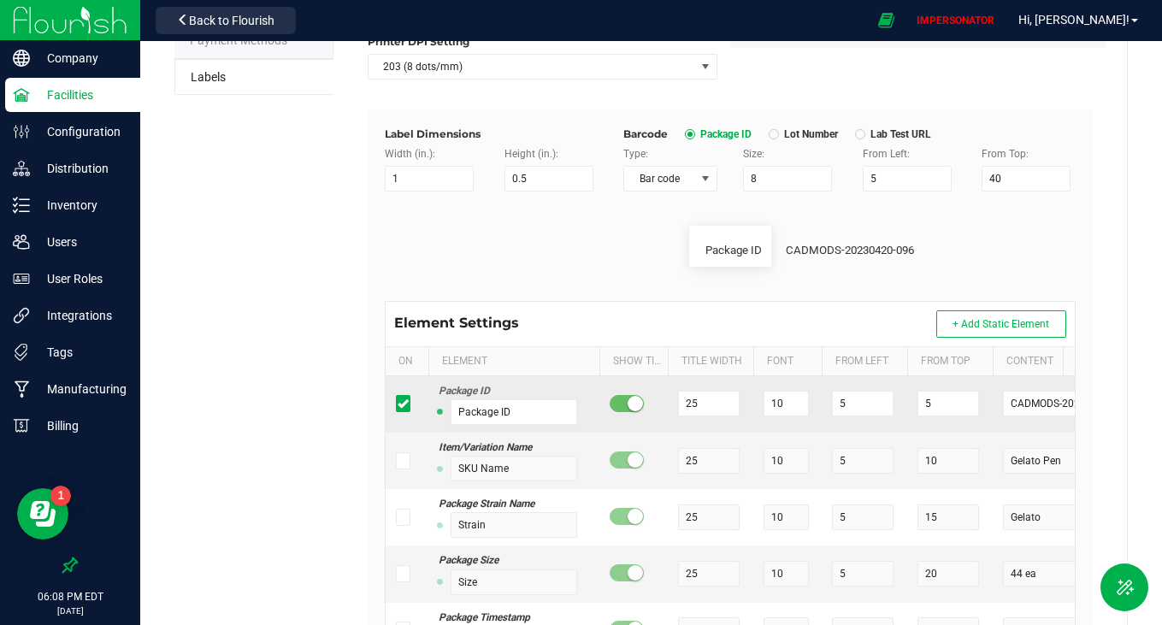
click at [627, 401] on small at bounding box center [634, 403] width 15 height 15
drag, startPoint x: 786, startPoint y: 405, endPoint x: 757, endPoint y: 405, distance: 29.1
click at [757, 405] on td "10" at bounding box center [787, 404] width 68 height 56
drag, startPoint x: 932, startPoint y: 403, endPoint x: 904, endPoint y: 403, distance: 28.2
click at [904, 403] on tr "Package ID Package ID 25 4 5 5 CADMODS-20230420-096" at bounding box center [770, 404] width 769 height 56
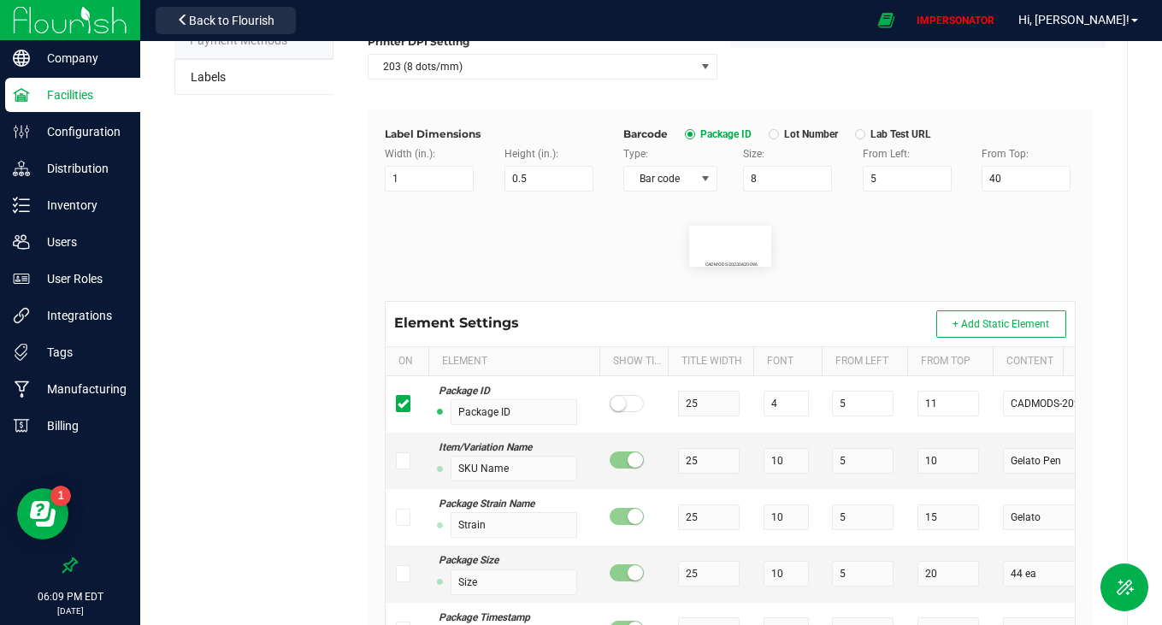
click at [916, 302] on div "Element Settings + Add Static Element" at bounding box center [730, 324] width 689 height 44
click at [679, 177] on span "Bar code" at bounding box center [659, 179] width 71 height 24
click at [668, 204] on li "Bar code" at bounding box center [664, 208] width 91 height 29
click at [773, 172] on input "8" at bounding box center [787, 179] width 89 height 26
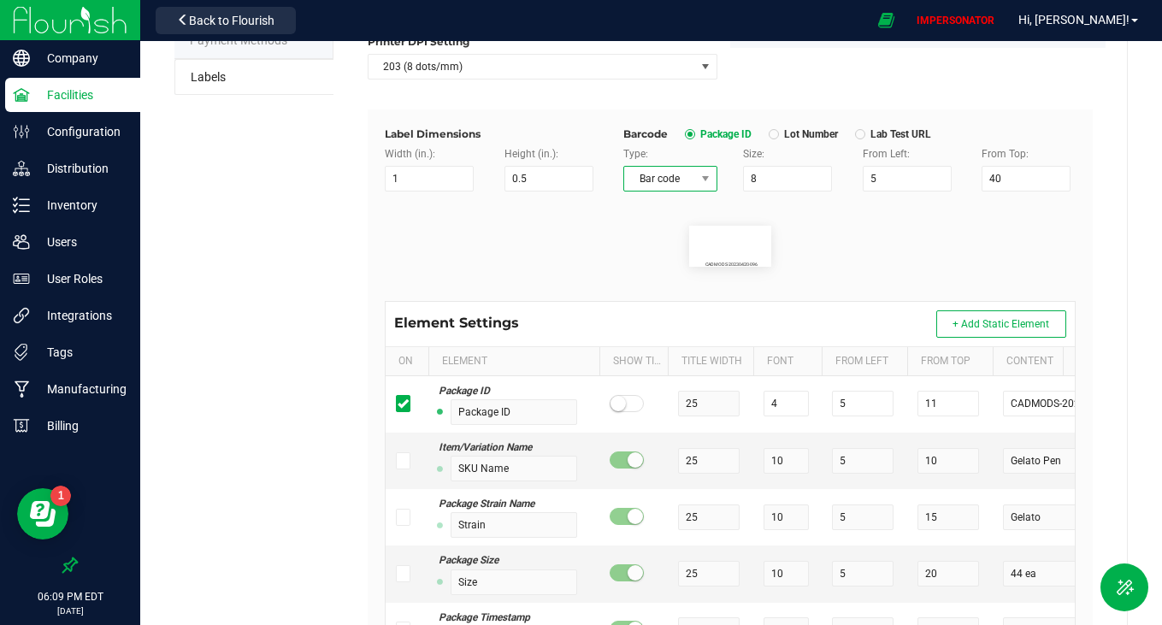
click at [682, 178] on span "Bar code" at bounding box center [659, 179] width 71 height 24
click at [817, 180] on input "8" at bounding box center [787, 179] width 89 height 26
drag, startPoint x: 884, startPoint y: 180, endPoint x: 827, endPoint y: 180, distance: 57.3
click at [827, 180] on div "Type: Bar code Size: 8 From Left: 5 From Top: 40" at bounding box center [849, 168] width 478 height 45
drag, startPoint x: 986, startPoint y: 170, endPoint x: 927, endPoint y: 170, distance: 59.0
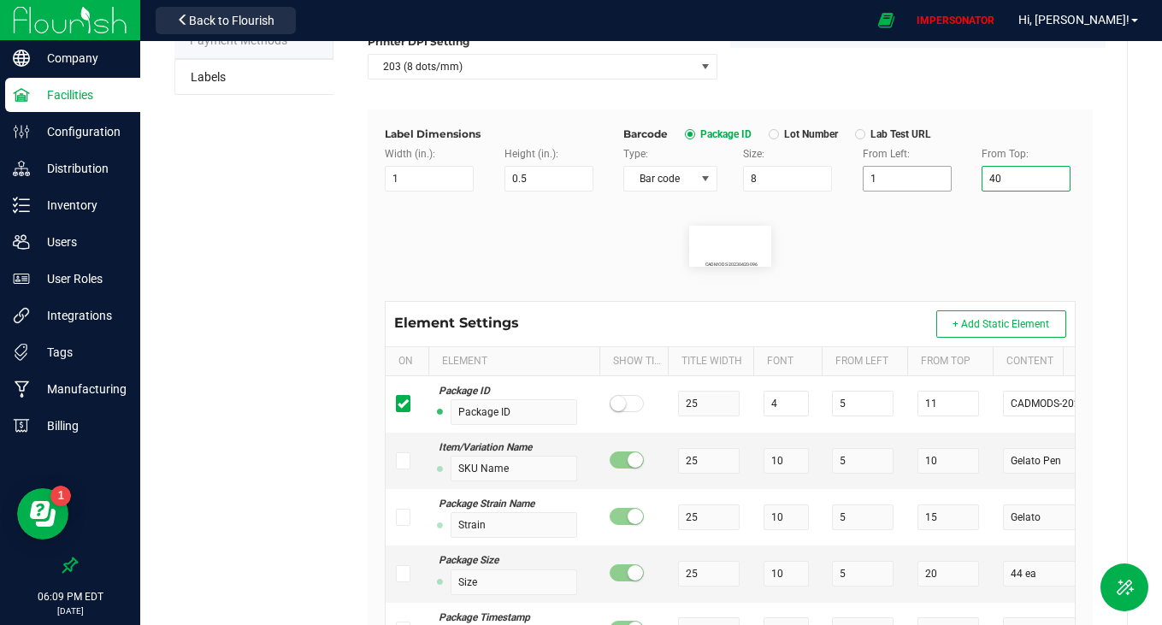
click at [927, 170] on div "Type: Bar code Size: 8 From Left: 1 From Top: 40" at bounding box center [849, 168] width 478 height 45
drag, startPoint x: 1003, startPoint y: 184, endPoint x: 927, endPoint y: 184, distance: 75.2
click at [927, 184] on div "Type: Bar code Size: 8 From Left: 1 From Top: 40" at bounding box center [849, 168] width 478 height 45
drag, startPoint x: 1014, startPoint y: 181, endPoint x: 916, endPoint y: 178, distance: 98.4
click at [922, 180] on div "Type: Bar code Size: 8 From Left: 1 From Top: 40" at bounding box center [849, 168] width 478 height 45
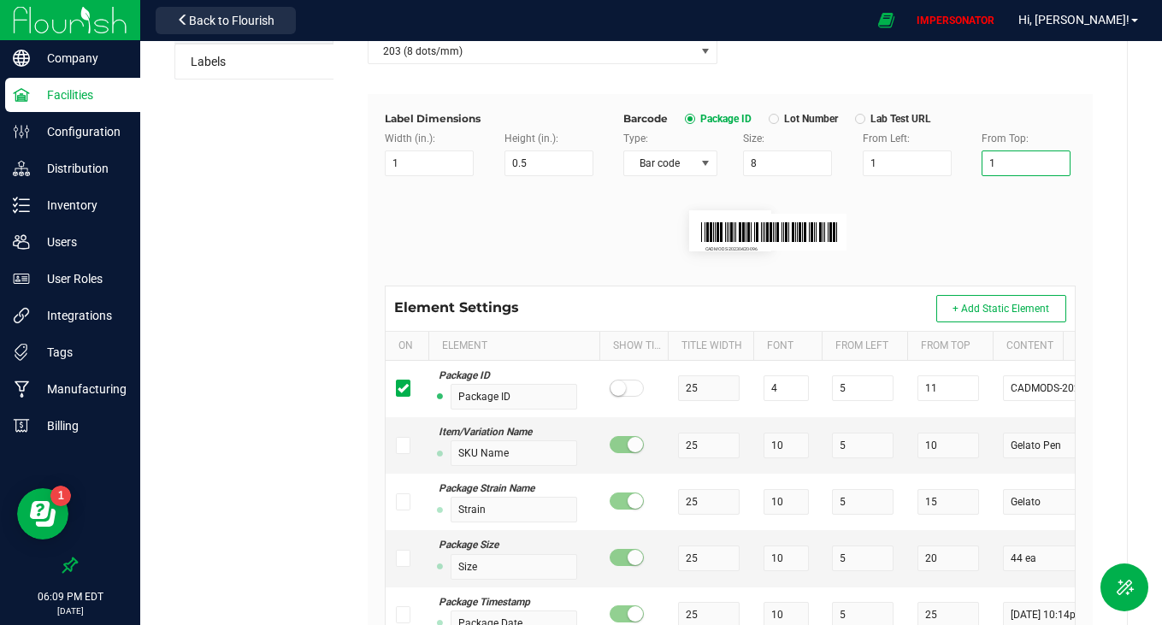
scroll to position [213, 0]
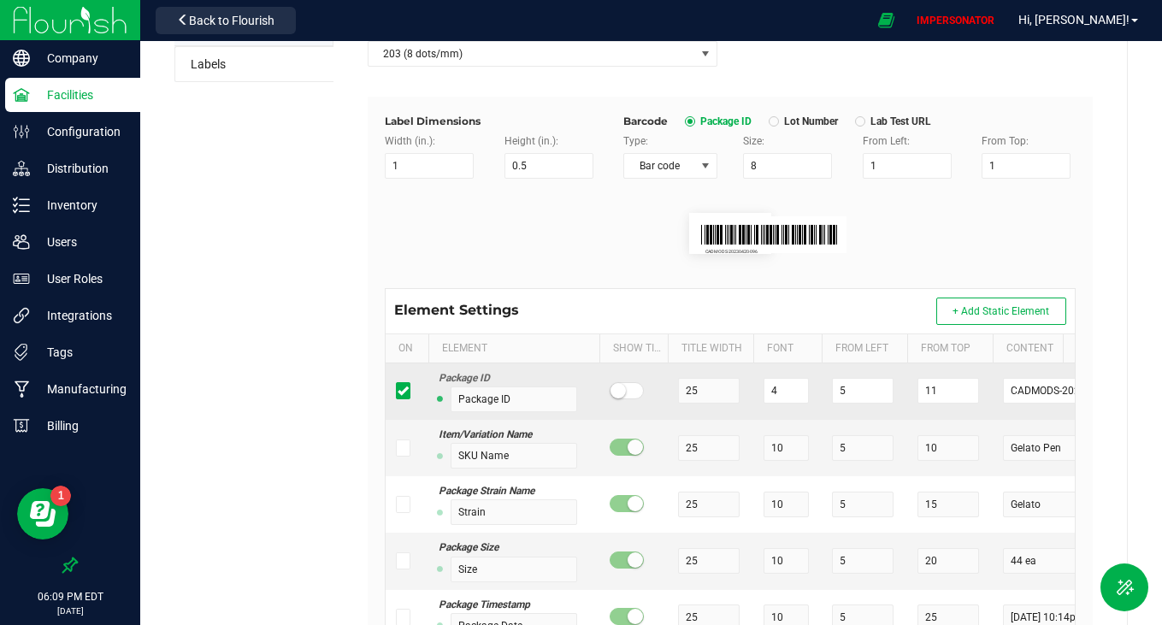
click at [397, 391] on icon at bounding box center [402, 391] width 11 height 0
click at [0, 0] on input "checkbox" at bounding box center [0, 0] width 0 height 0
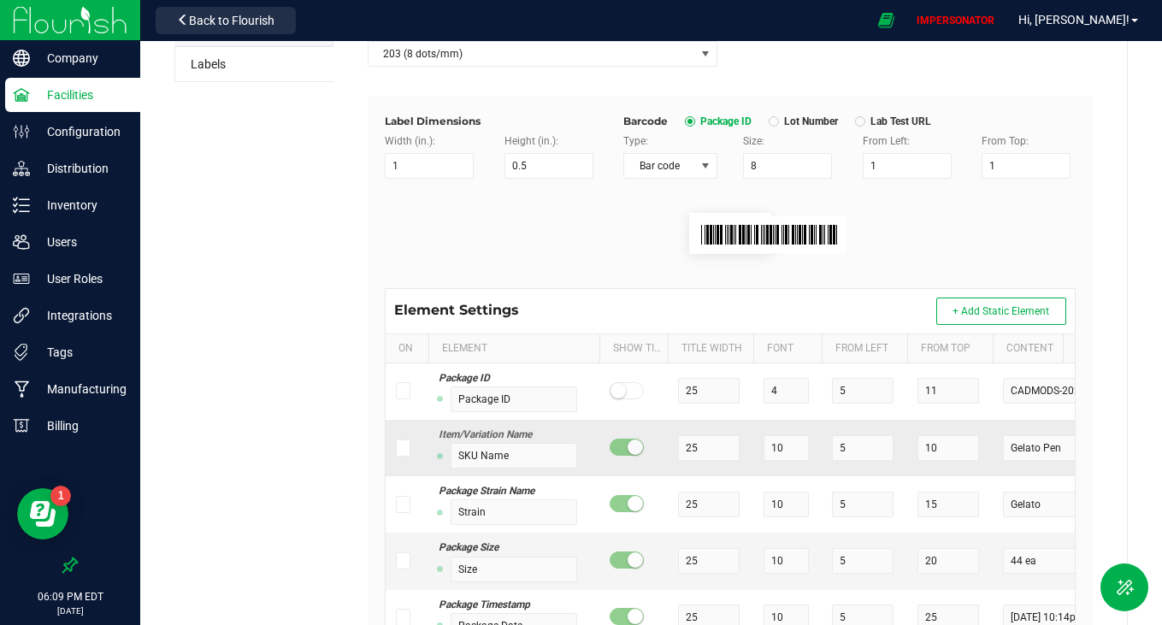
click at [401, 448] on icon at bounding box center [402, 448] width 11 height 0
click at [0, 0] on input "checkbox" at bounding box center [0, 0] width 0 height 0
drag, startPoint x: 790, startPoint y: 451, endPoint x: 733, endPoint y: 450, distance: 57.3
click at [733, 450] on tr "Item/Variation Name SKU Name 25 10 5 10 Gelato Pen" at bounding box center [770, 448] width 769 height 56
click at [627, 445] on small at bounding box center [634, 446] width 15 height 15
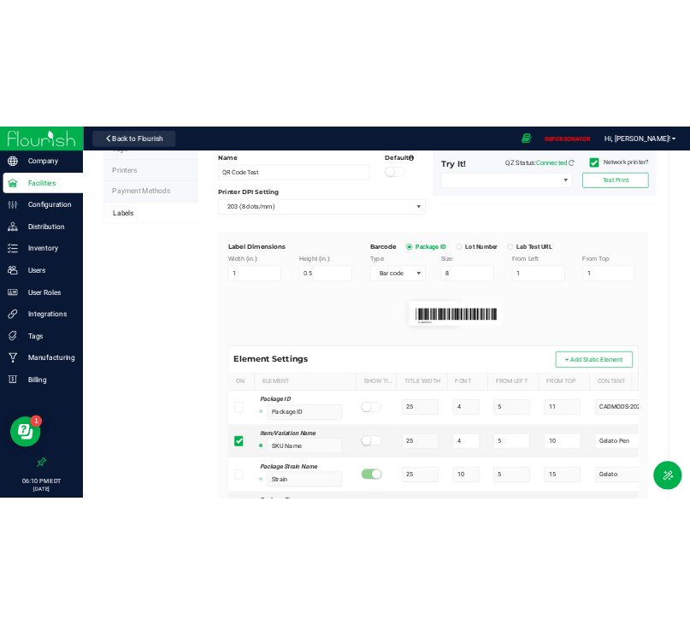
scroll to position [0, 0]
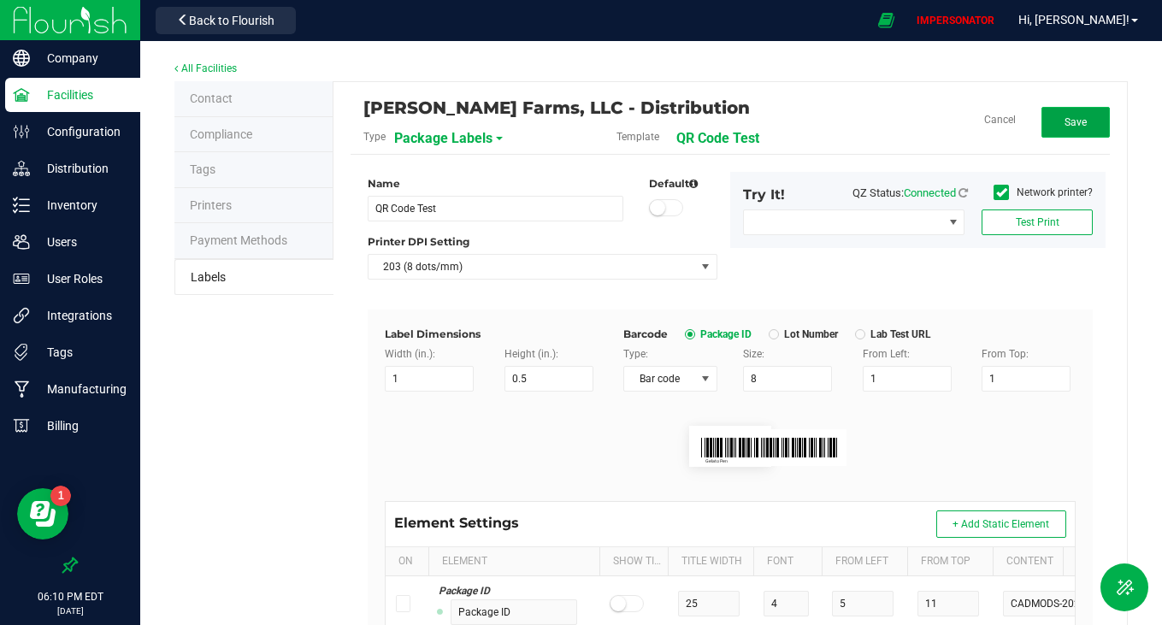
click at [1064, 125] on span "Save" at bounding box center [1075, 122] width 22 height 12
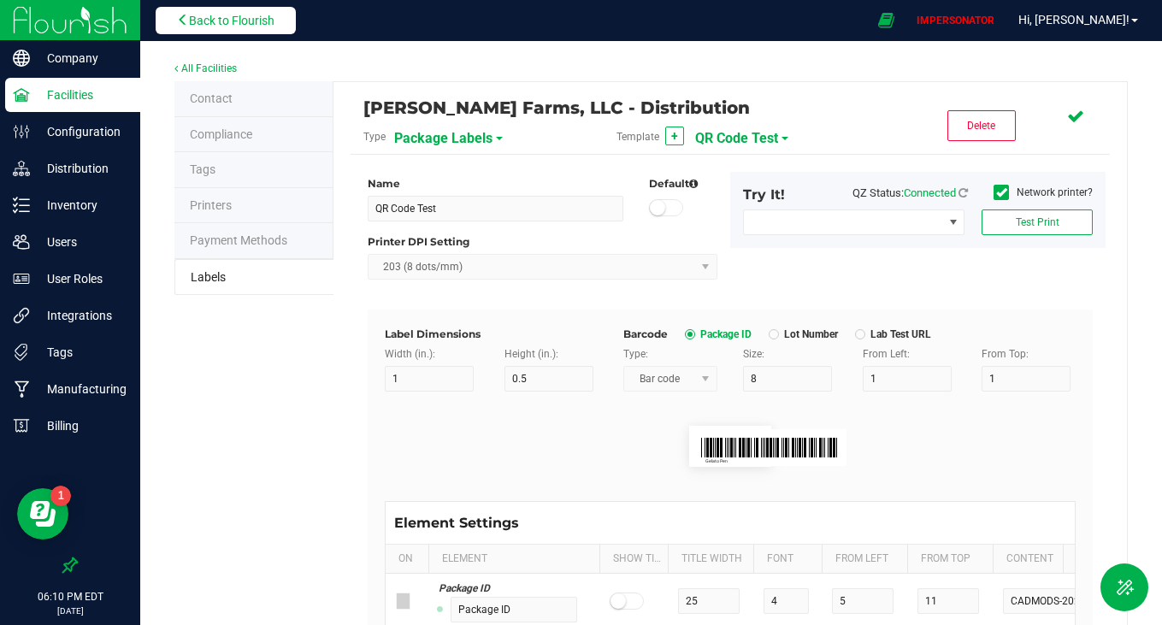
click at [246, 12] on button "Back to Flourish" at bounding box center [226, 20] width 140 height 27
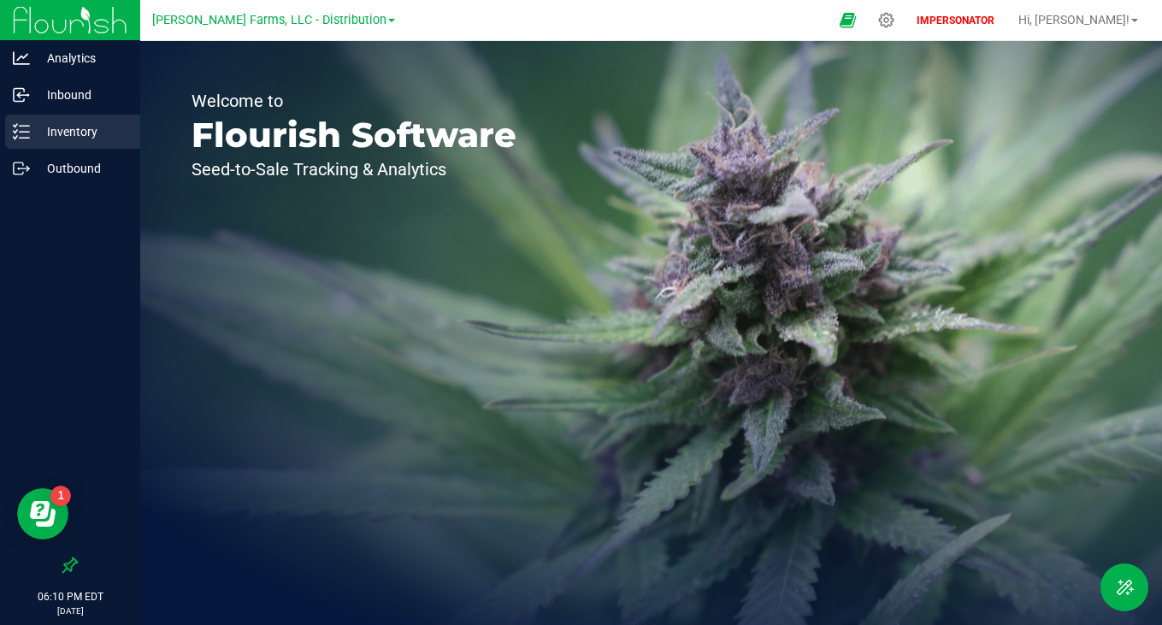
click at [76, 144] on div "Inventory" at bounding box center [72, 132] width 135 height 34
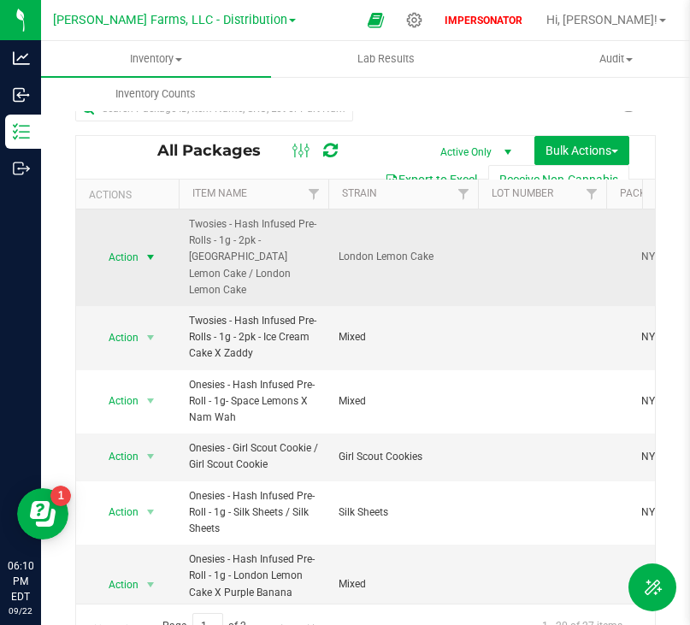
click at [128, 249] on span "Action" at bounding box center [116, 257] width 46 height 24
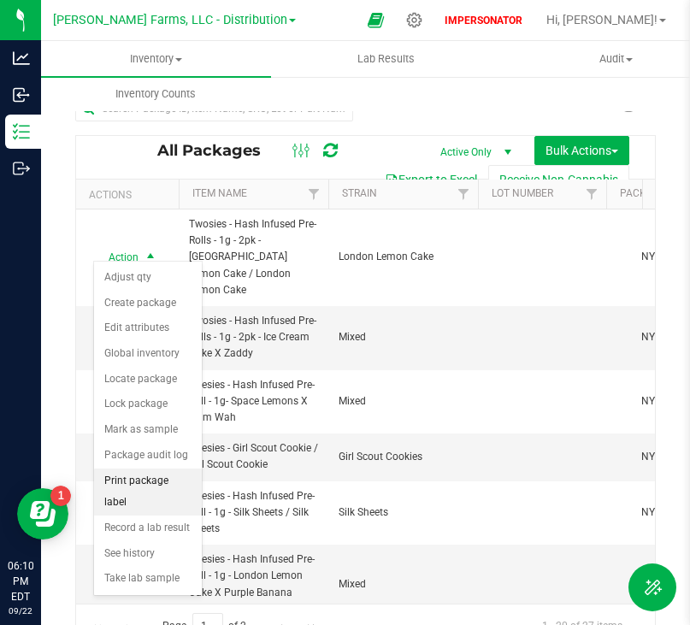
click at [137, 480] on li "Print package label" at bounding box center [148, 491] width 108 height 47
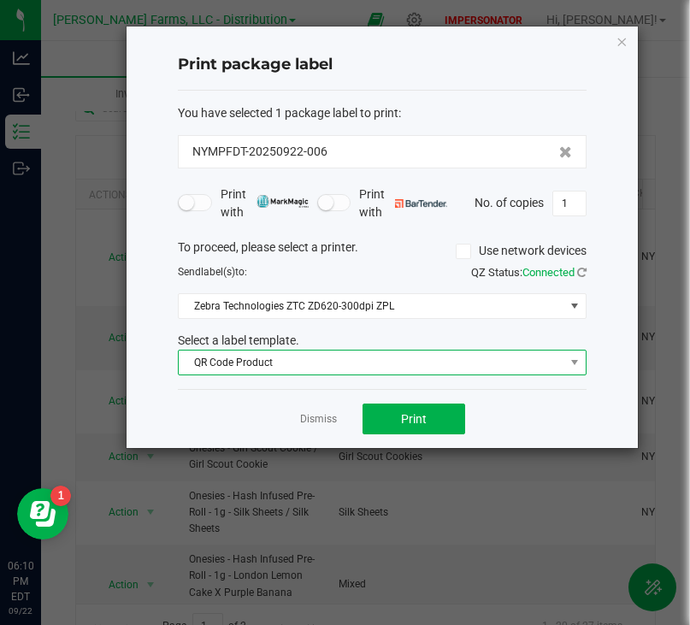
click at [293, 362] on span "QR Code Product" at bounding box center [372, 362] width 386 height 24
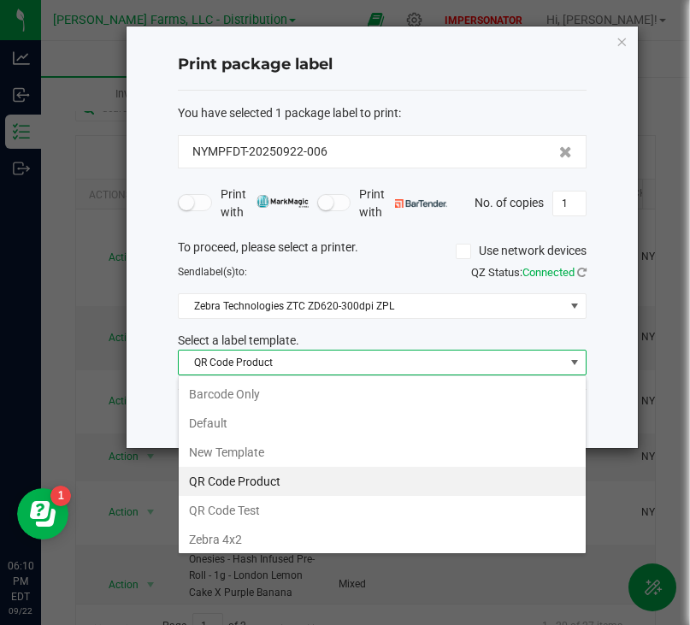
scroll to position [26, 409]
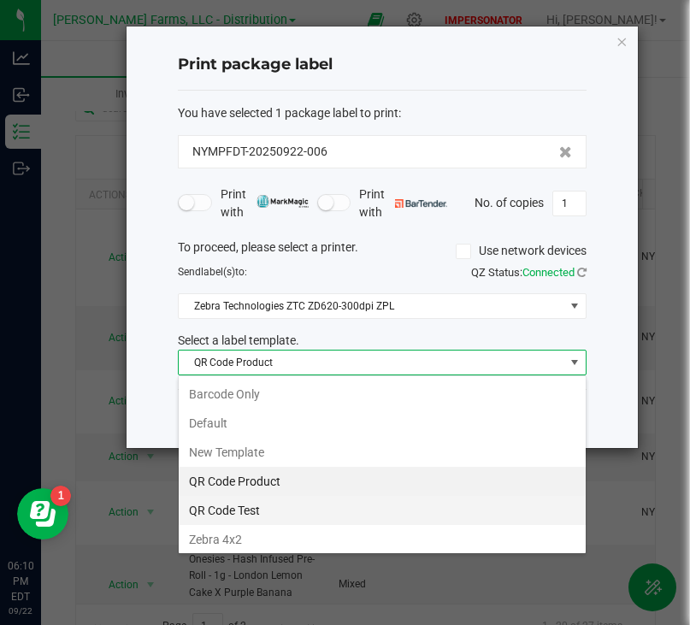
click at [264, 506] on li "QR Code Test" at bounding box center [382, 510] width 407 height 29
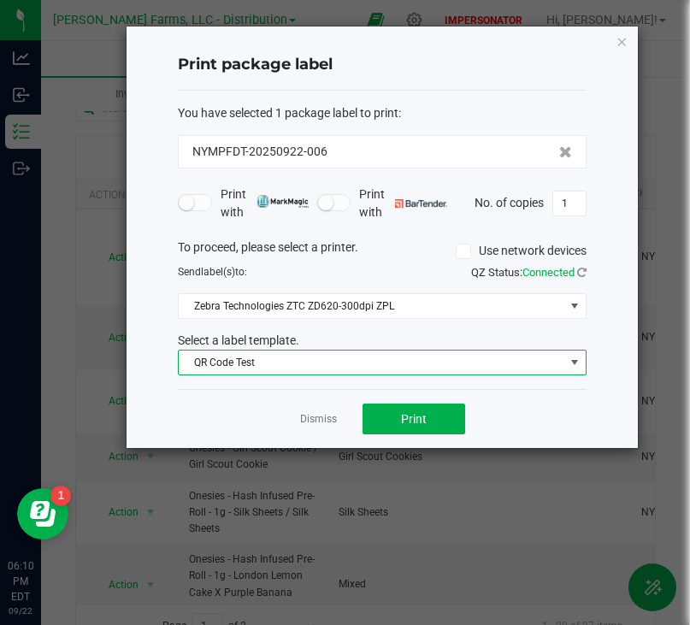
click at [368, 359] on span "QR Code Test" at bounding box center [372, 362] width 386 height 24
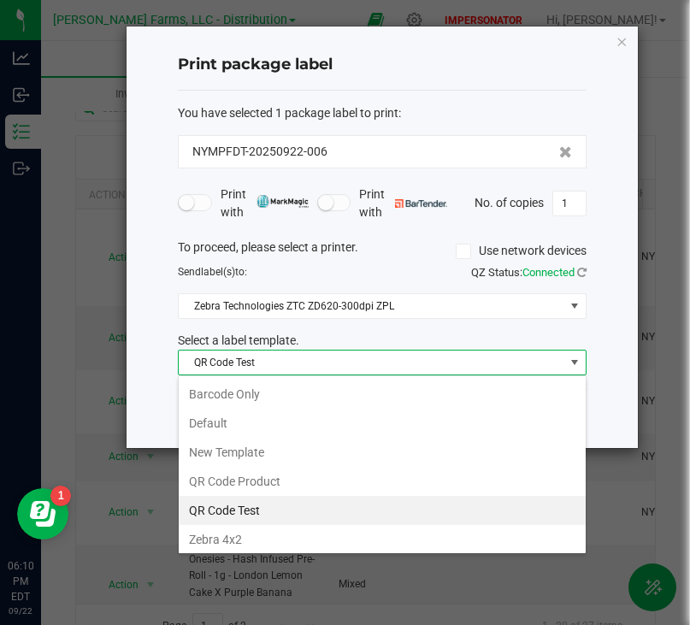
click at [378, 338] on div "Select a label template." at bounding box center [382, 341] width 434 height 18
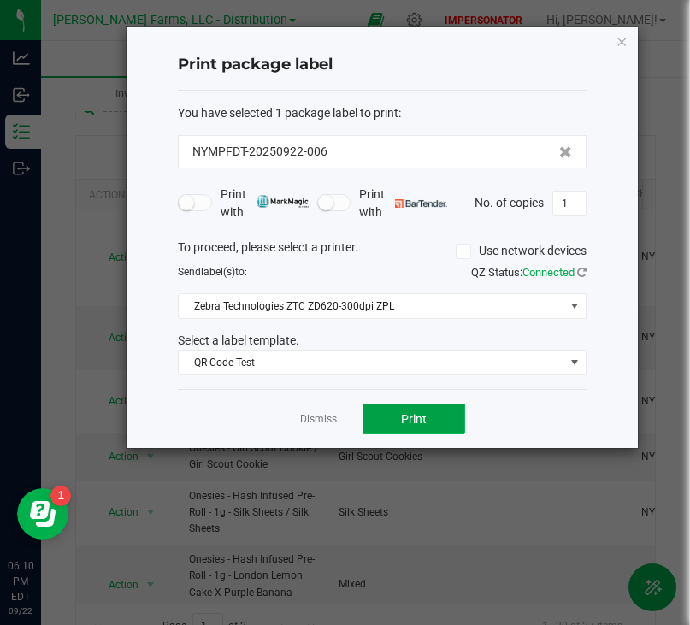
click at [415, 422] on span "Print" at bounding box center [414, 419] width 26 height 14
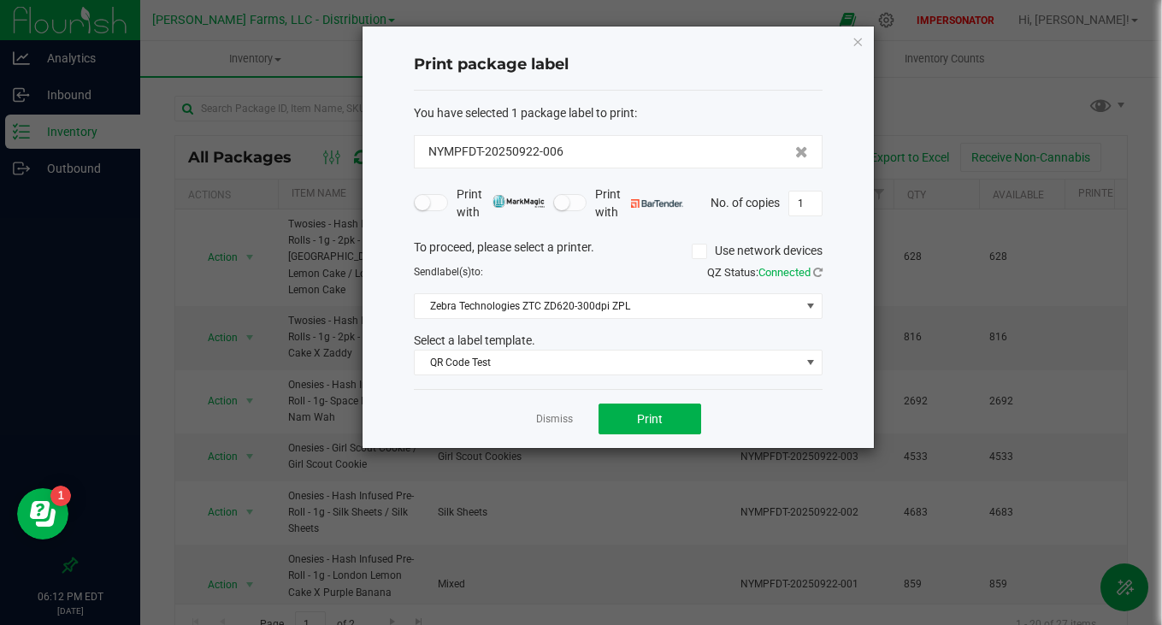
click at [851, 44] on div "Print package label You have selected 1 package label to print : NYMPFDT-202509…" at bounding box center [617, 236] width 511 height 421
click at [860, 38] on icon "button" at bounding box center [857, 41] width 12 height 21
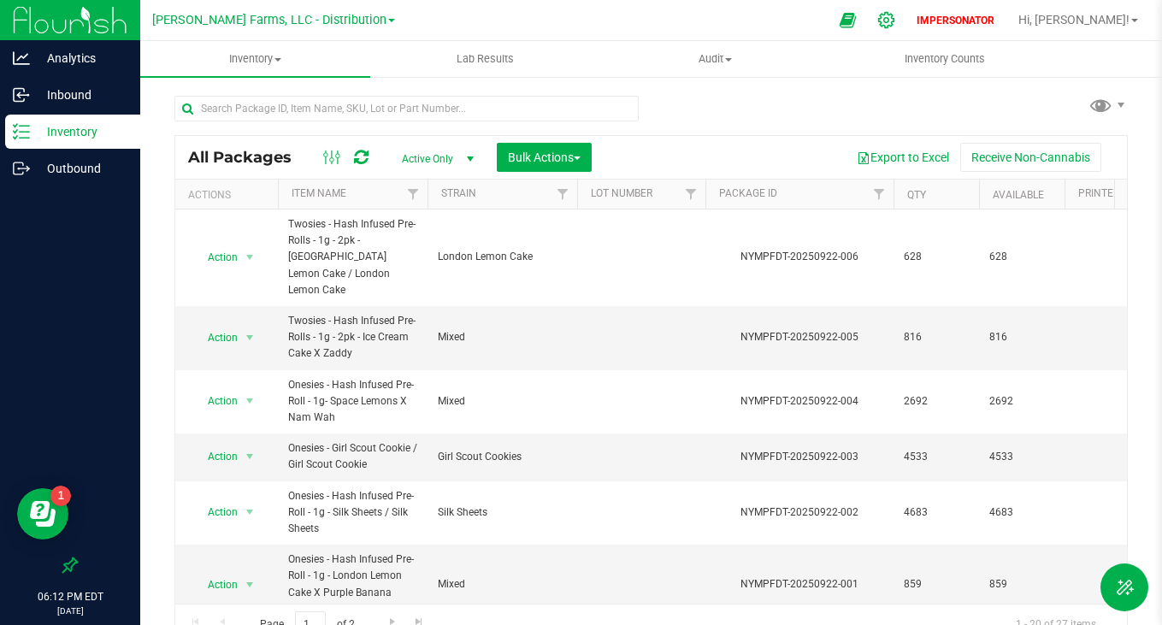
click at [898, 22] on div at bounding box center [886, 20] width 24 height 18
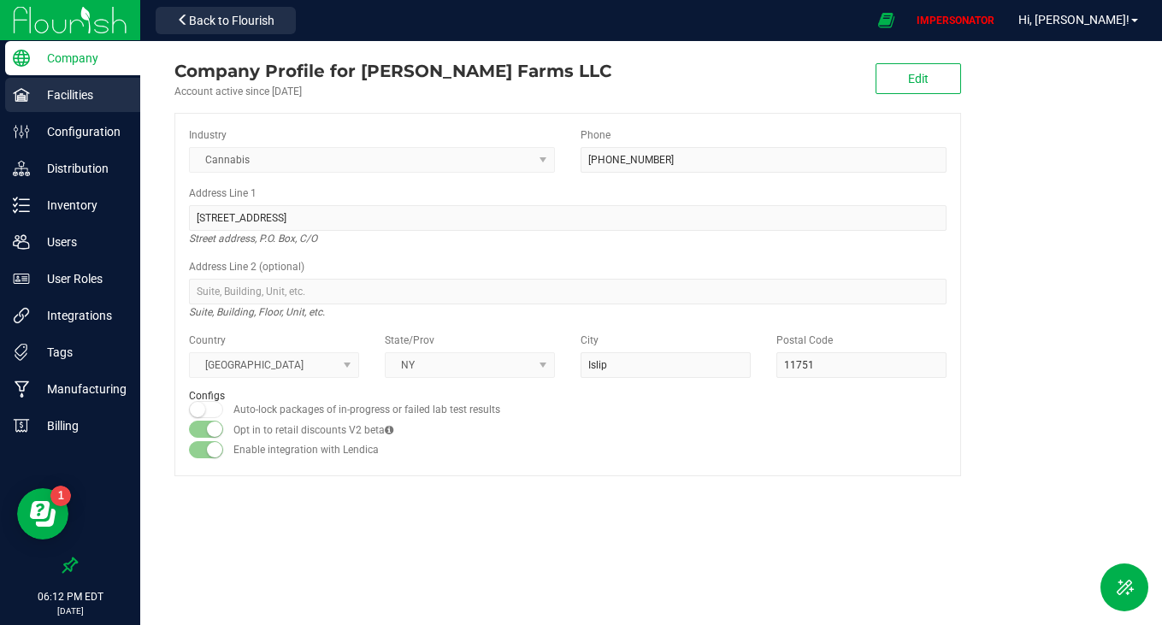
click at [81, 98] on p "Facilities" at bounding box center [81, 95] width 103 height 21
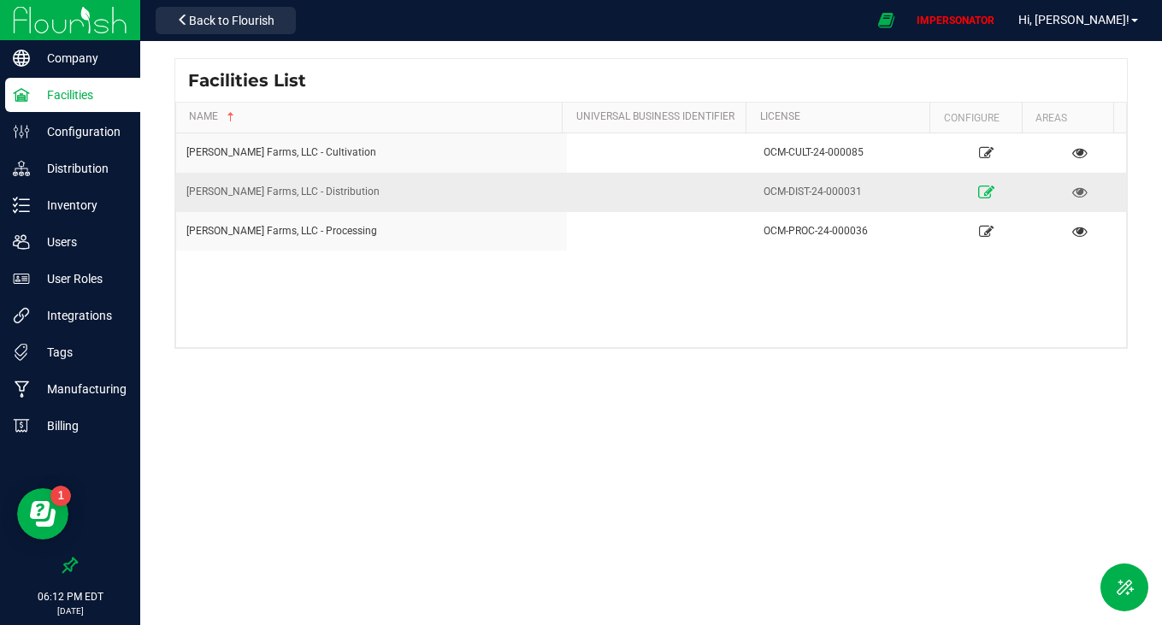
click at [978, 189] on icon at bounding box center [986, 191] width 16 height 12
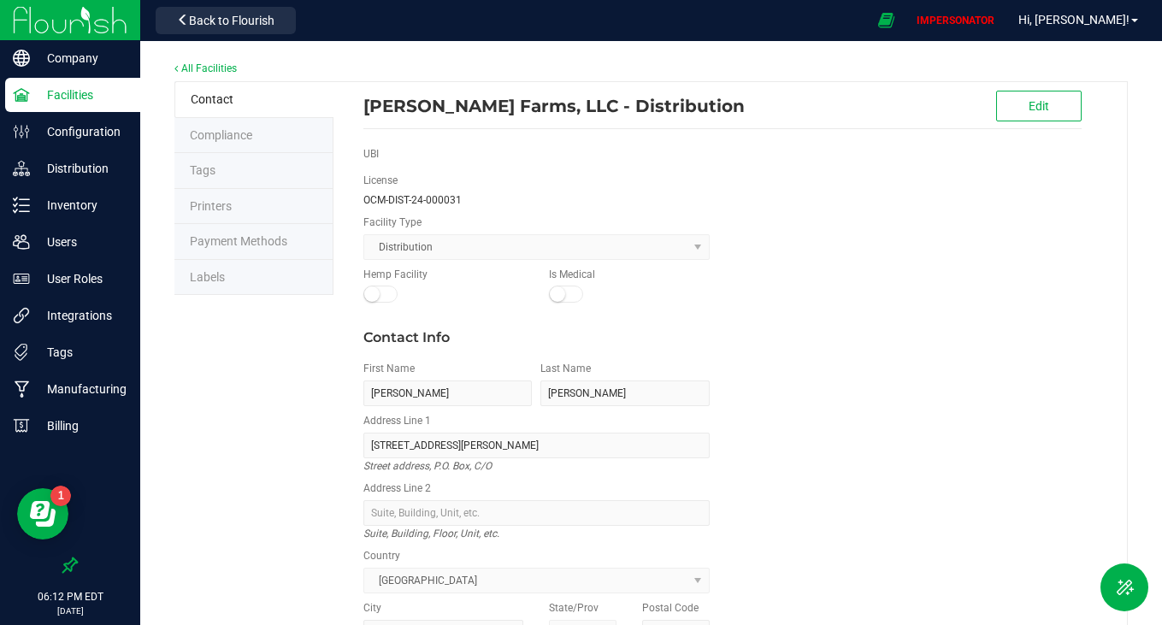
click at [262, 274] on li "Labels" at bounding box center [253, 278] width 159 height 36
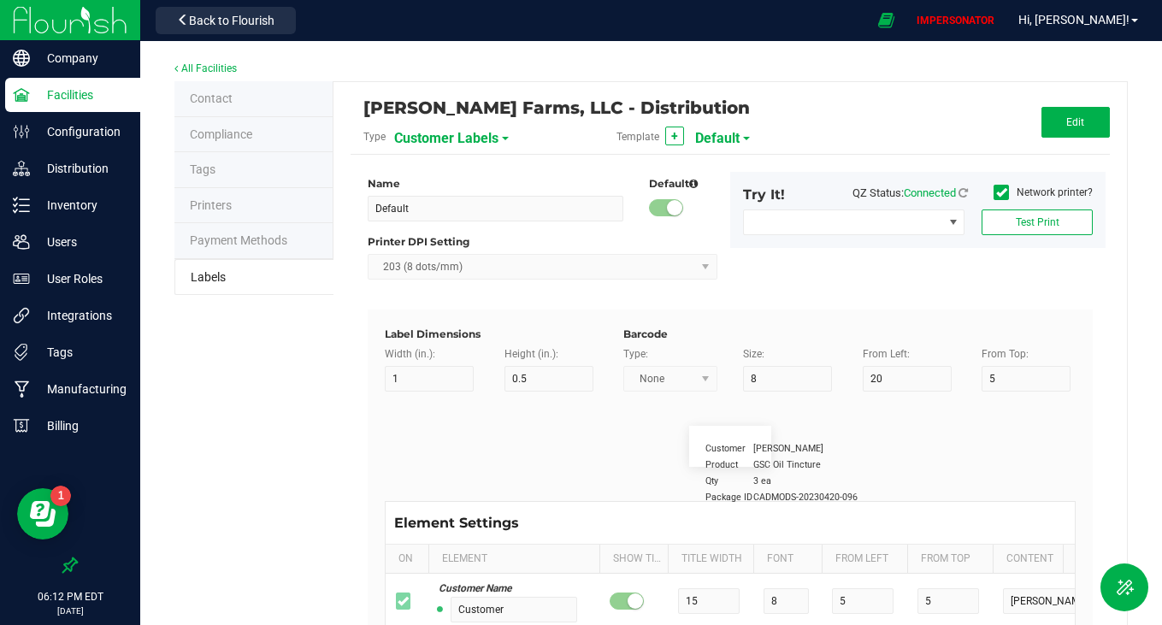
click at [462, 132] on span "Customer Labels" at bounding box center [446, 138] width 104 height 29
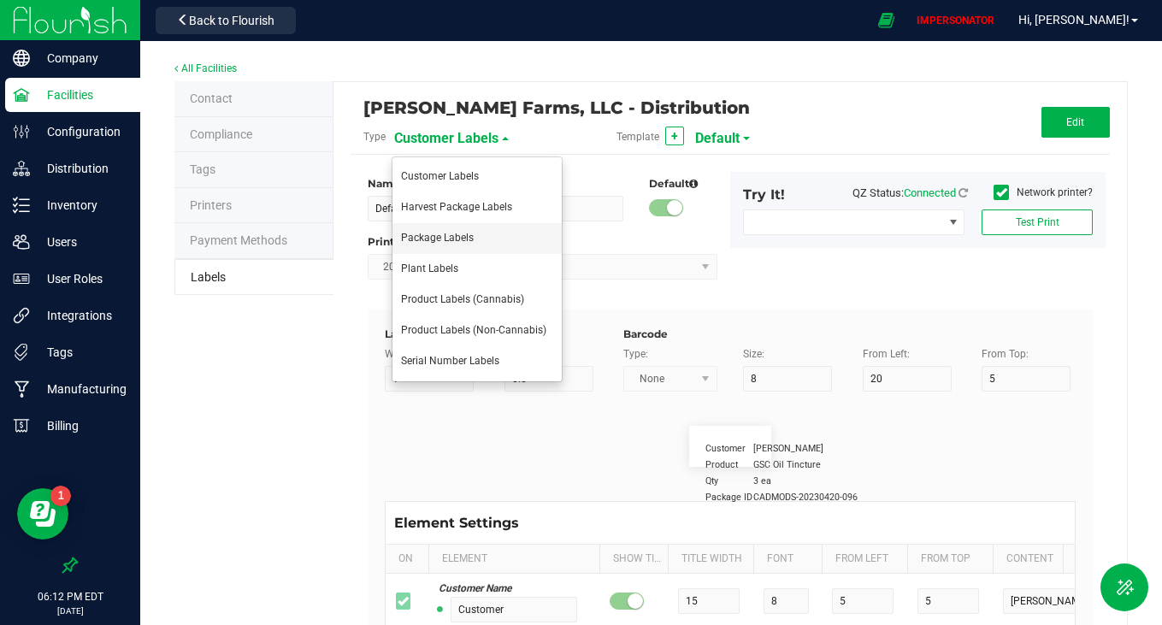
click at [439, 245] on li "Package Labels" at bounding box center [476, 238] width 169 height 31
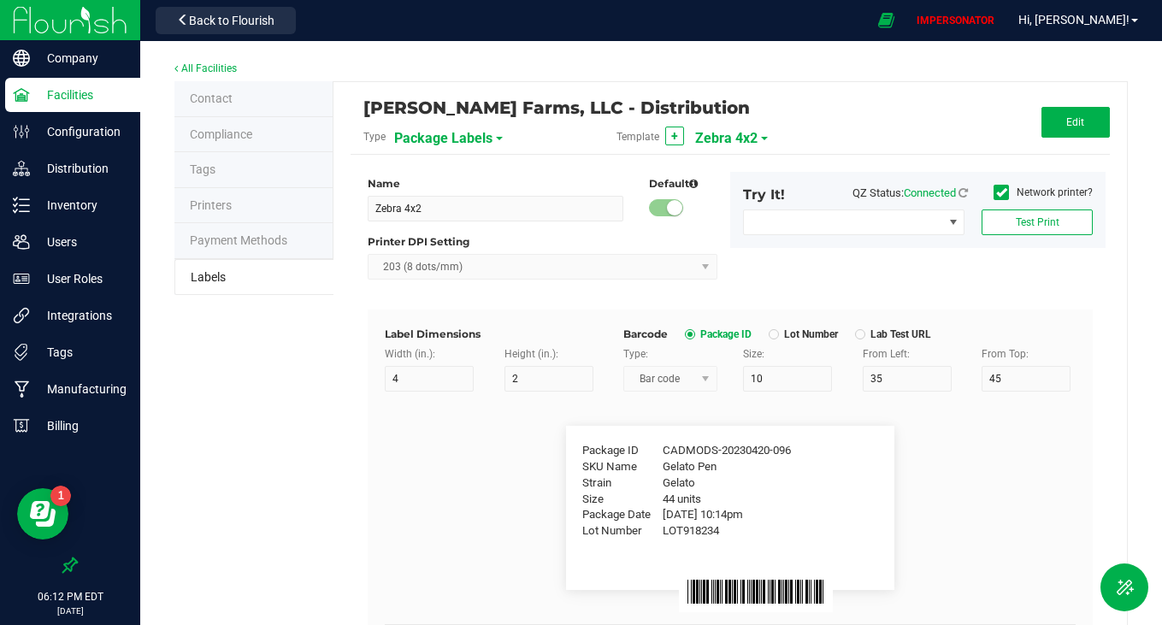
click at [731, 133] on span "Zebra 4x2" at bounding box center [726, 138] width 62 height 29
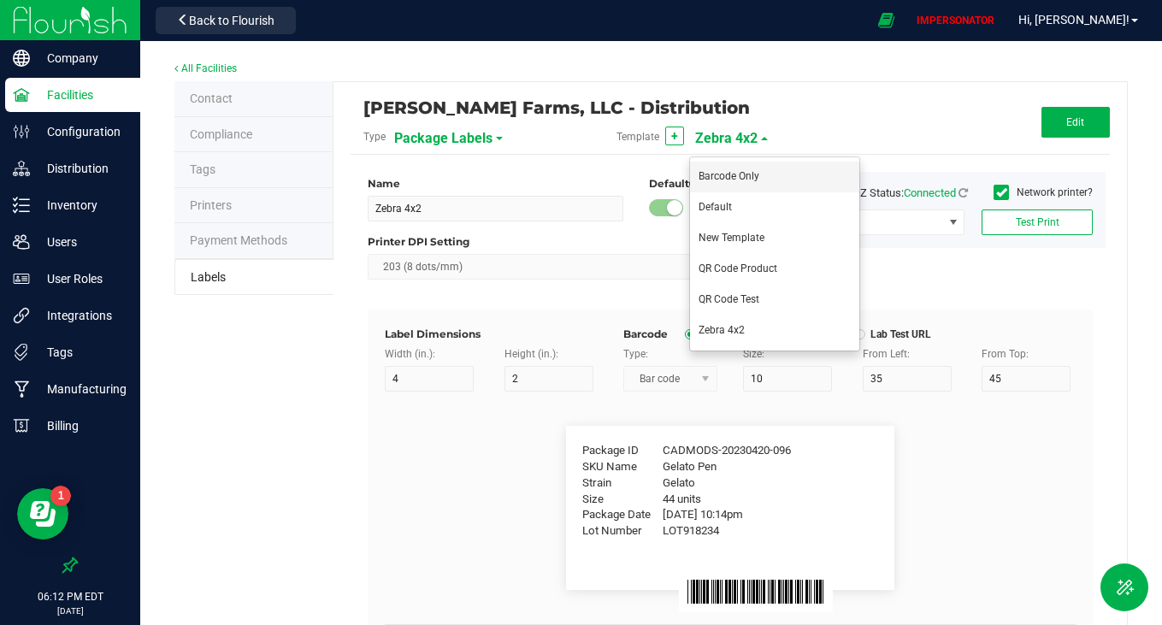
click at [724, 171] on span "Barcode Only" at bounding box center [728, 176] width 61 height 12
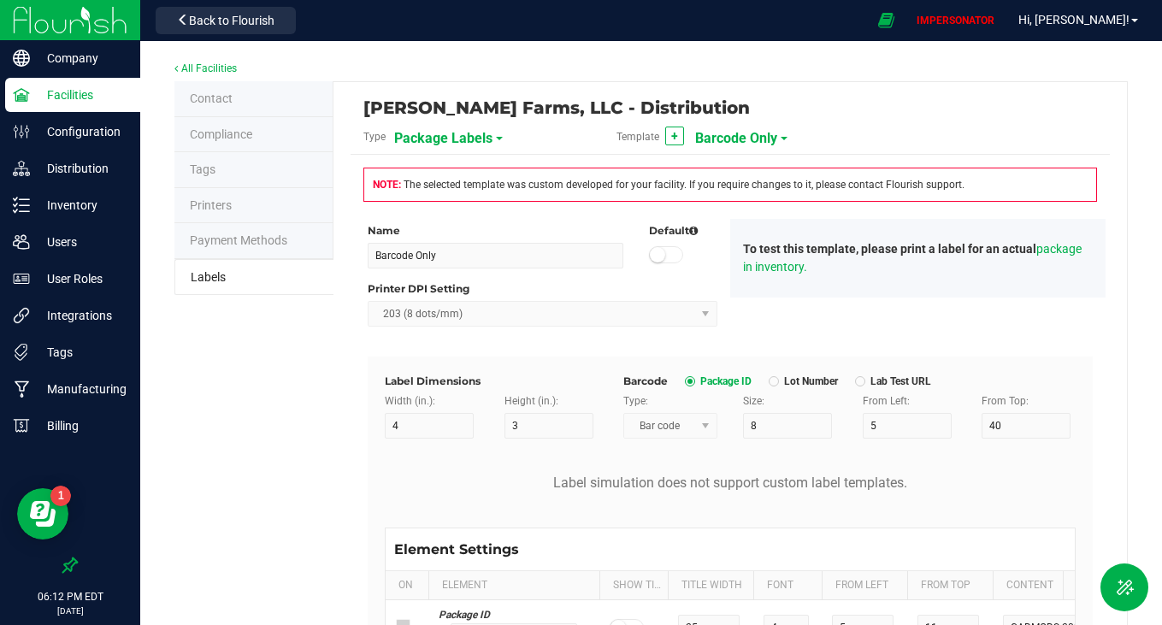
click at [751, 133] on span "Barcode Only" at bounding box center [736, 138] width 82 height 29
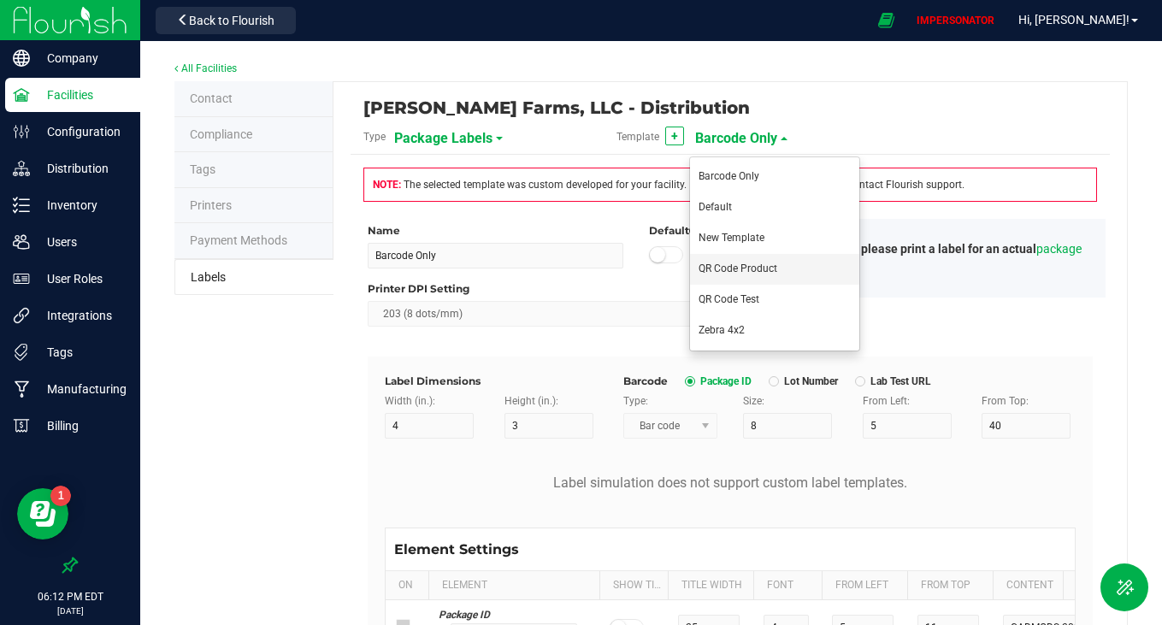
click at [749, 274] on li "QR Code Product" at bounding box center [774, 269] width 169 height 31
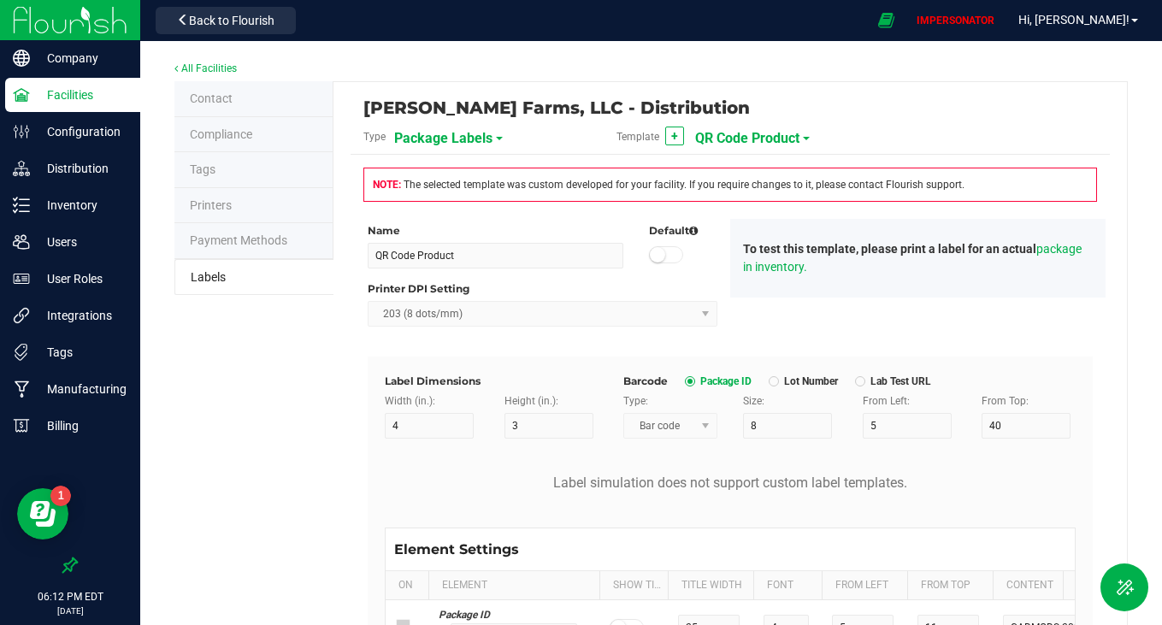
click at [755, 133] on span "QR Code Product" at bounding box center [747, 138] width 104 height 29
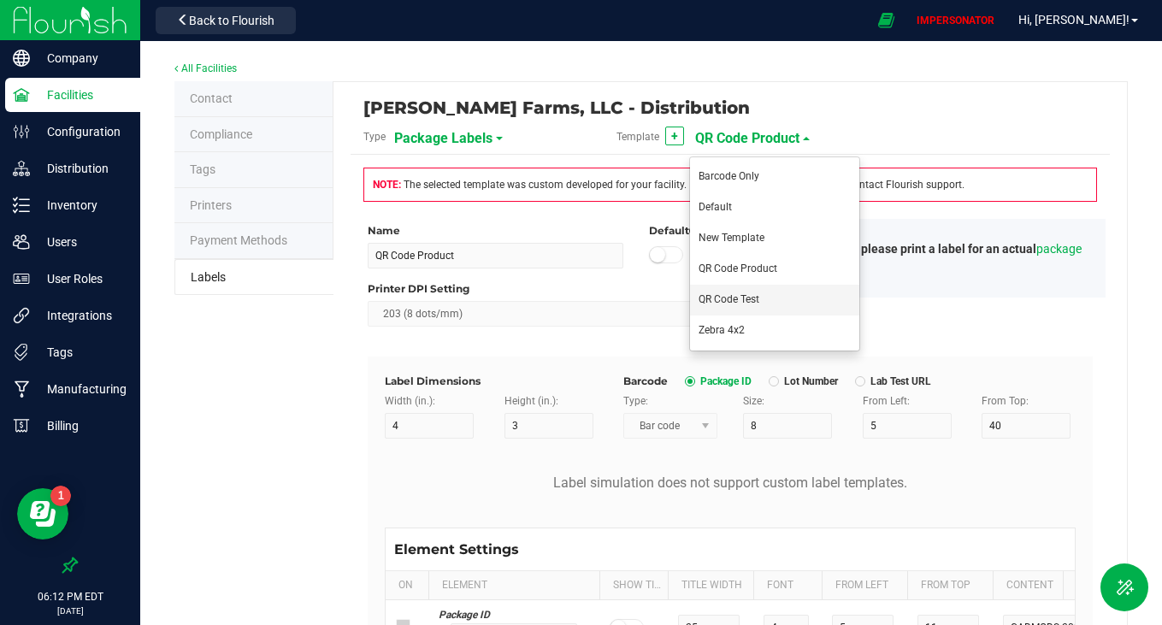
click at [744, 290] on li "QR Code Test" at bounding box center [774, 300] width 169 height 31
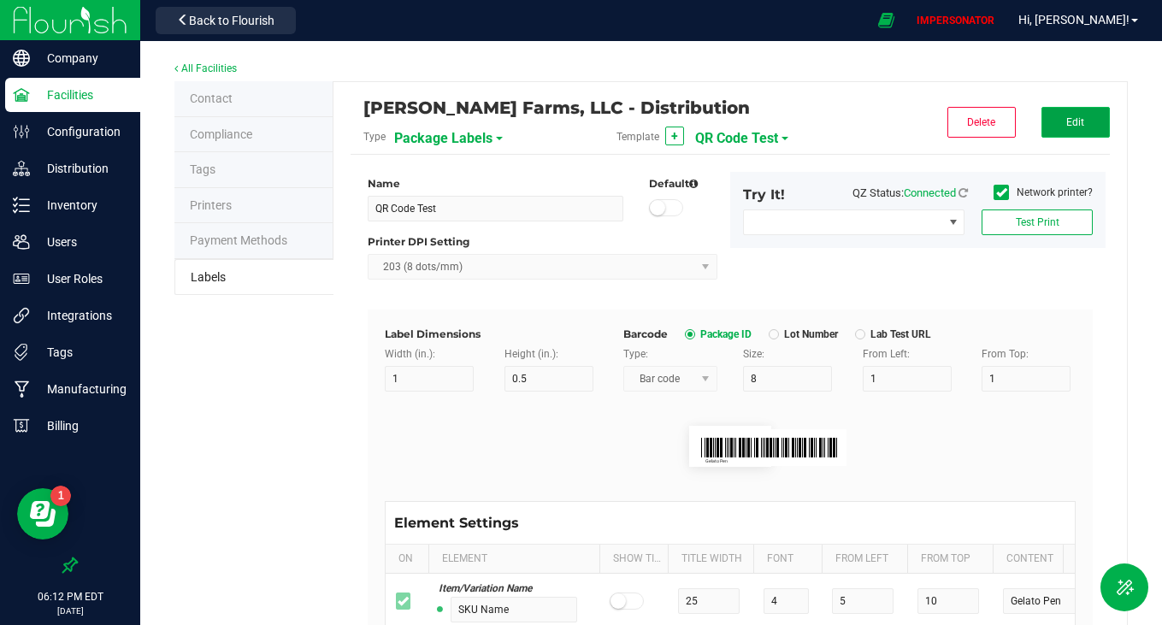
click at [1077, 121] on button "Edit" at bounding box center [1075, 122] width 68 height 31
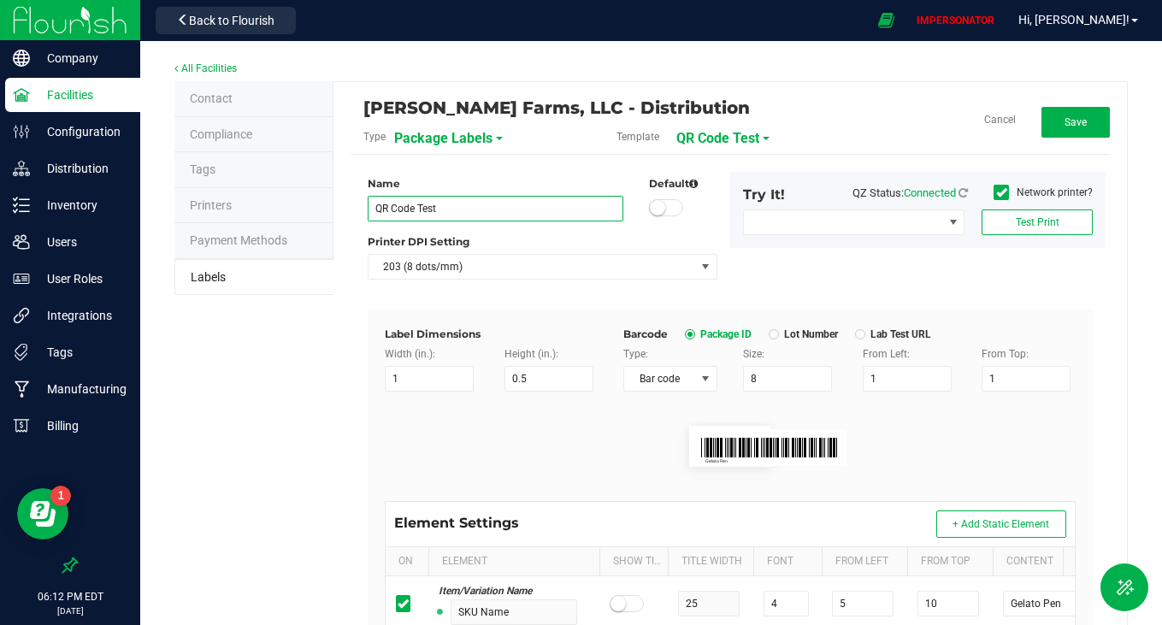
drag, startPoint x: 387, startPoint y: 206, endPoint x: 315, endPoint y: 206, distance: 71.8
click at [316, 206] on div "Contact Compliance Tags Printers Payment Methods Labels [PERSON_NAME] Farms, LL…" at bounding box center [650, 548] width 953 height 934
click at [400, 211] on input "Bar Code Test" at bounding box center [496, 209] width 256 height 26
click at [483, 249] on div "Printer DPI Setting 203 (8 dots/mm)" at bounding box center [542, 256] width 375 height 45
click at [1071, 123] on span "Save" at bounding box center [1075, 122] width 22 height 12
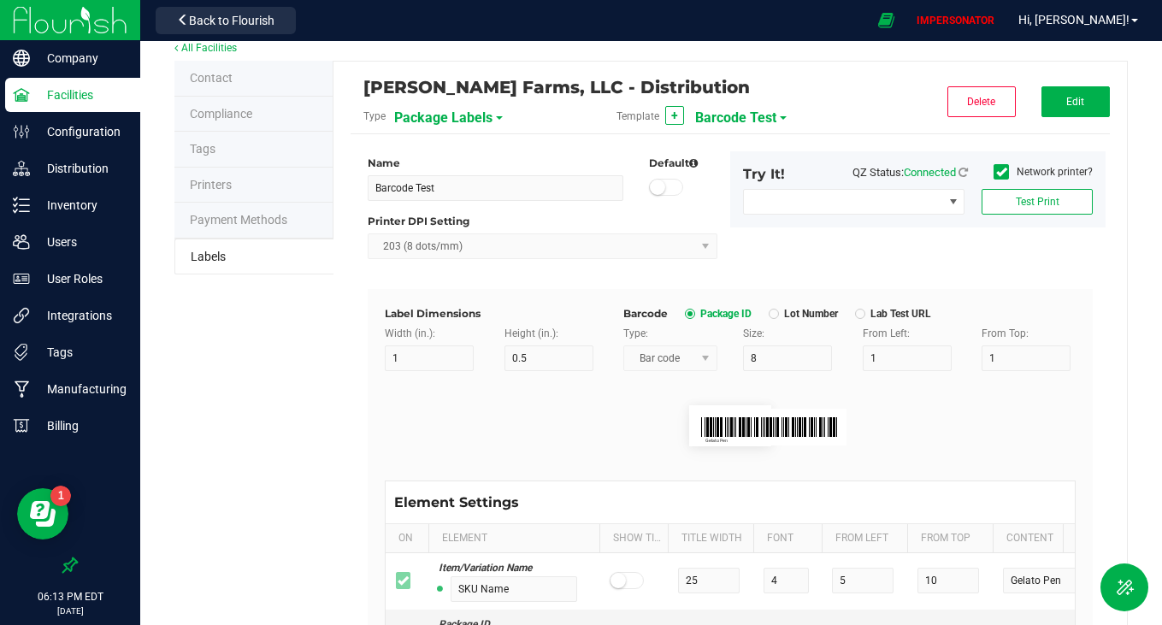
scroll to position [20, 0]
click at [1050, 97] on button "Edit" at bounding box center [1075, 102] width 68 height 31
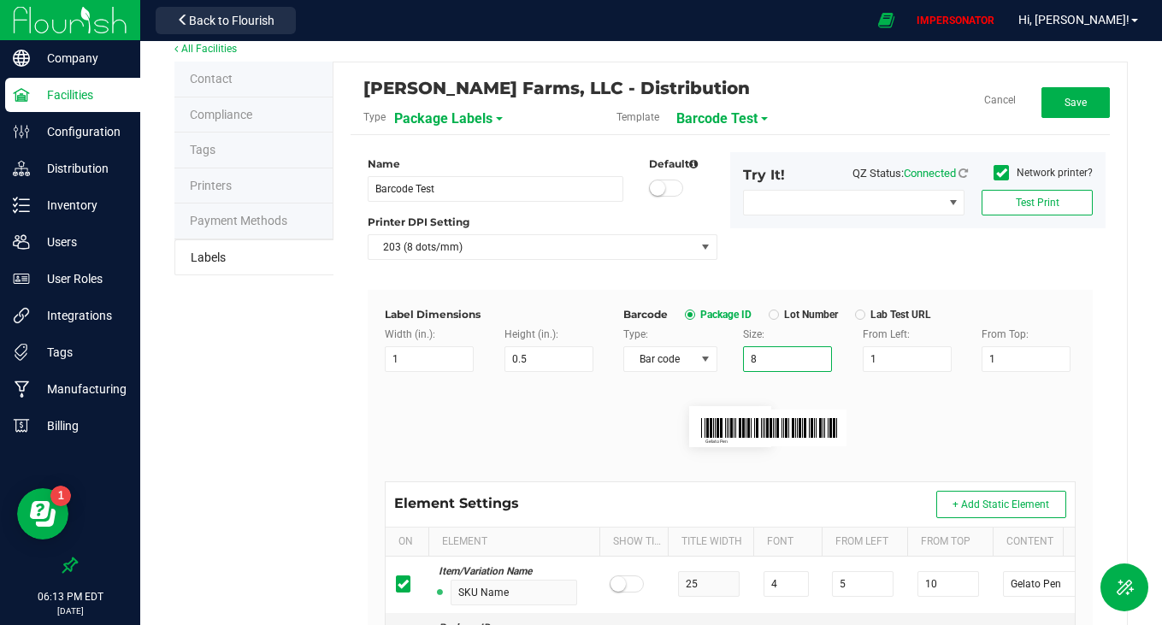
drag, startPoint x: 756, startPoint y: 359, endPoint x: 714, endPoint y: 359, distance: 41.9
click at [714, 359] on div "Type: Bar code Size: 8 From Left: 1 From Top: 1" at bounding box center [849, 349] width 478 height 45
drag, startPoint x: 394, startPoint y: 359, endPoint x: 367, endPoint y: 363, distance: 27.7
click at [368, 363] on div "Label Dimensions Width (in.): 1 Height (in.): 0.5 Barcode Package ID Lot Number…" at bounding box center [730, 625] width 725 height 671
drag, startPoint x: 874, startPoint y: 353, endPoint x: 843, endPoint y: 353, distance: 30.8
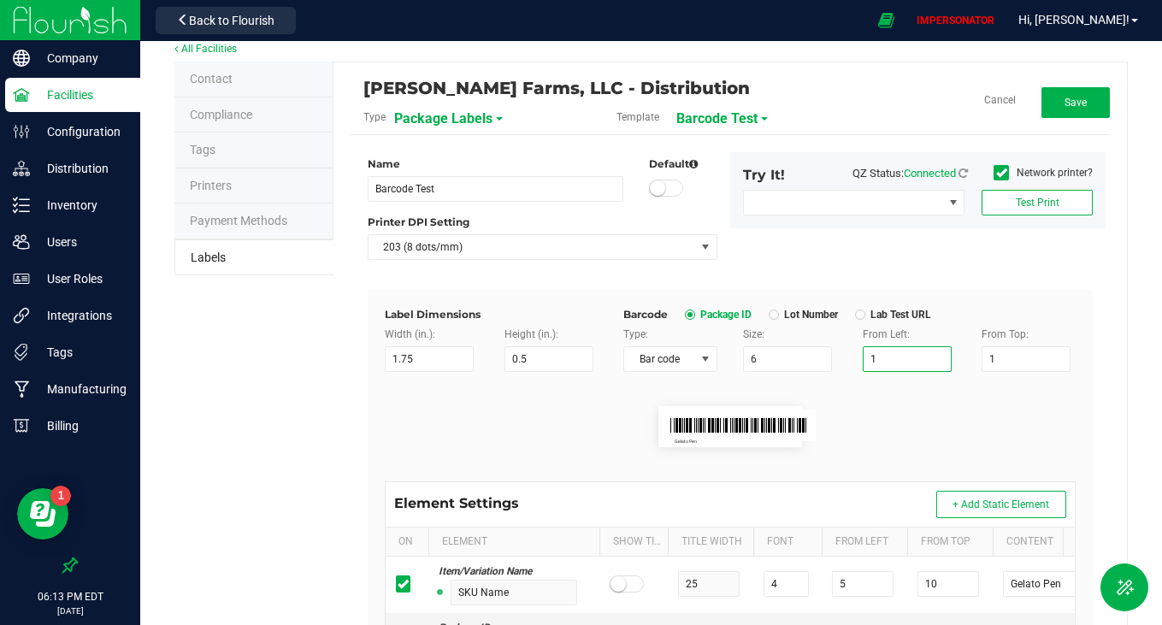
click at [850, 353] on div "From Left: 1" at bounding box center [910, 349] width 120 height 45
click at [864, 410] on flourish-label-viewer "Gelato Pen" at bounding box center [730, 426] width 691 height 41
drag, startPoint x: 547, startPoint y: 358, endPoint x: 433, endPoint y: 358, distance: 114.5
click at [432, 358] on div "Width (in.): 1.75 Height (in.): 0.5" at bounding box center [491, 349] width 238 height 45
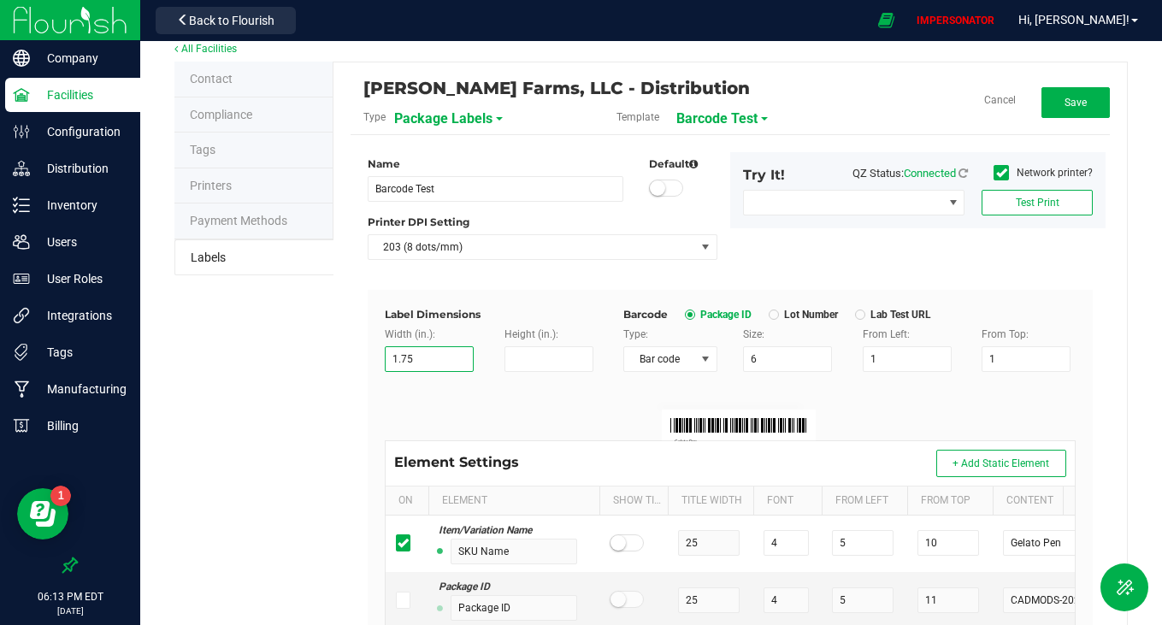
drag, startPoint x: 417, startPoint y: 356, endPoint x: 325, endPoint y: 356, distance: 92.3
click at [325, 356] on div "Contact Compliance Tags Printers Payment Methods Labels [PERSON_NAME] Farms, LL…" at bounding box center [650, 528] width 953 height 933
click at [527, 363] on input "Height (in.):" at bounding box center [548, 359] width 89 height 26
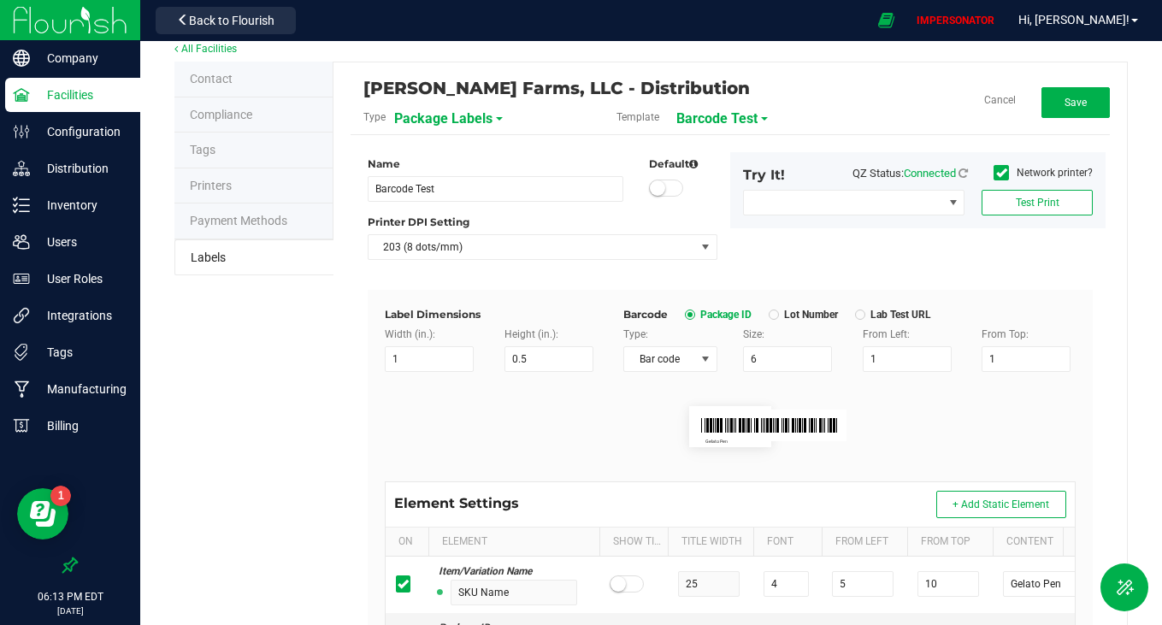
click at [537, 409] on flourish-label-viewer "Gelato Pen" at bounding box center [730, 426] width 691 height 41
click at [673, 359] on span "Bar code" at bounding box center [659, 359] width 71 height 24
click at [647, 422] on li "QR code" at bounding box center [664, 418] width 91 height 29
drag, startPoint x: 785, startPoint y: 355, endPoint x: 669, endPoint y: 355, distance: 115.4
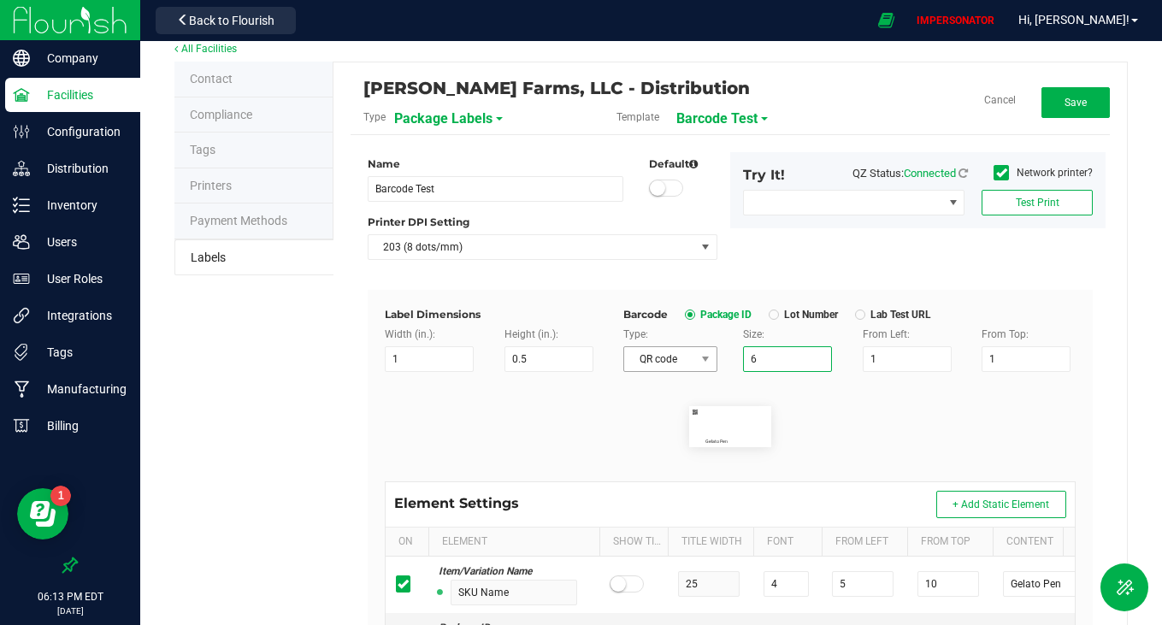
click at [669, 355] on div "Type: QR code Size: 6 From Left: 1 From Top: 1" at bounding box center [849, 349] width 478 height 45
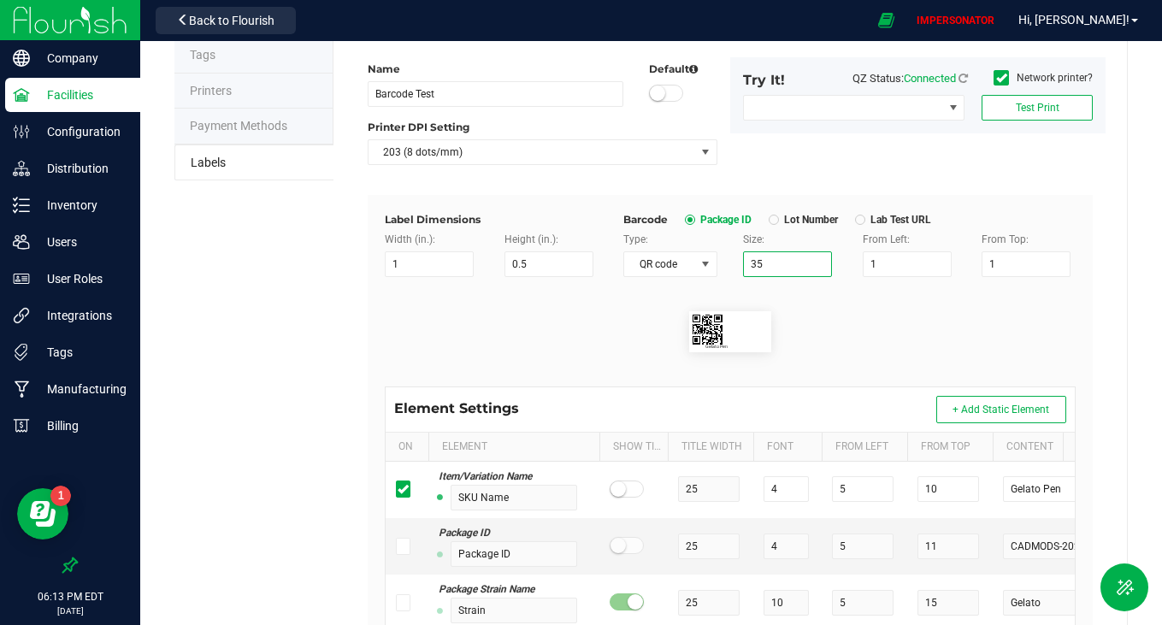
scroll to position [162, 0]
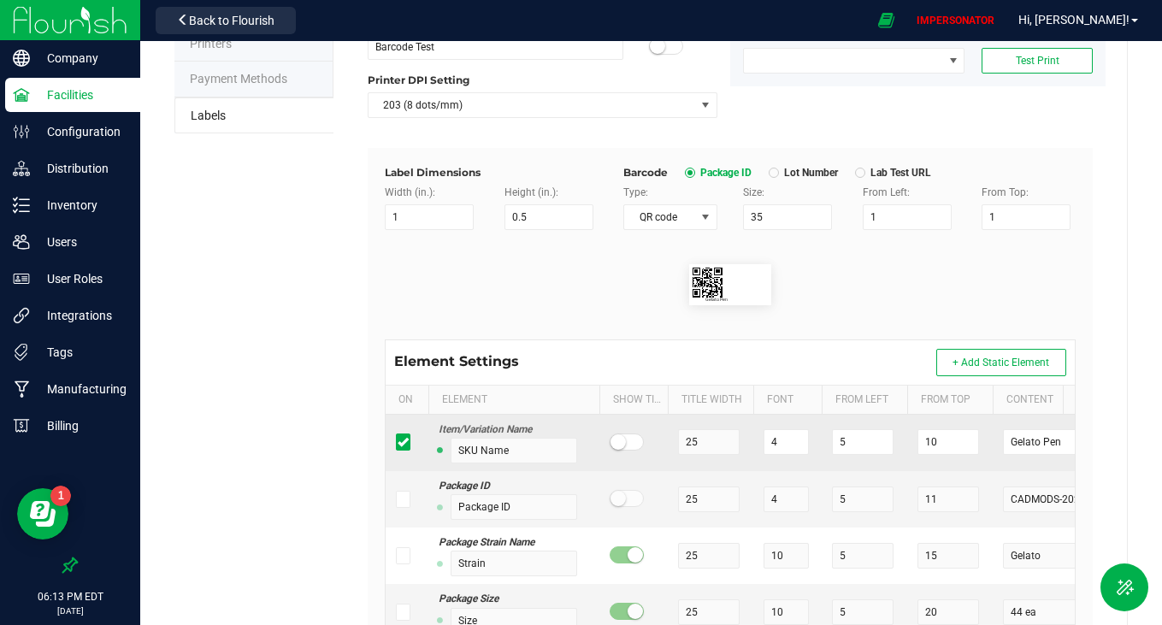
click at [397, 442] on icon at bounding box center [402, 442] width 11 height 0
click at [0, 0] on input "checkbox" at bounding box center [0, 0] width 0 height 0
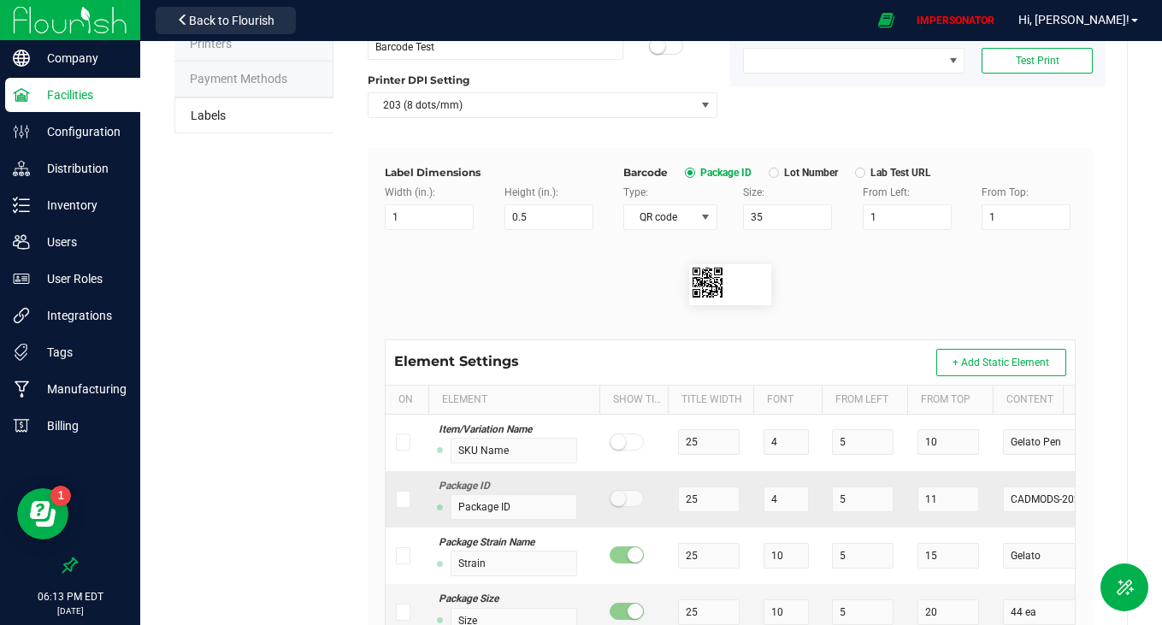
click at [400, 499] on icon at bounding box center [402, 499] width 11 height 0
click at [0, 0] on input "checkbox" at bounding box center [0, 0] width 0 height 0
drag, startPoint x: 1007, startPoint y: 213, endPoint x: 951, endPoint y: 213, distance: 56.4
click at [951, 213] on div "Type: QR code Size: 35 From Left: 1 From Top: 1" at bounding box center [849, 207] width 478 height 45
click at [902, 212] on input "1" at bounding box center [907, 217] width 89 height 26
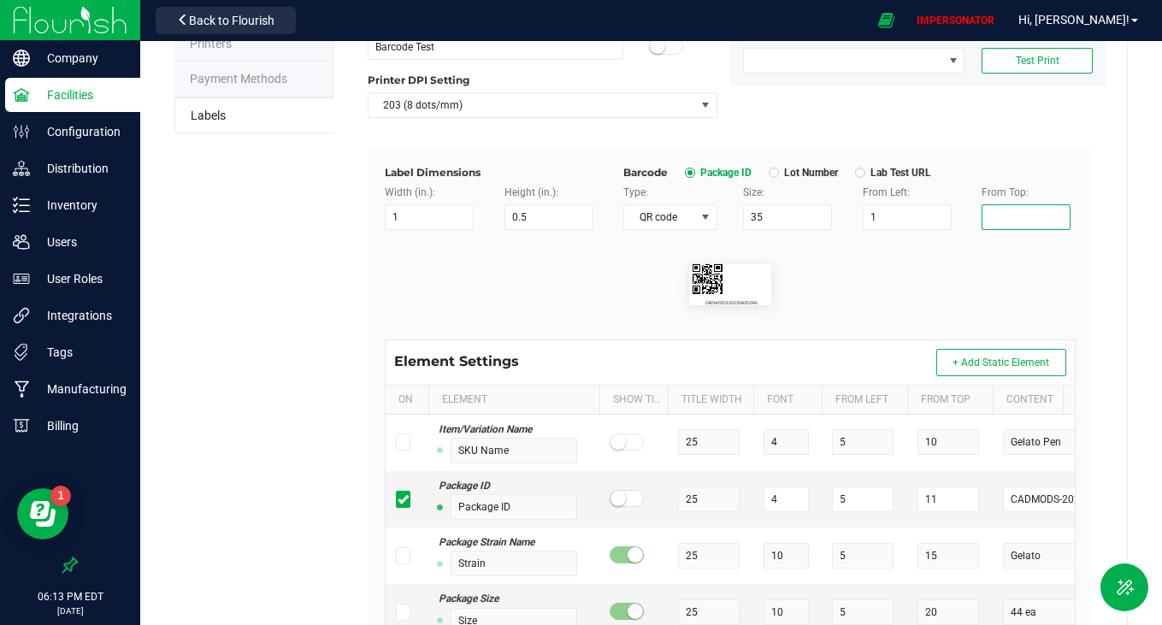
click at [986, 221] on input "From Top:" at bounding box center [1025, 217] width 89 height 26
drag, startPoint x: 883, startPoint y: 217, endPoint x: 776, endPoint y: 221, distance: 106.9
click at [776, 221] on div "Type: QR code Size: 35 From Left: 1 From Top: 2" at bounding box center [849, 207] width 478 height 45
click at [994, 217] on input "2" at bounding box center [1025, 217] width 89 height 26
click at [927, 282] on flourish-label-viewer "CADMODS-20230420-096" at bounding box center [730, 284] width 691 height 41
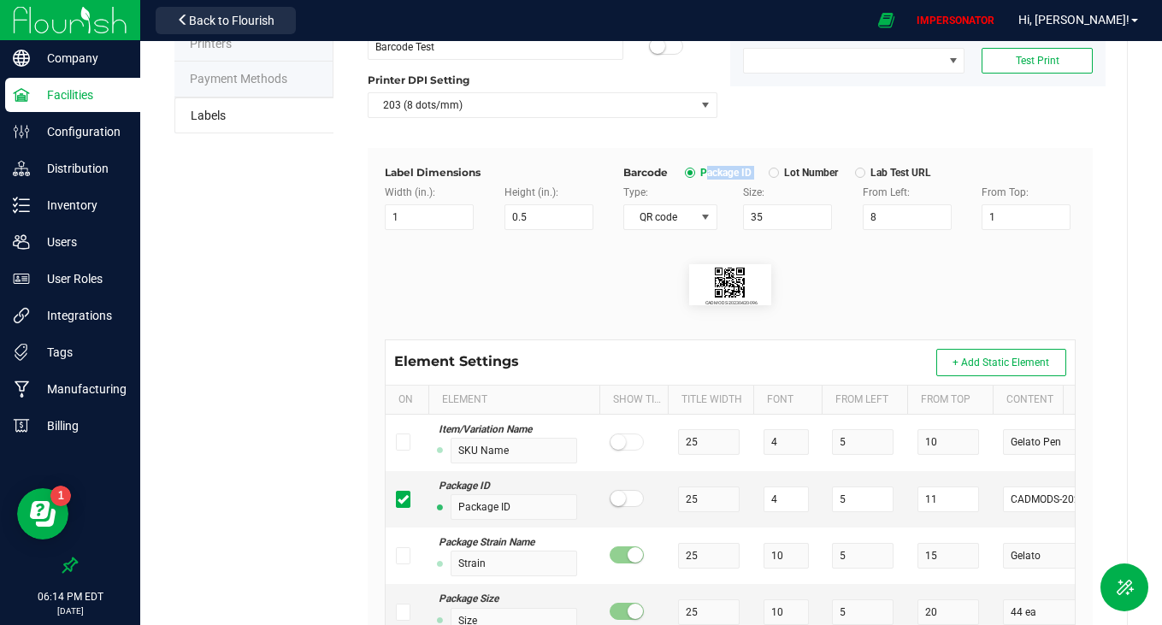
drag, startPoint x: 696, startPoint y: 177, endPoint x: 774, endPoint y: 181, distance: 77.9
click at [774, 181] on div "Barcode Package ID Lot Number Lab Test URL Type: QR code Size: 35 From Left: 8 …" at bounding box center [849, 197] width 478 height 65
click at [701, 165] on div "Barcode Package ID Lot Number Lab Test URL" at bounding box center [849, 172] width 452 height 15
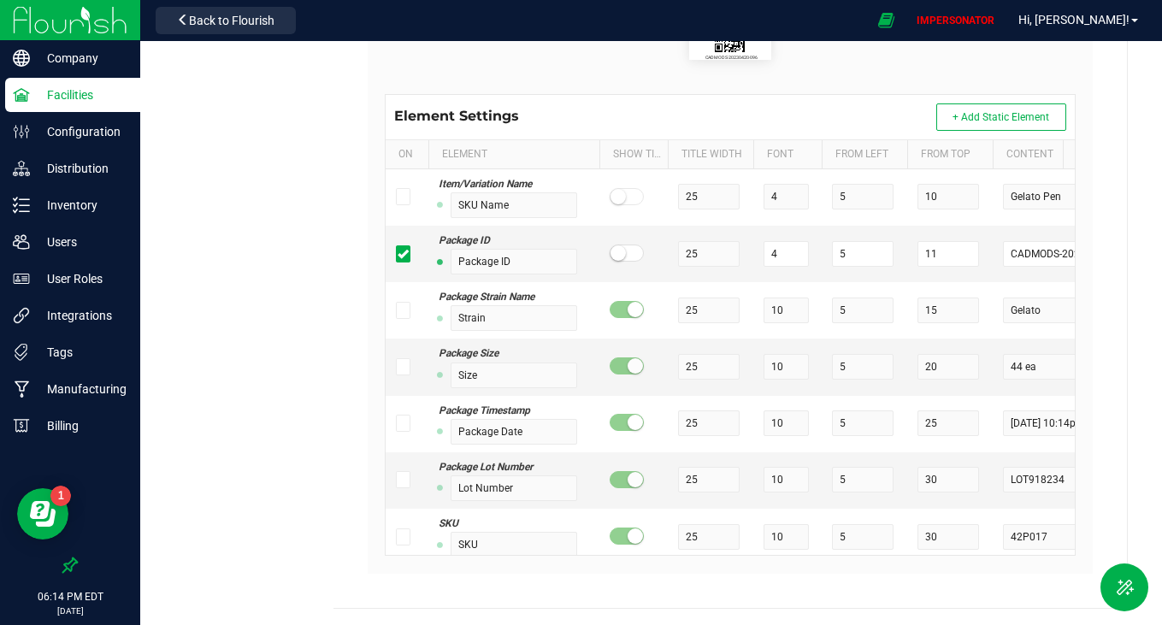
scroll to position [0, 0]
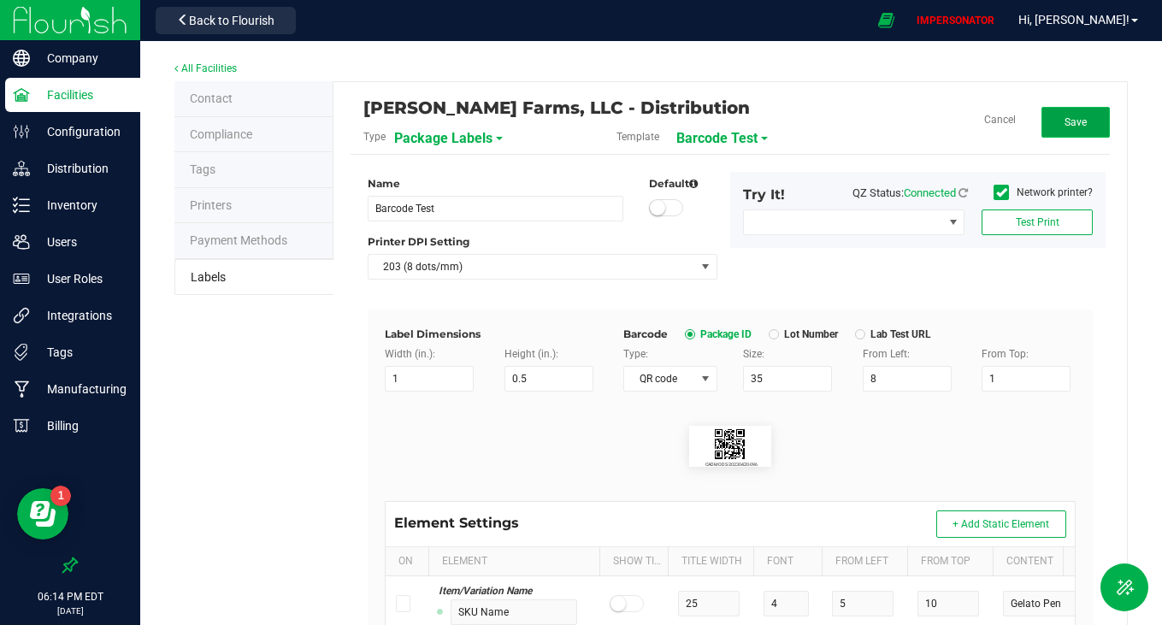
click at [1081, 121] on button "Save" at bounding box center [1075, 122] width 68 height 31
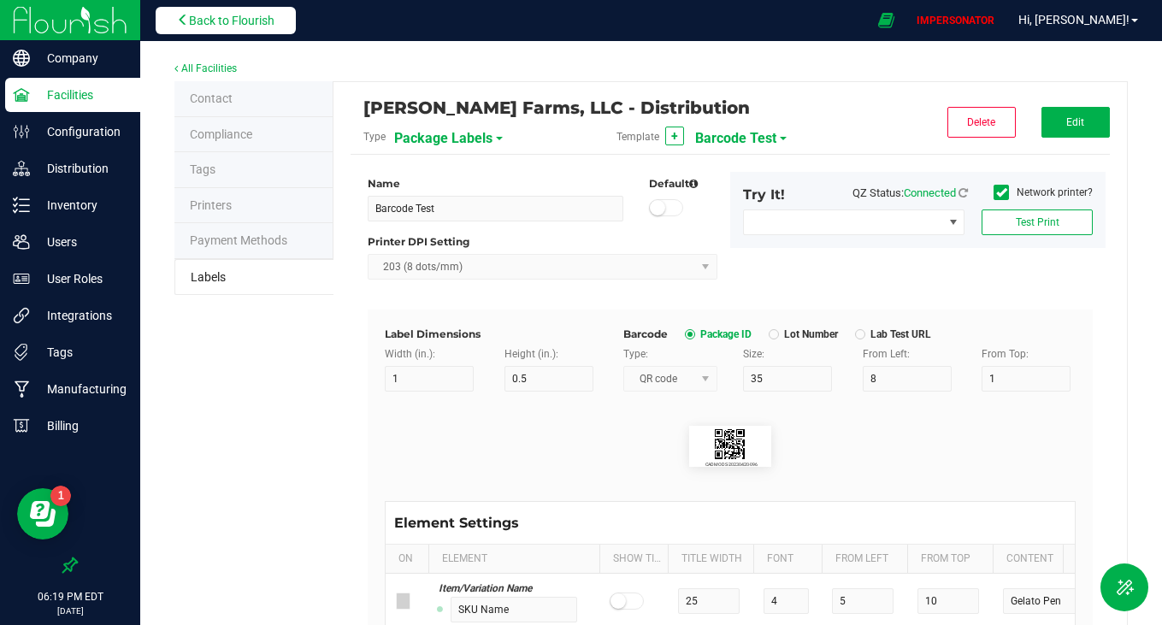
click at [244, 14] on span "Back to Flourish" at bounding box center [231, 21] width 85 height 14
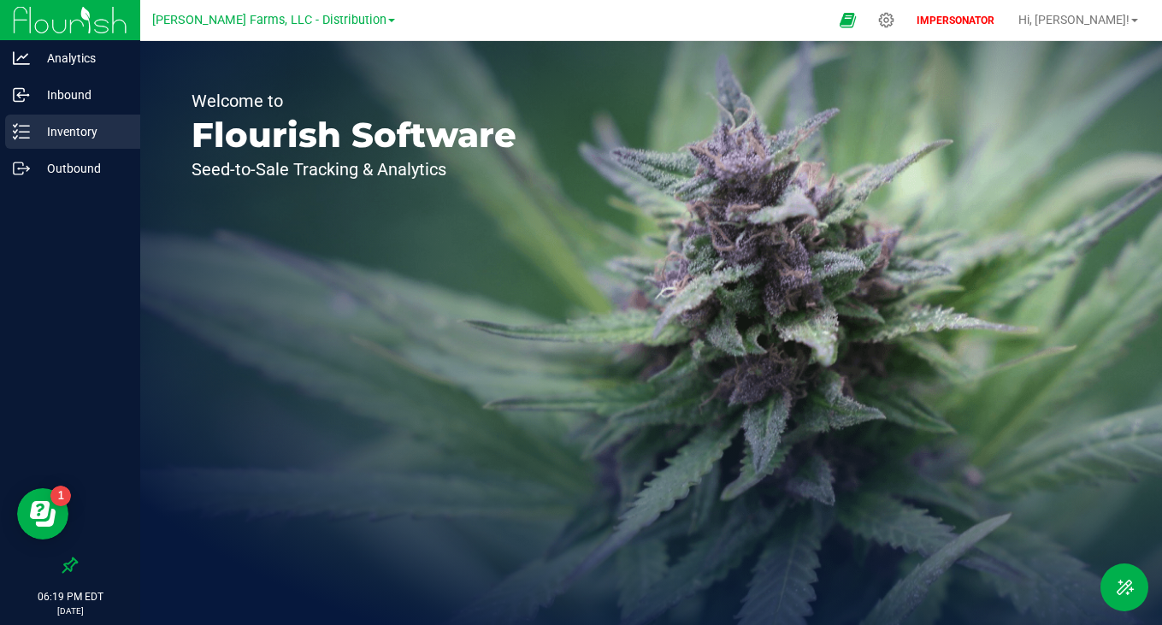
click at [69, 122] on p "Inventory" at bounding box center [81, 131] width 103 height 21
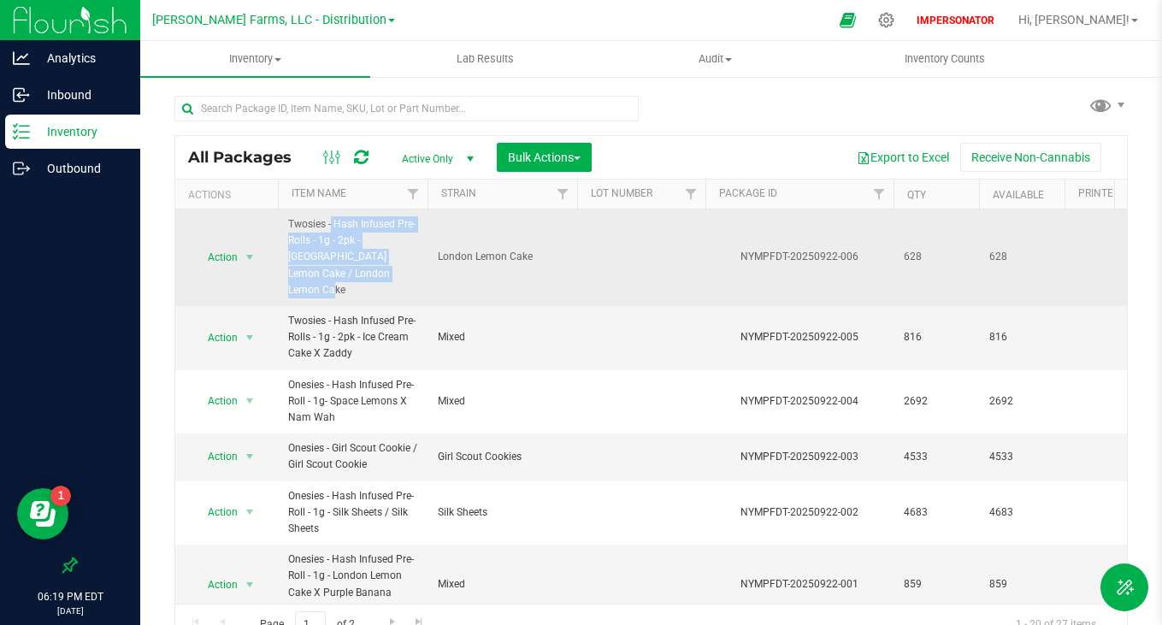
drag, startPoint x: 288, startPoint y: 225, endPoint x: 379, endPoint y: 278, distance: 105.0
click at [379, 278] on span "Twosies - Hash Infused Pre-Rolls - 1g - 2pk - [GEOGRAPHIC_DATA] Lemon Cake / Lo…" at bounding box center [352, 257] width 129 height 82
copy span "Twosies - Hash Infused Pre-Rolls - 1g - 2pk - [GEOGRAPHIC_DATA] Lemon Cake / Lo…"
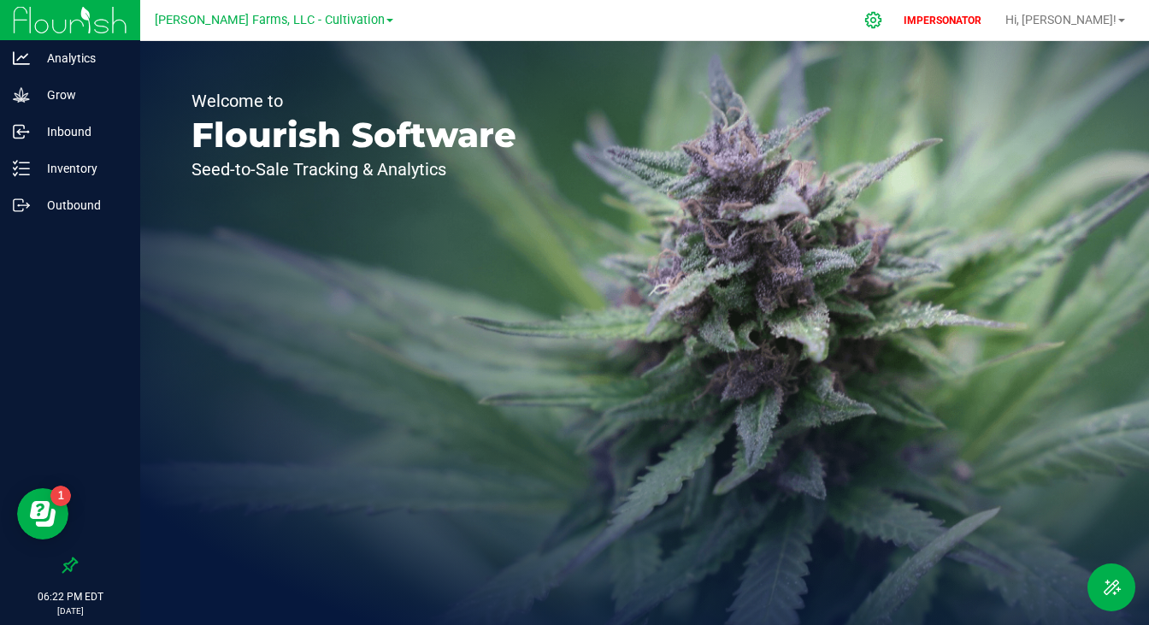
click at [882, 13] on icon at bounding box center [873, 20] width 18 height 18
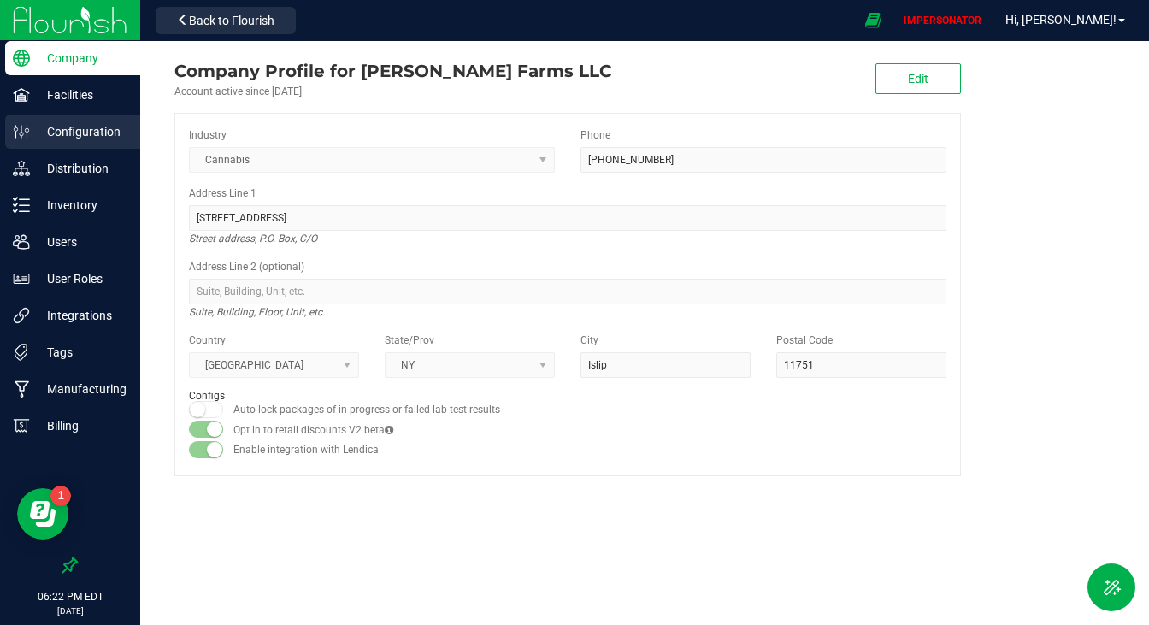
click at [67, 134] on p "Configuration" at bounding box center [81, 131] width 103 height 21
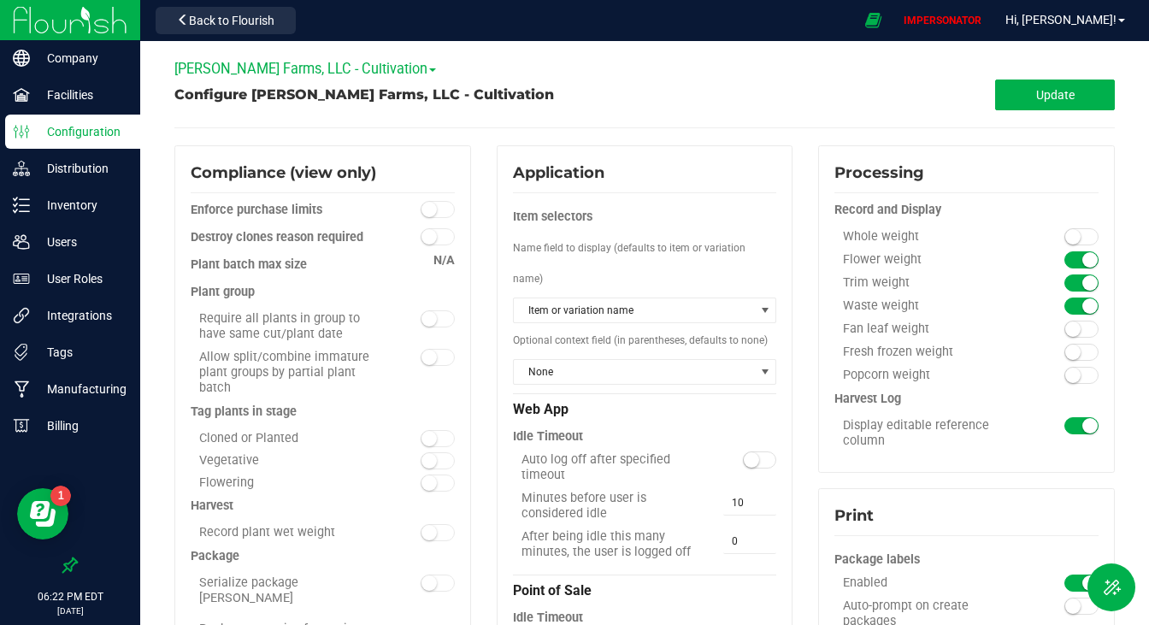
click at [285, 62] on span "[PERSON_NAME] Farms, LLC - Cultivation" at bounding box center [305, 69] width 262 height 16
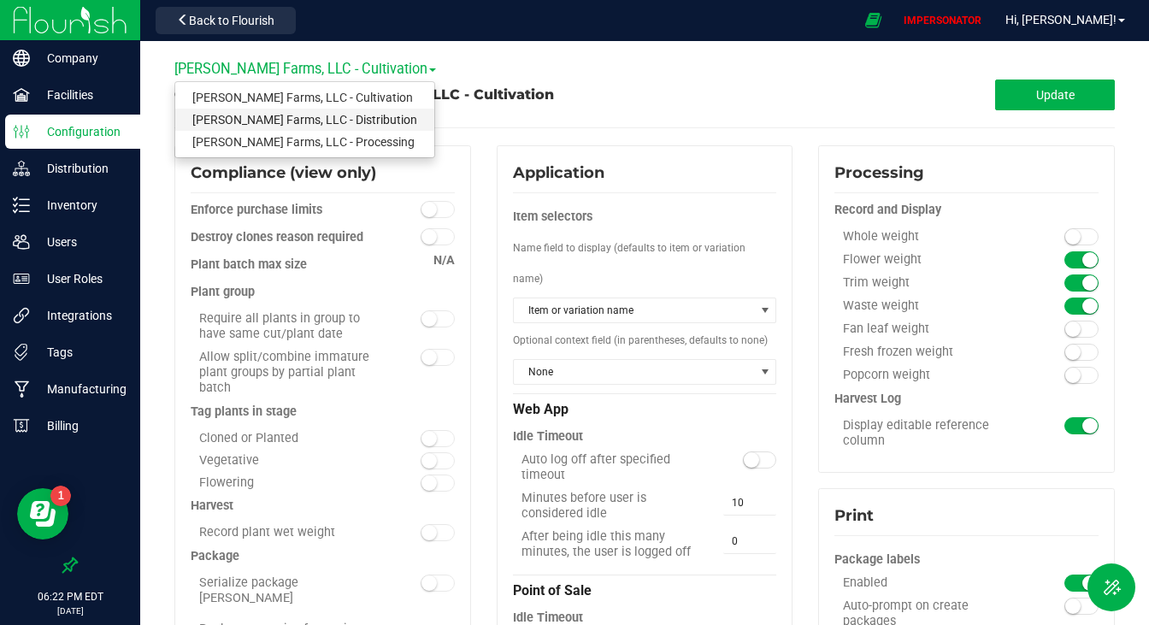
click at [340, 124] on link "[PERSON_NAME] Farms, LLC - Distribution" at bounding box center [304, 120] width 259 height 22
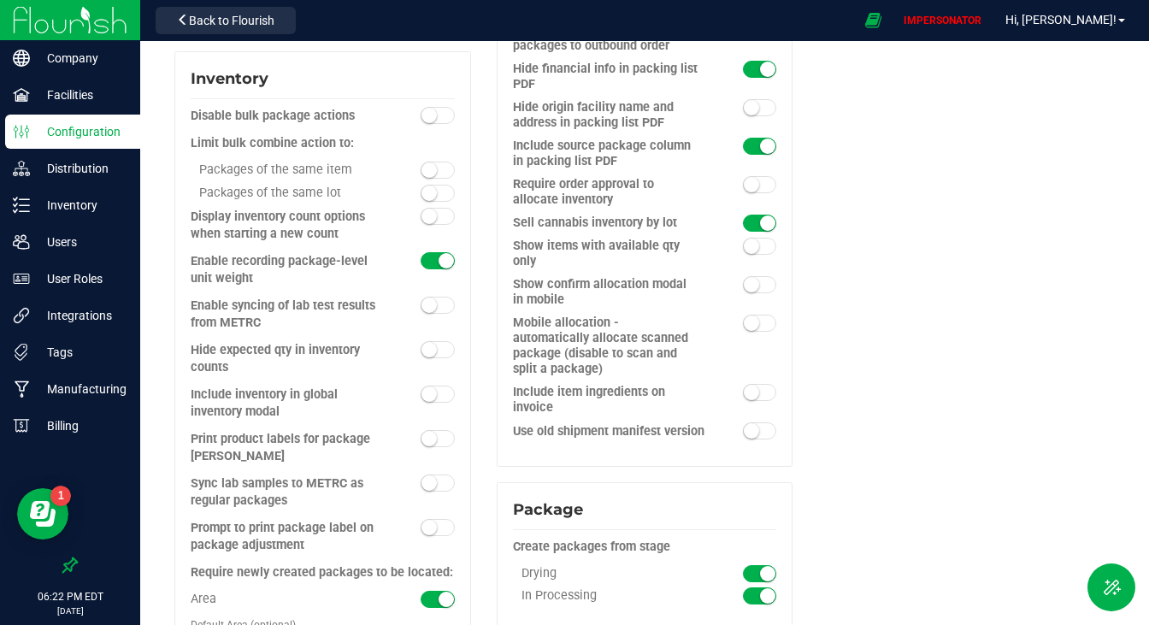
scroll to position [1591, 0]
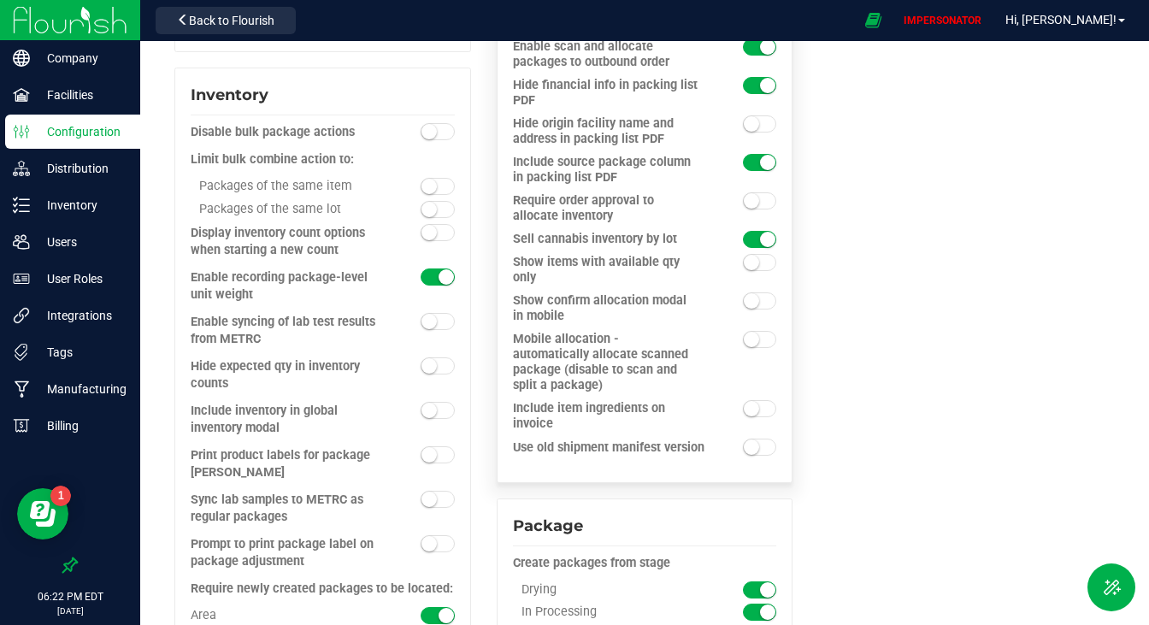
click at [749, 293] on small at bounding box center [751, 300] width 15 height 15
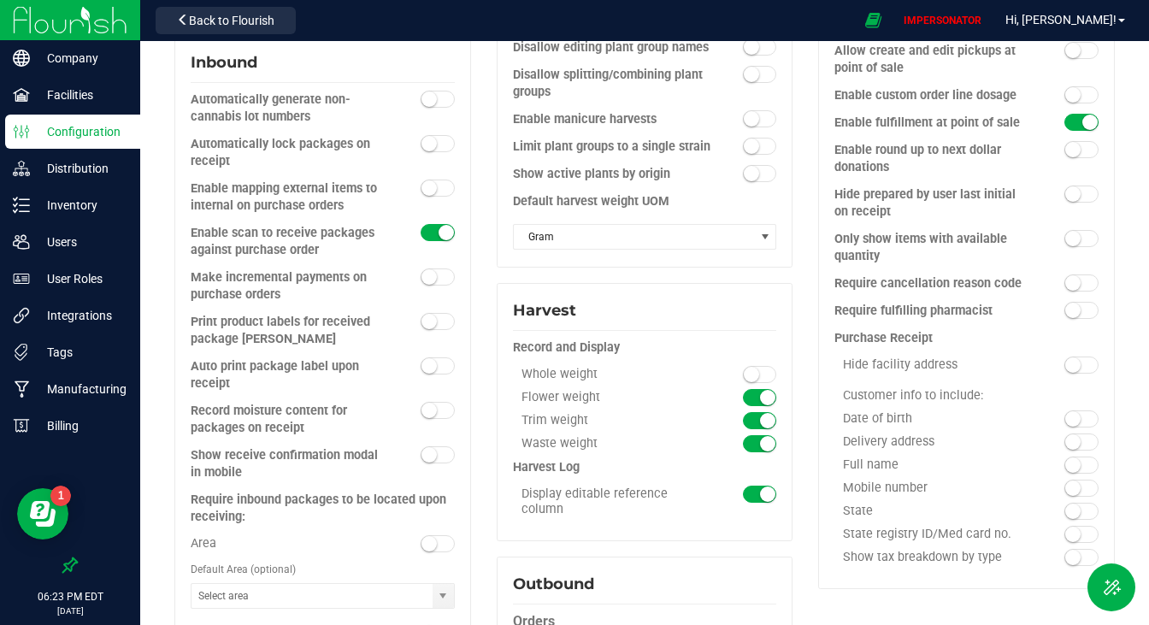
scroll to position [757, 0]
click at [433, 448] on span at bounding box center [438, 456] width 34 height 17
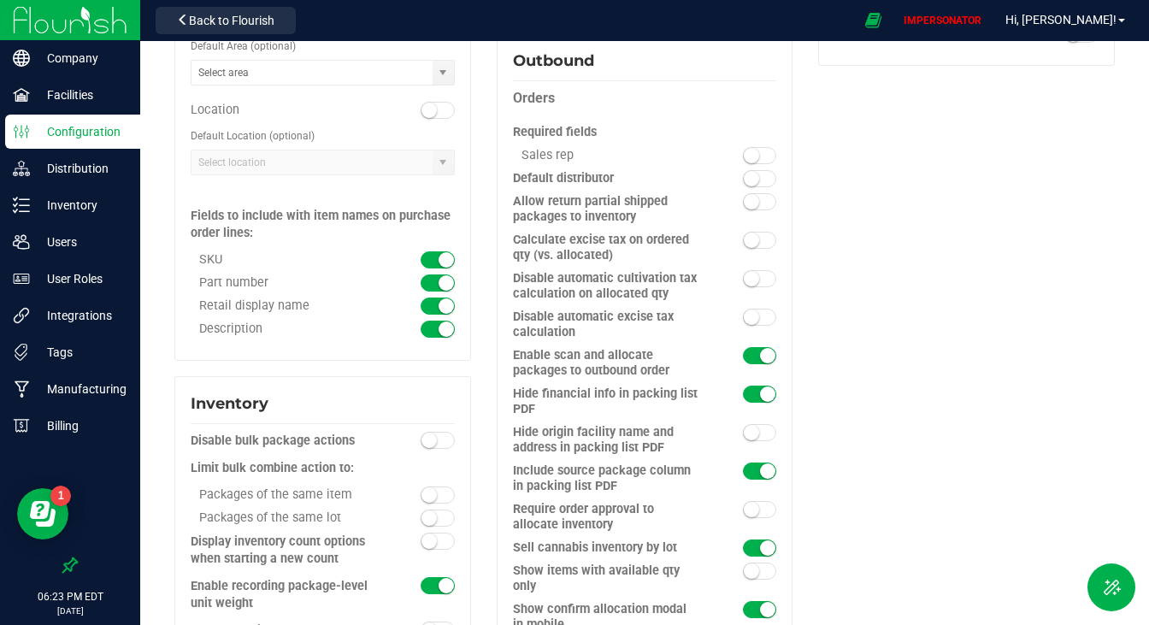
scroll to position [1285, 0]
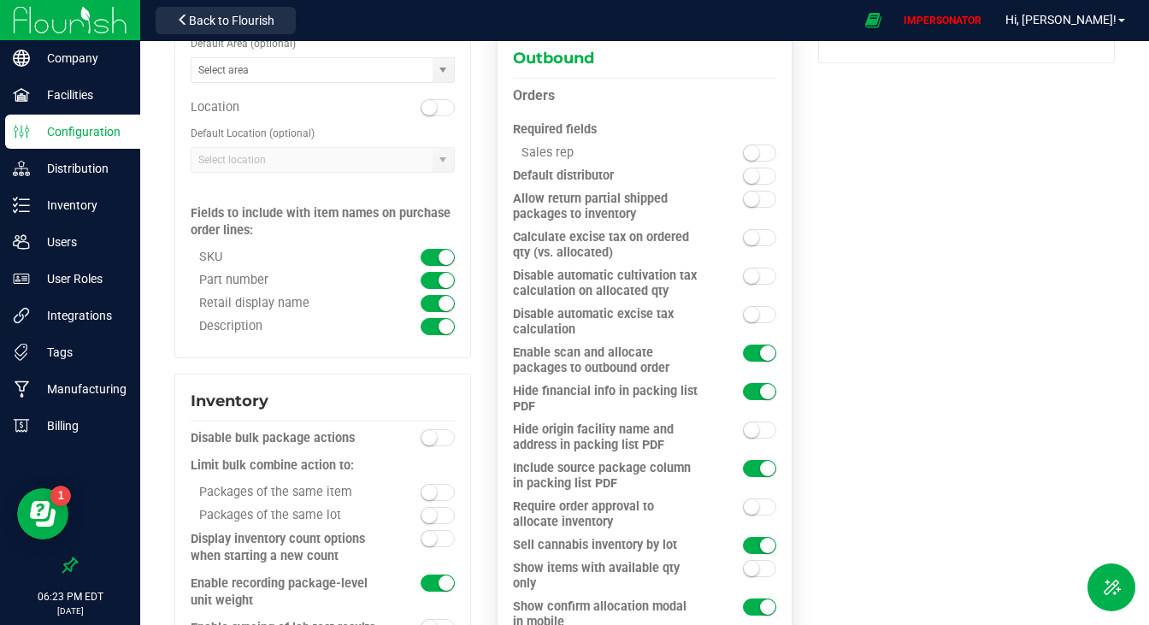
drag, startPoint x: 565, startPoint y: 332, endPoint x: 640, endPoint y: 333, distance: 75.2
click at [640, 345] on div "Enable scan and allocate packages to outbound order" at bounding box center [611, 360] width 197 height 31
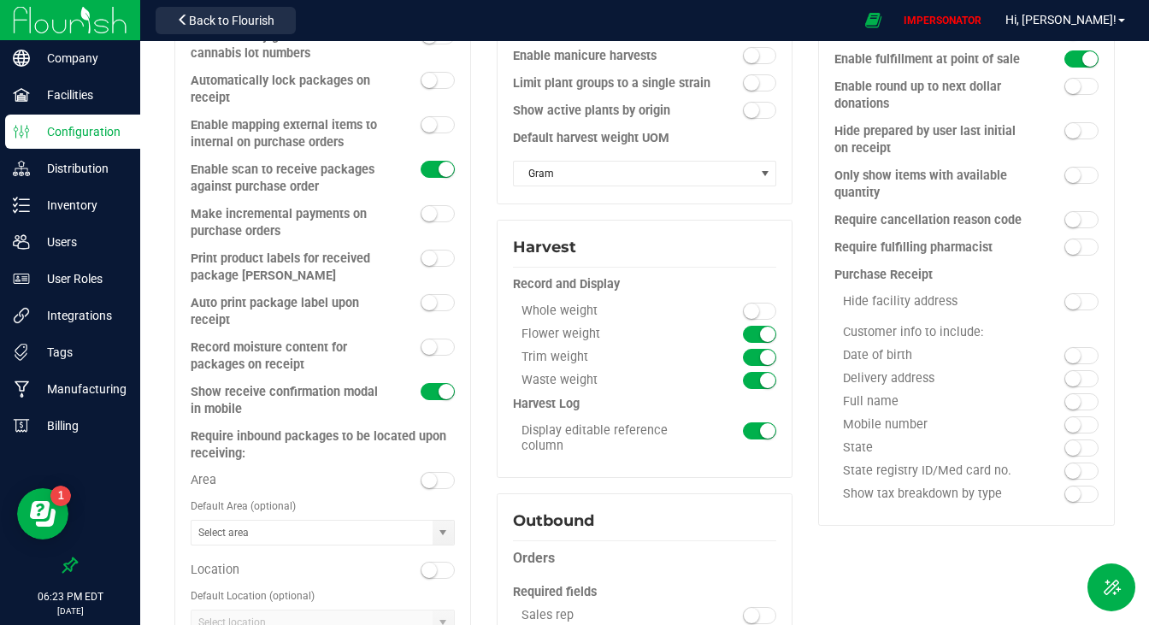
scroll to position [0, 0]
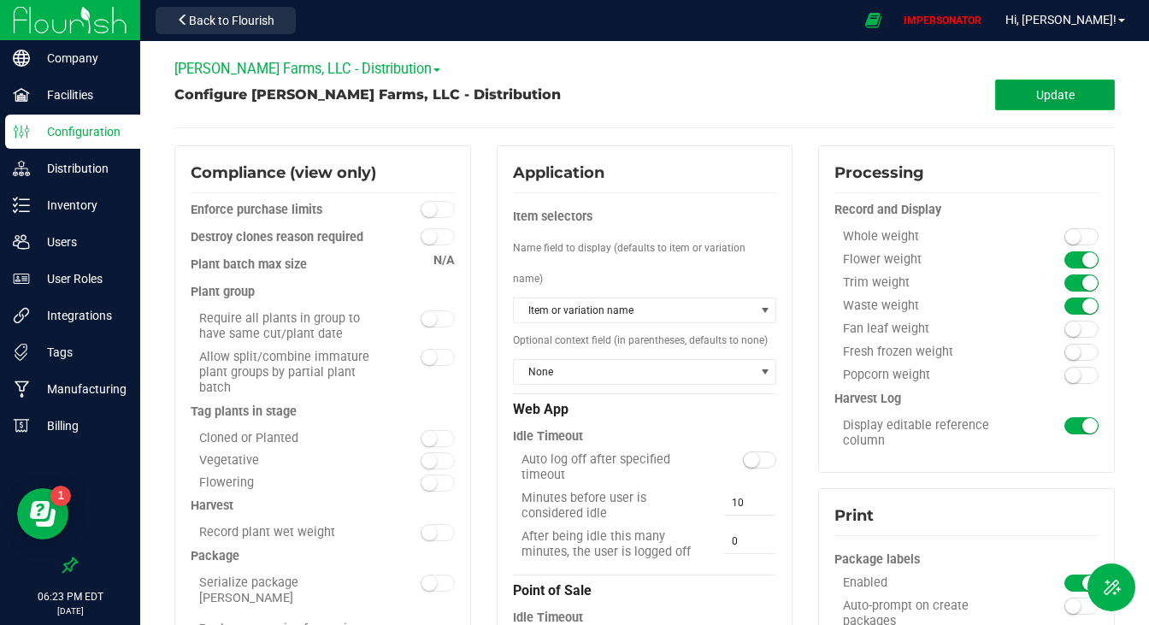
click at [1046, 104] on button "Update" at bounding box center [1055, 94] width 120 height 31
click at [1003, 101] on button "Update" at bounding box center [1055, 94] width 120 height 31
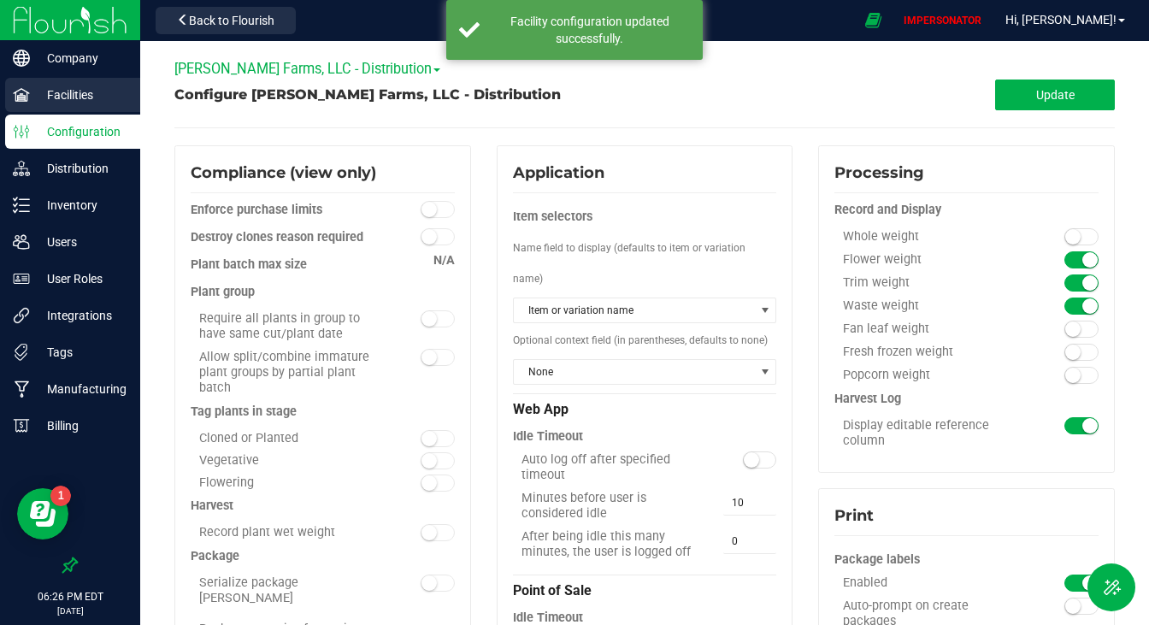
click at [90, 109] on div "Facilities" at bounding box center [72, 95] width 135 height 34
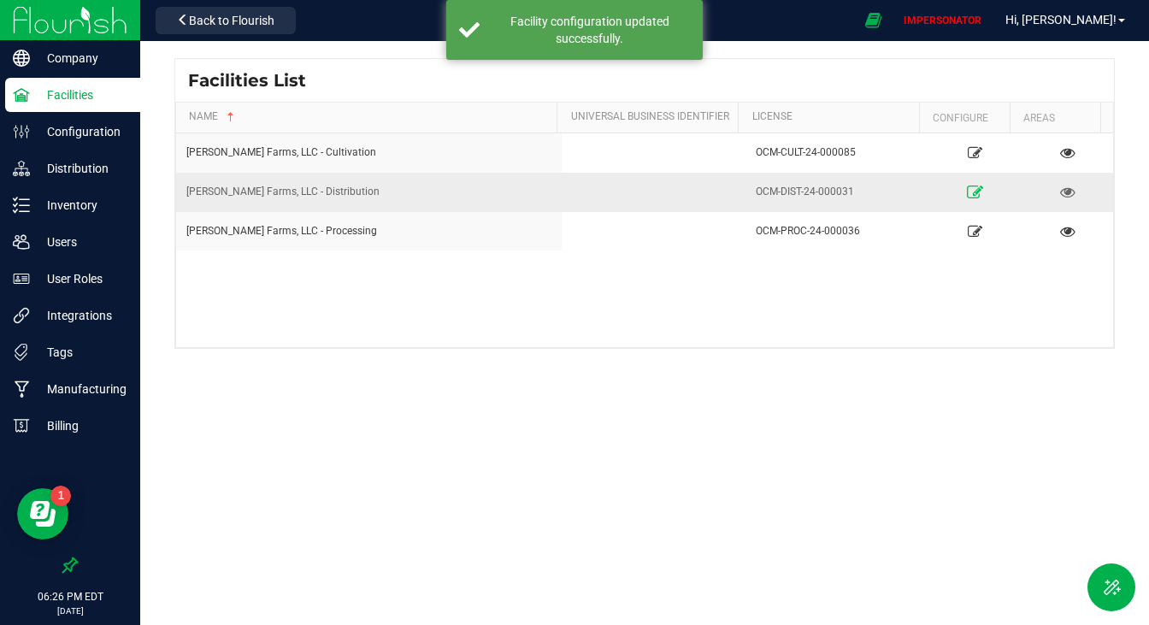
click at [967, 185] on icon at bounding box center [975, 191] width 16 height 12
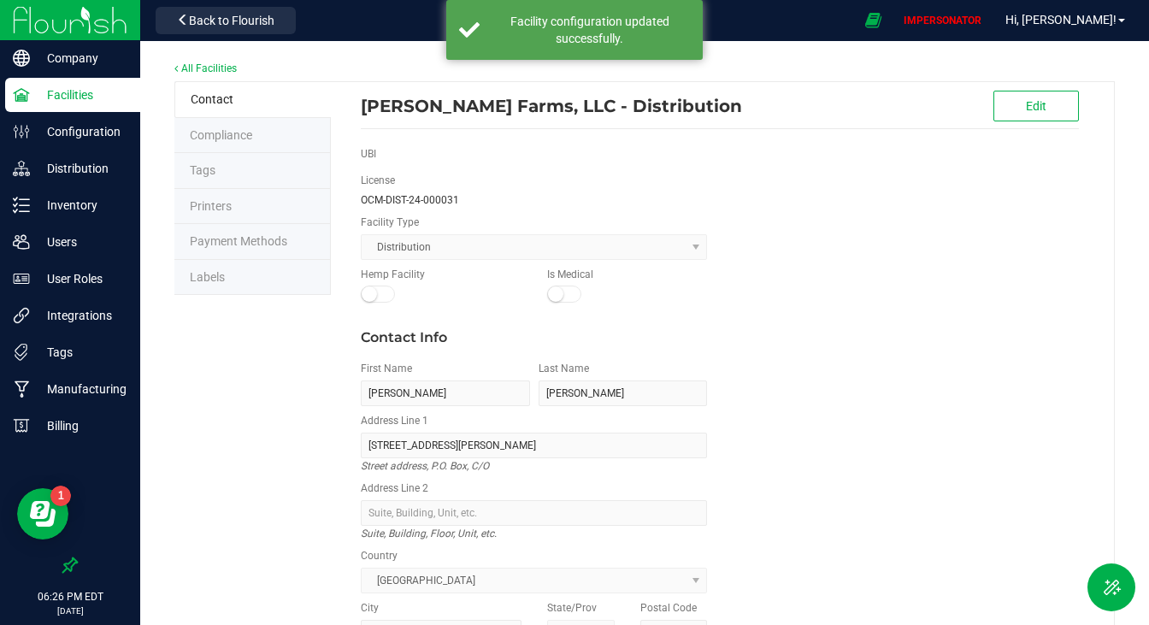
click at [233, 268] on li "Labels" at bounding box center [252, 278] width 156 height 36
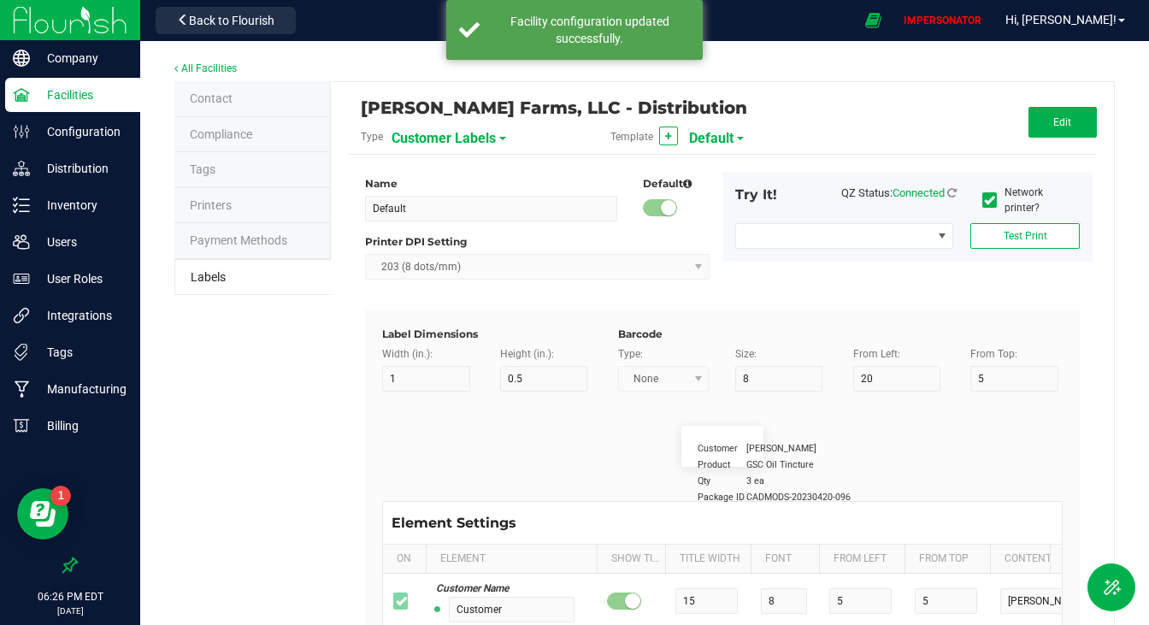
click at [434, 141] on span "Customer Labels" at bounding box center [444, 138] width 104 height 29
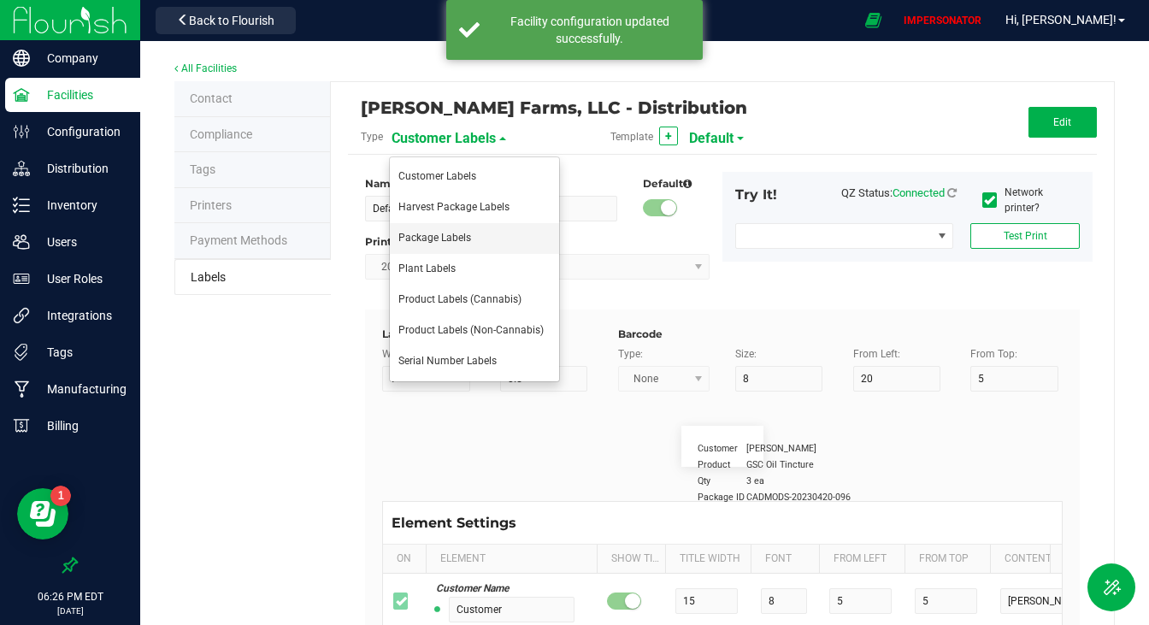
click at [423, 243] on span "Package Labels" at bounding box center [434, 238] width 73 height 12
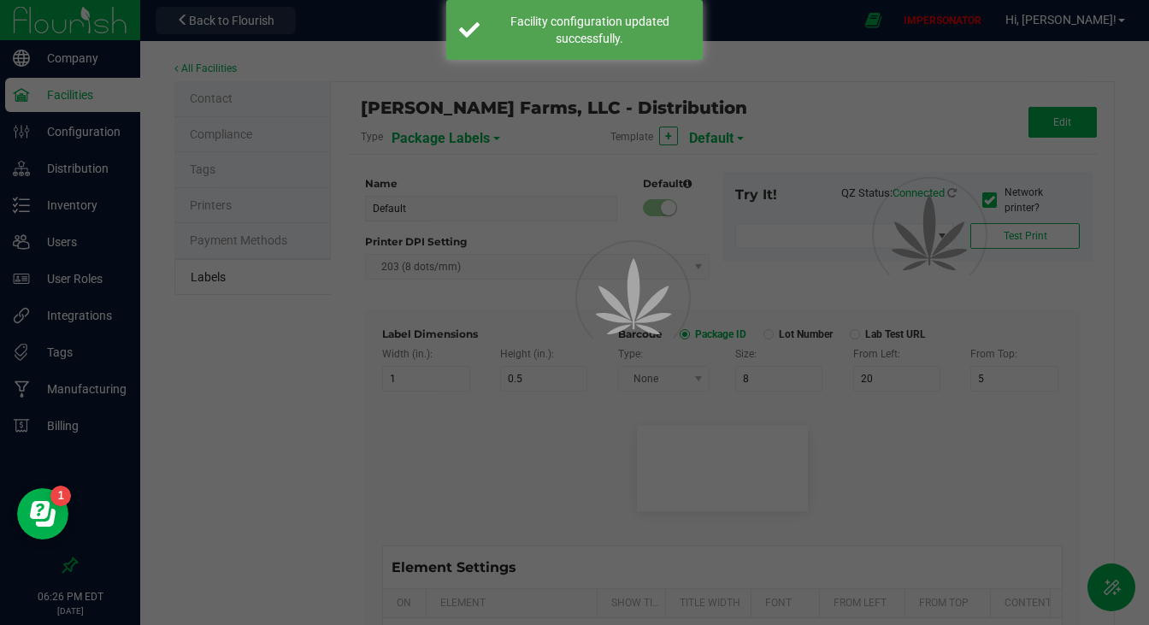
type input "Zebra 4x2"
type input "4"
type input "2"
type input "10"
type input "35"
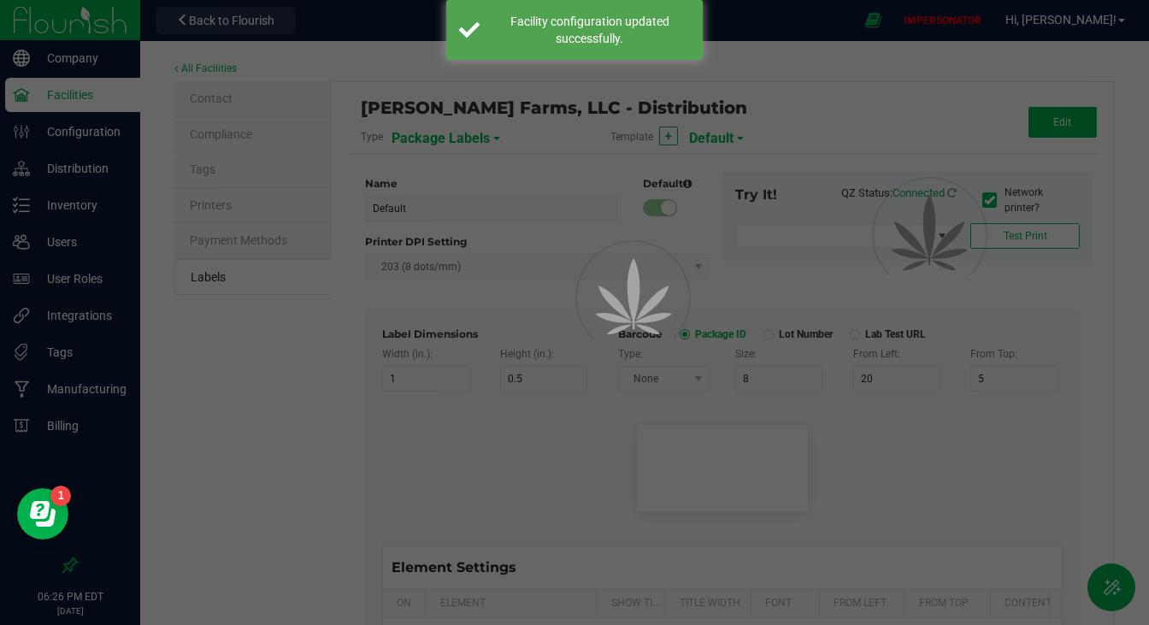
type input "45"
type input "Package ID"
type input "25"
type input "10"
type input "CADMODS-20230420-096"
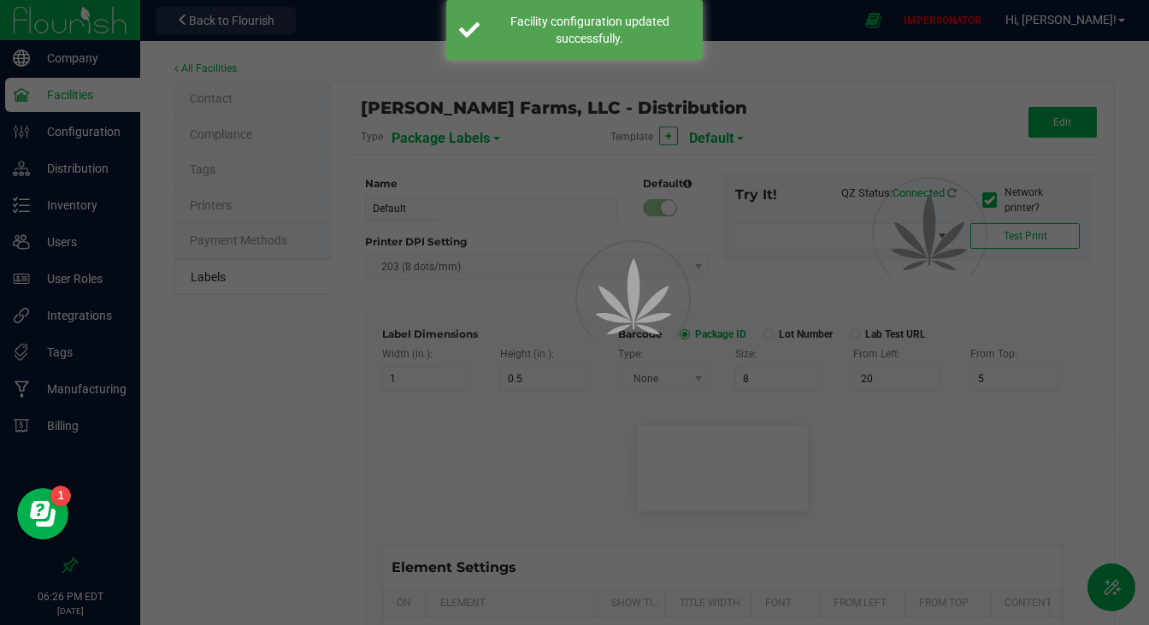
type input "SKU Name"
type input "25"
type input "10"
type input "Gelato Pen"
type input "Strain"
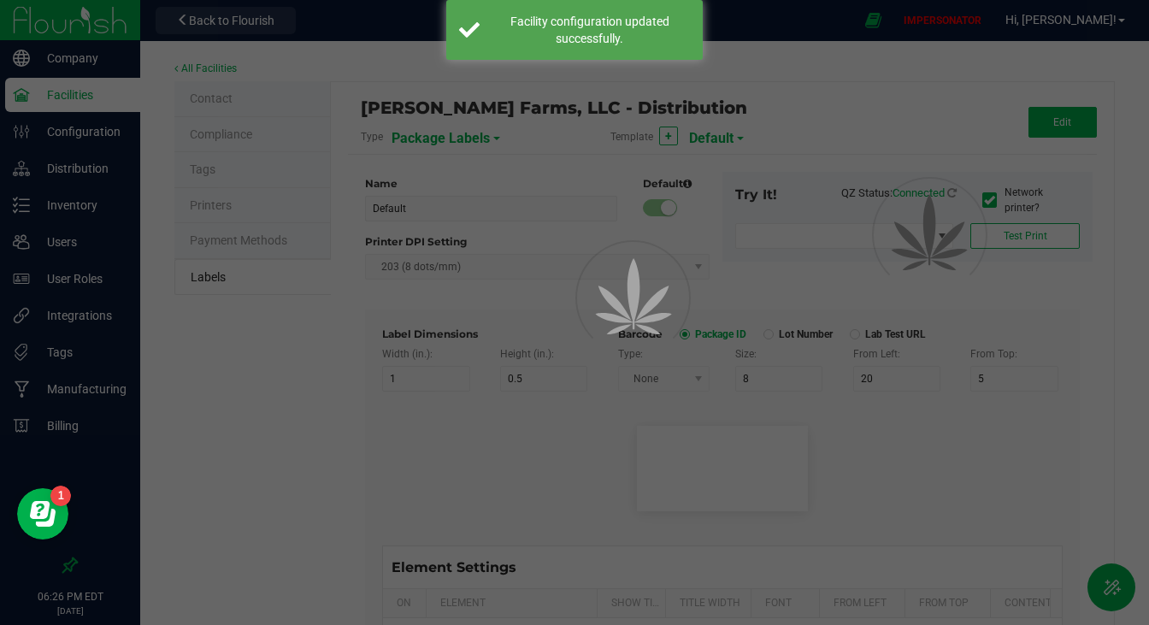
type input "25"
type input "10"
type input "Gelato"
type input "Size"
type input "25"
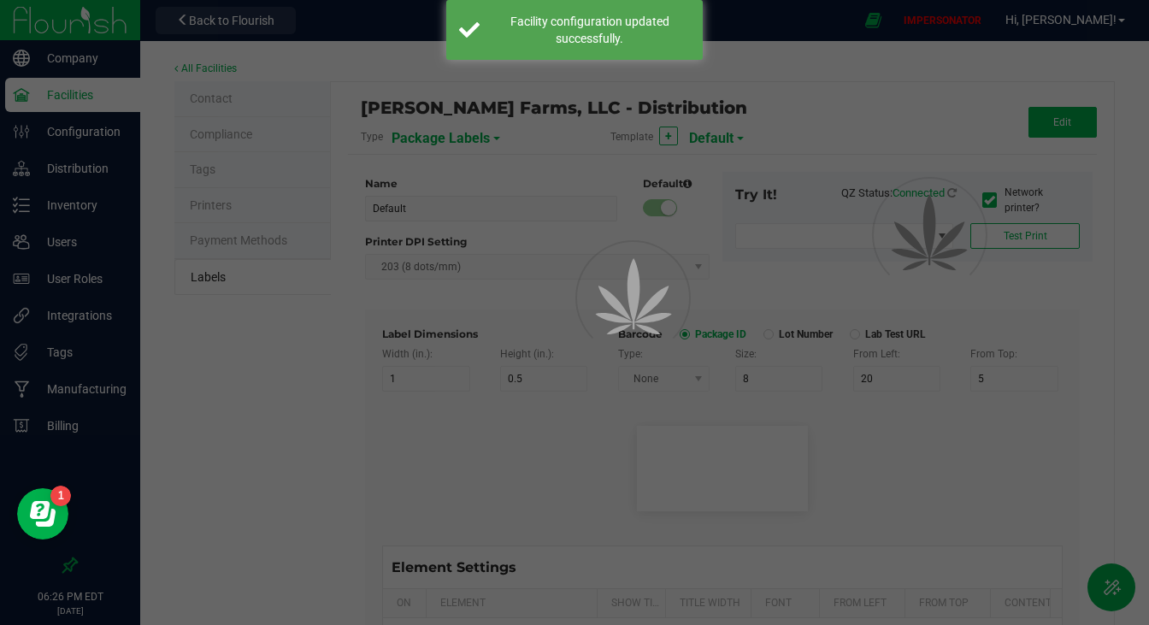
type input "10"
type input "44 units"
type input "Package Date"
type input "25"
type input "10"
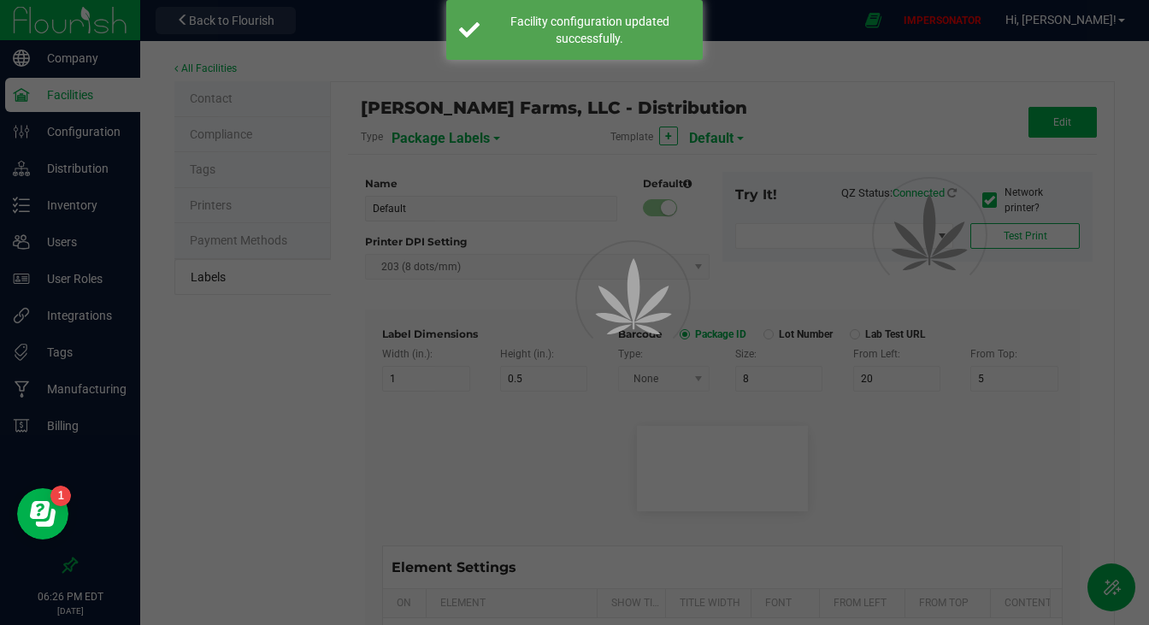
type input "25"
type input "[DATE] 10:14pm"
type input "Lot Number"
type input "25"
type input "10"
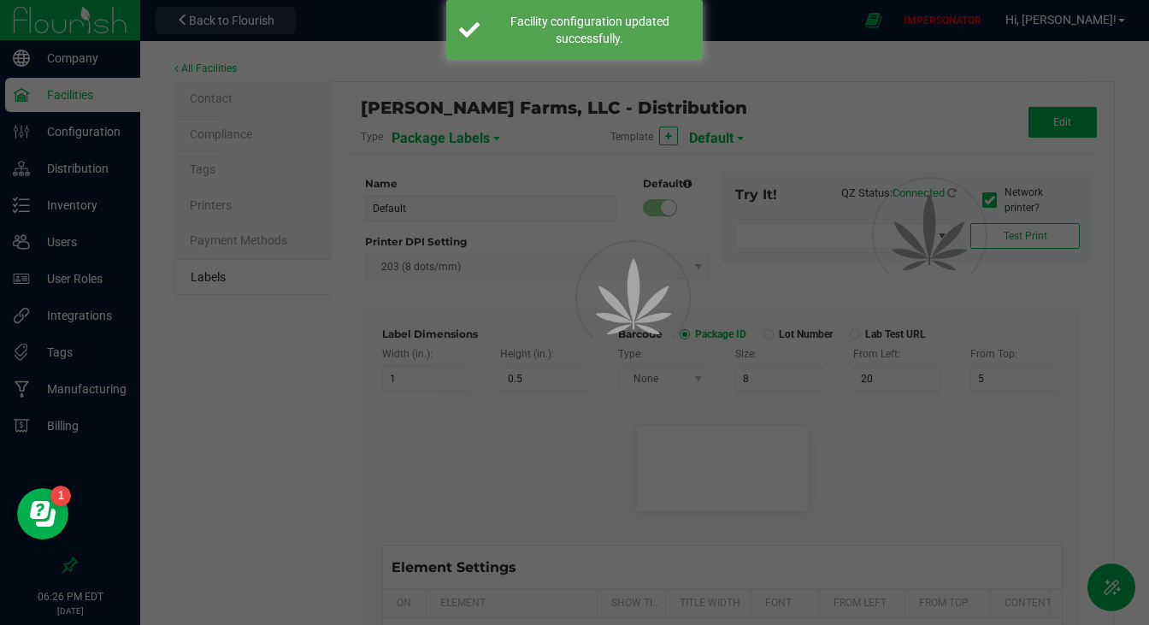
type input "30"
type input "LOT918234"
type input "SKU"
type input "25"
type input "10"
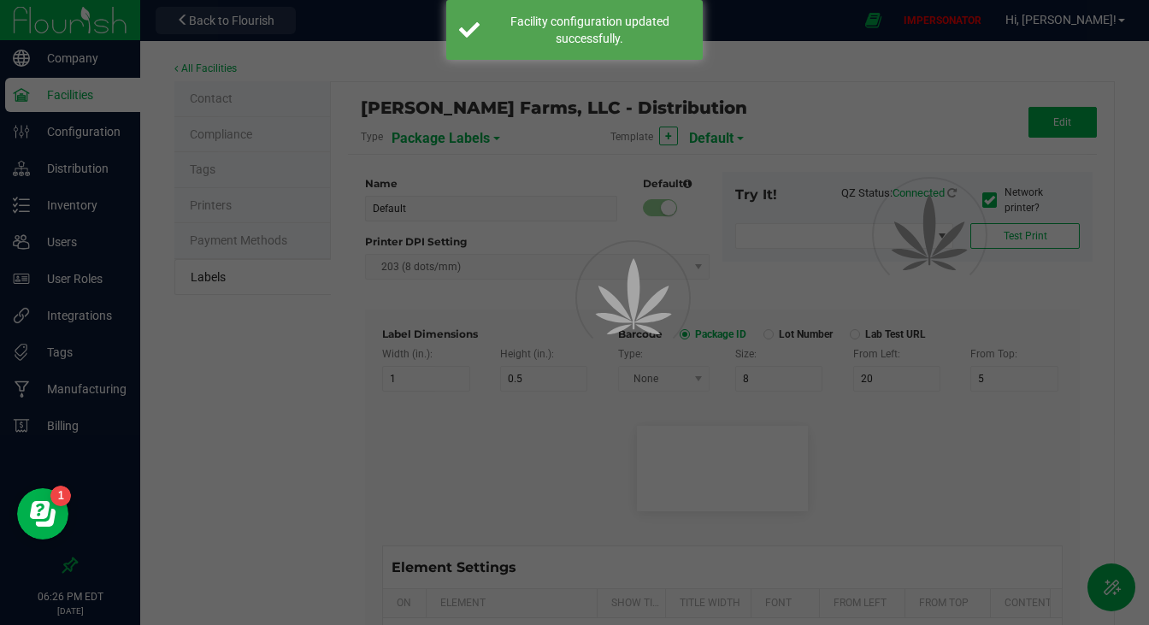
type input "30"
type input "42P017"
type input "Ref Field 1"
type input "25"
type input "10"
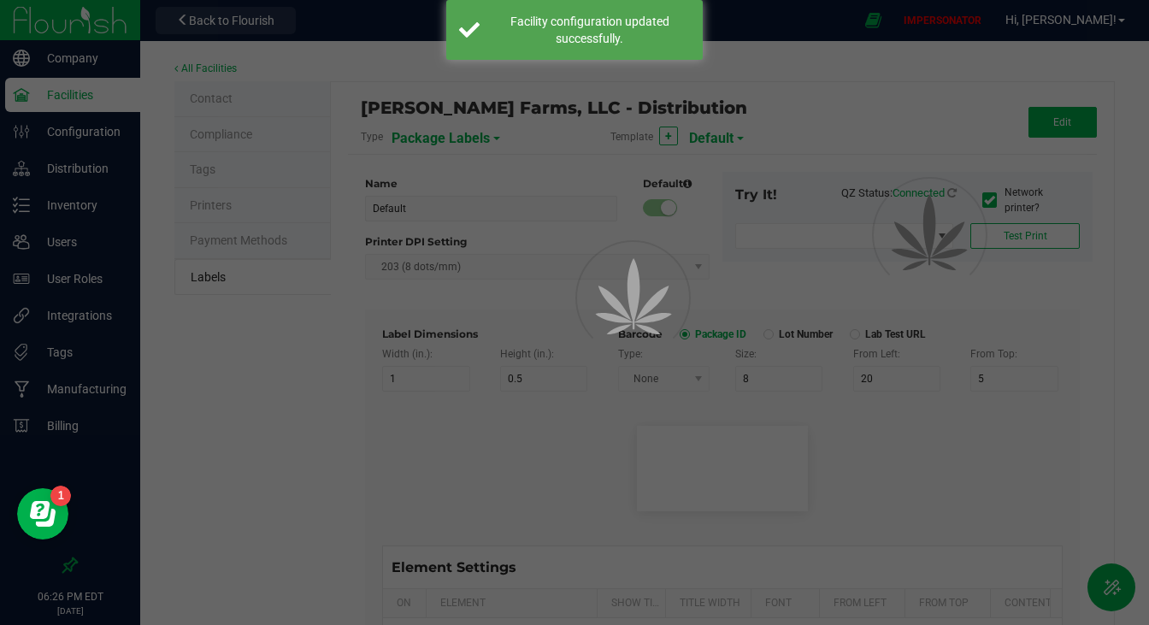
type input "35"
type input "Ref Field 1 Value"
type input "Ref Field 2"
type input "25"
type input "10"
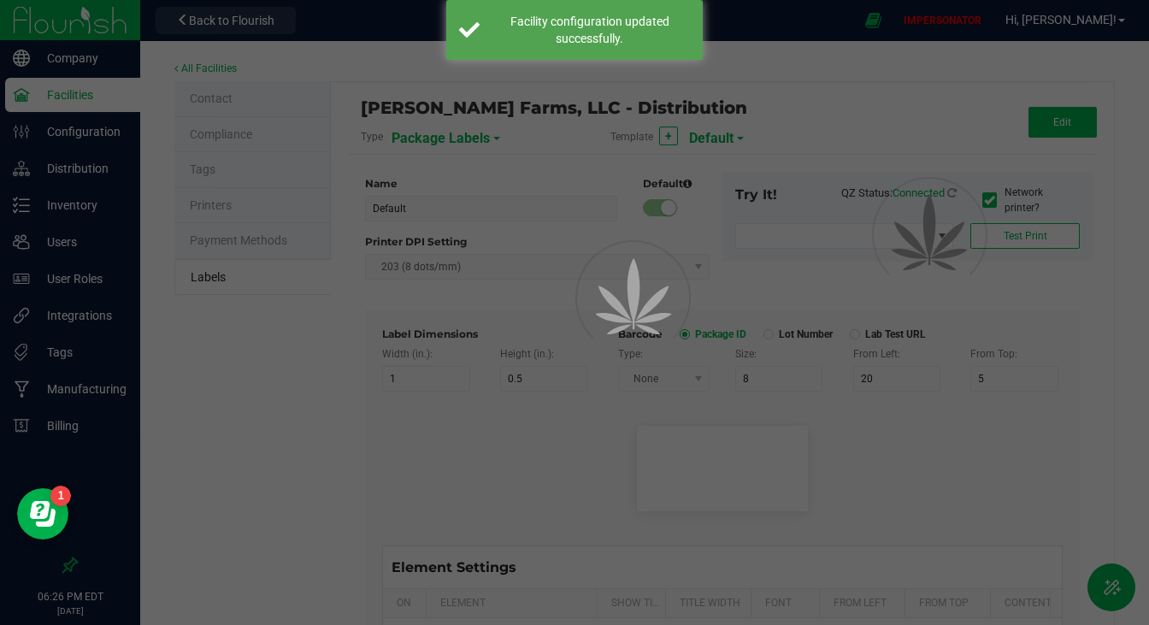
type input "35"
type input "Ref Field 2 Value"
type input "Ref Field 3"
type input "25"
type input "10"
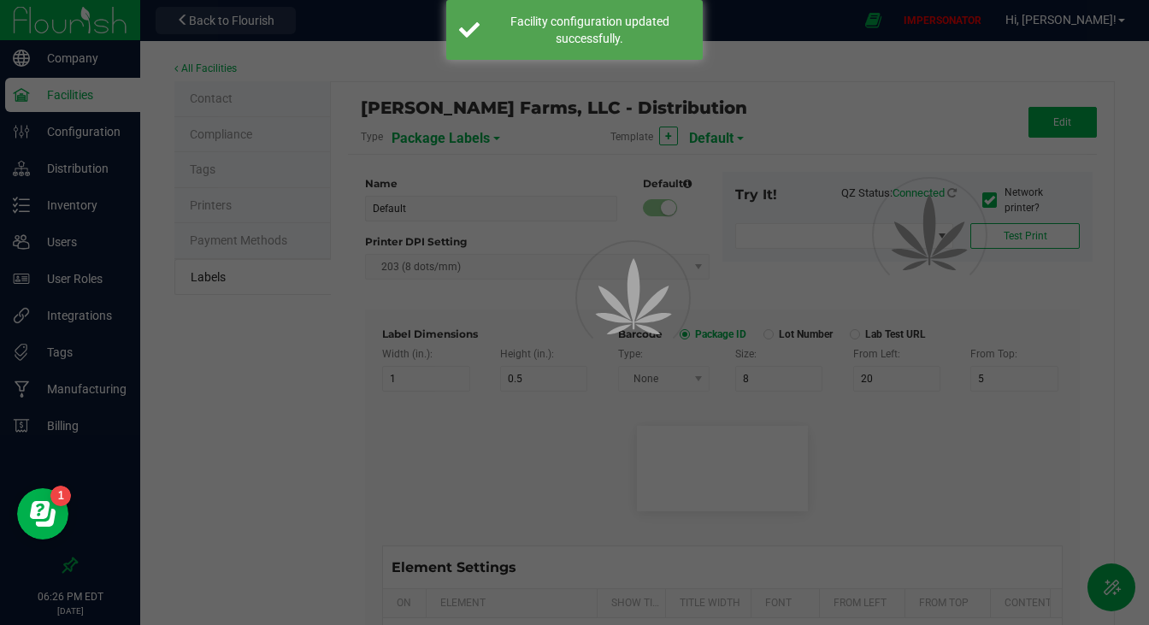
type input "35"
type input "Ref Field 3 Value"
type input "Item Ref Field 1"
type input "25"
type input "10"
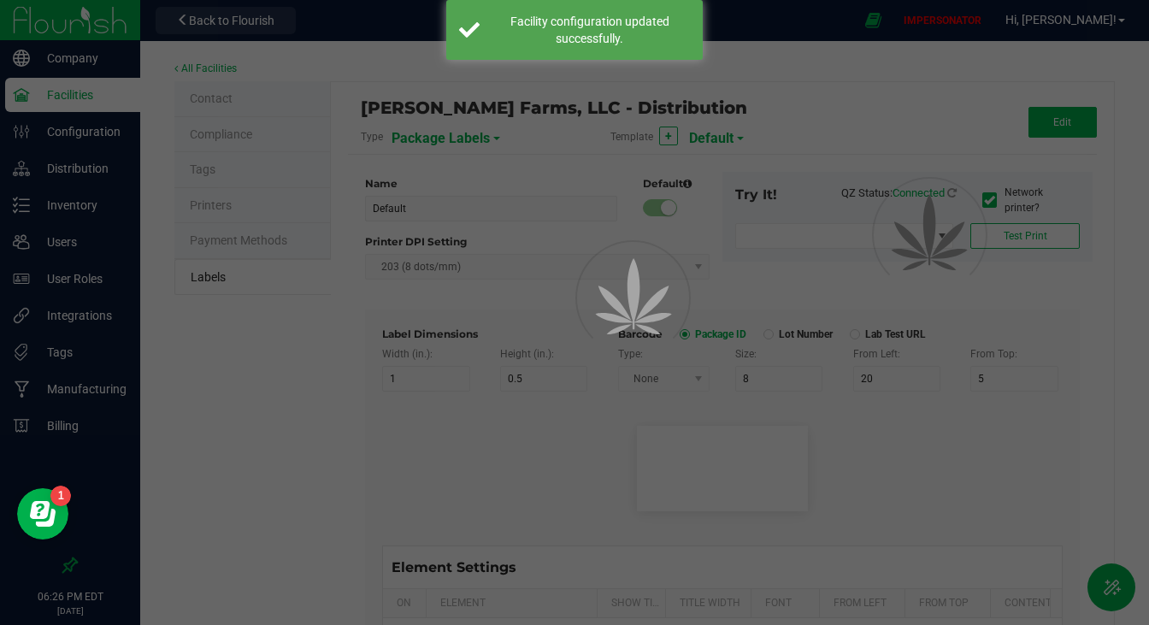
type input "35"
type input "Item Ref Field 1 Value"
type input "Item Ref Field 2"
type input "25"
type input "10"
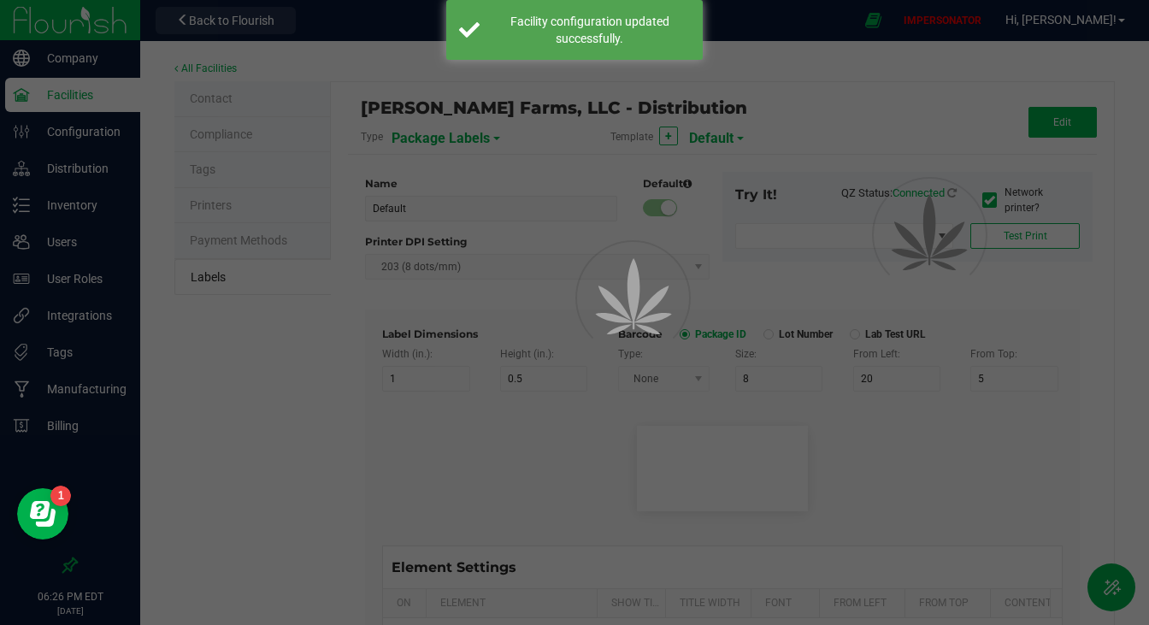
type input "35"
type input "Item Ref Field 2 Value"
type input "Item Ref Field 3"
type input "25"
type input "10"
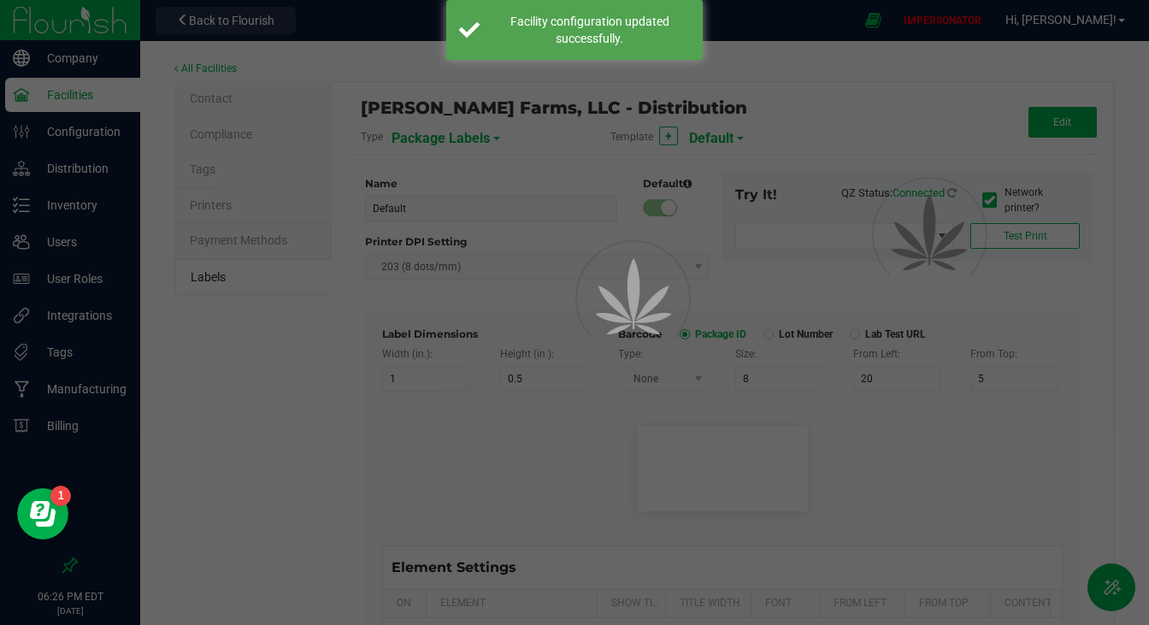
type input "35"
type input "Item Ref Field 3 Value"
type input "Item Ref Field 4"
type input "25"
type input "10"
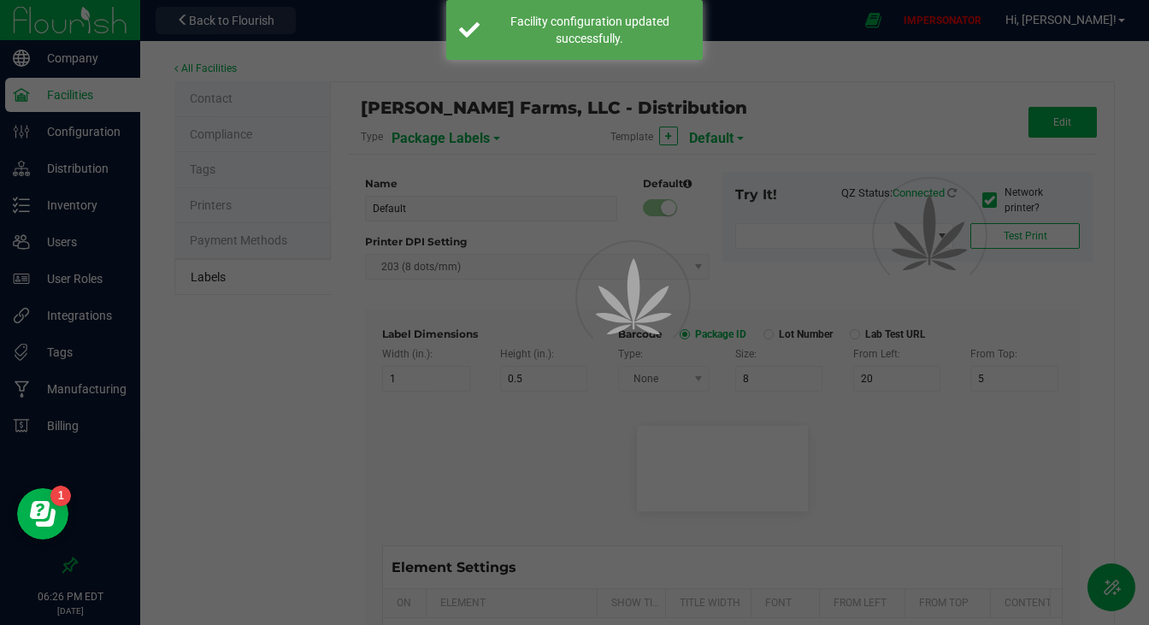
type input "35"
type input "Item Ref Field 4 Value"
type input "Item Ref Field 5"
type input "25"
type input "10"
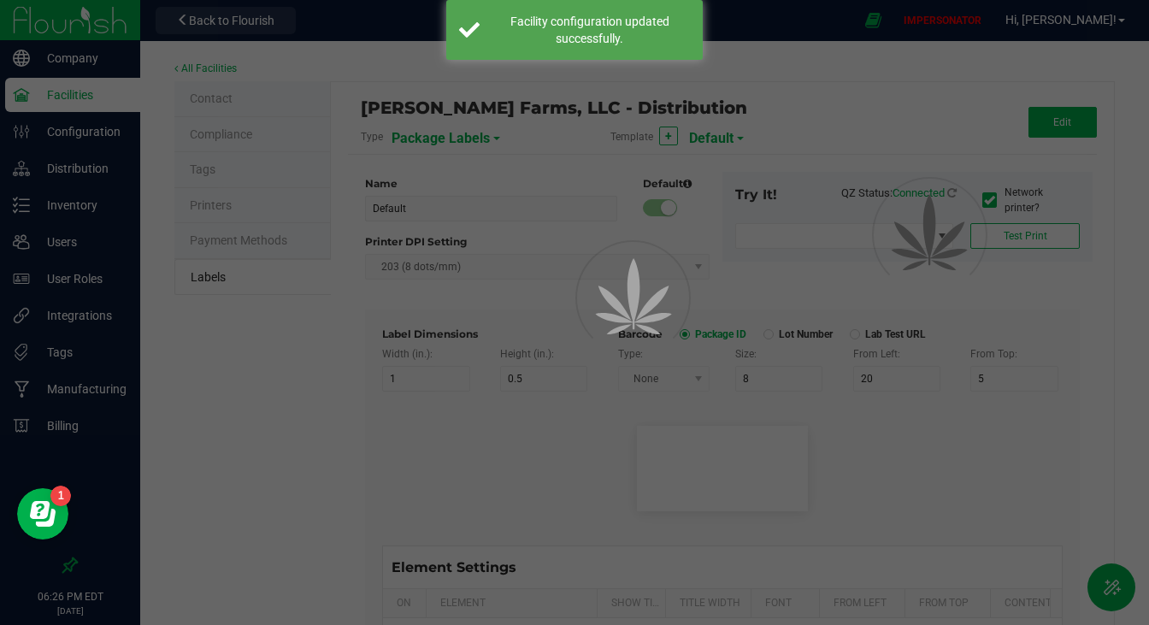
type input "35"
type input "Item Ref Field 5 Value"
type input "NDC Number"
type input "25"
type input "10"
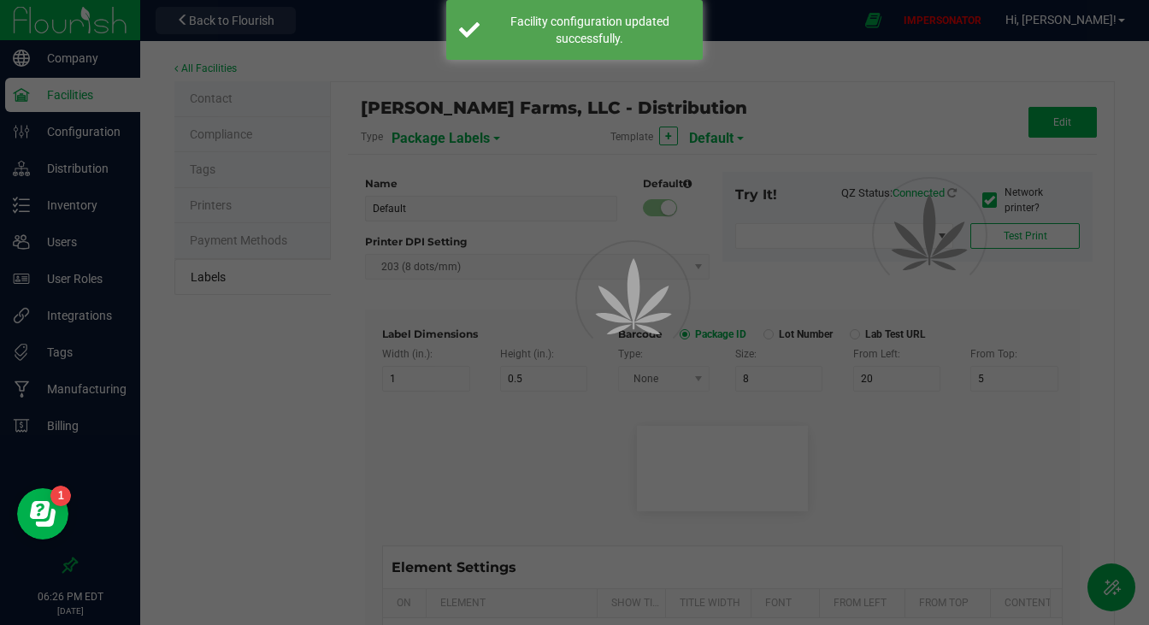
type input "35"
type input "[PHONE_NUMBER]"
type input "Number of Servings"
type input "25"
type input "10"
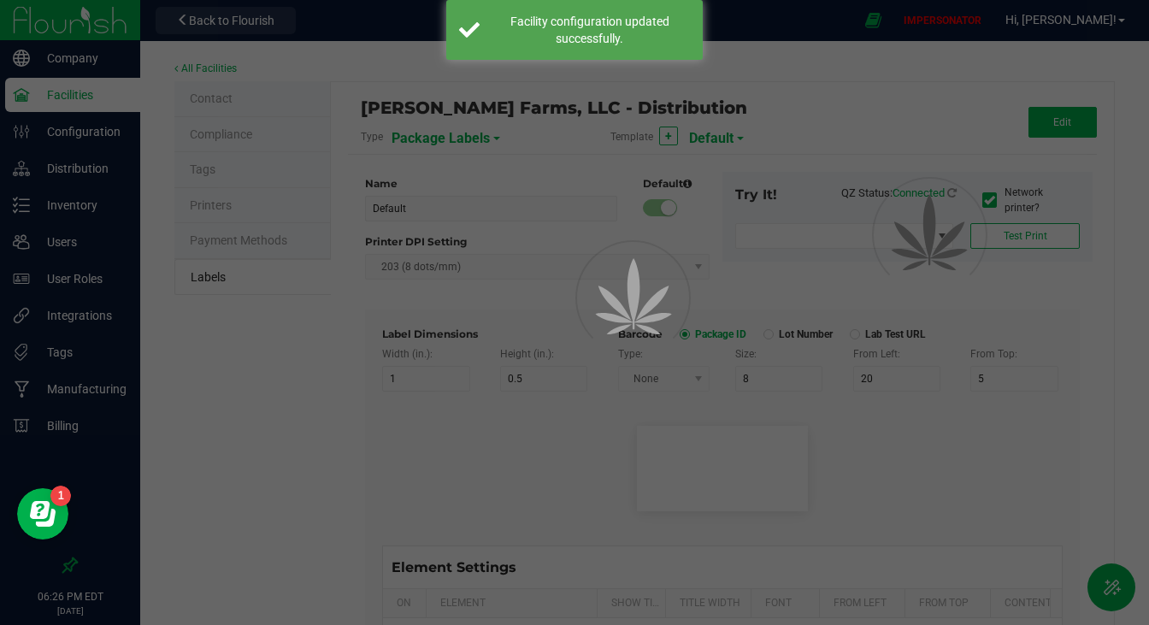
type input "35"
type input "4 servings/item"
type input "Serving Size"
type input "25"
type input "10"
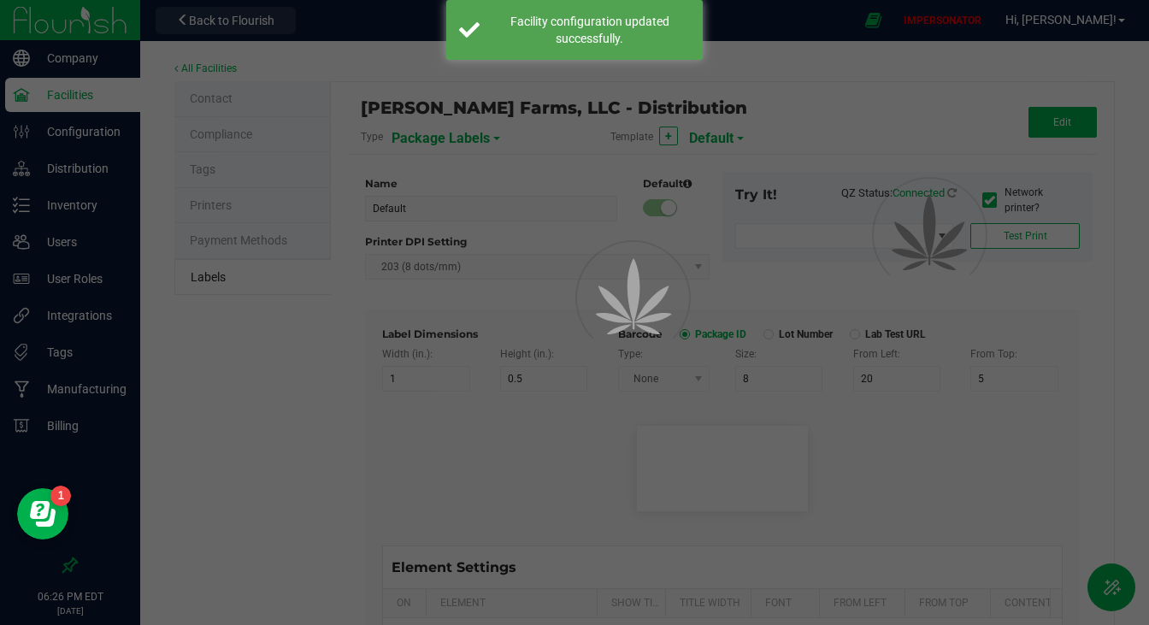
type input "35"
type input "1 cup"
type input "Serving Size (Grams)"
type input "25"
type input "10"
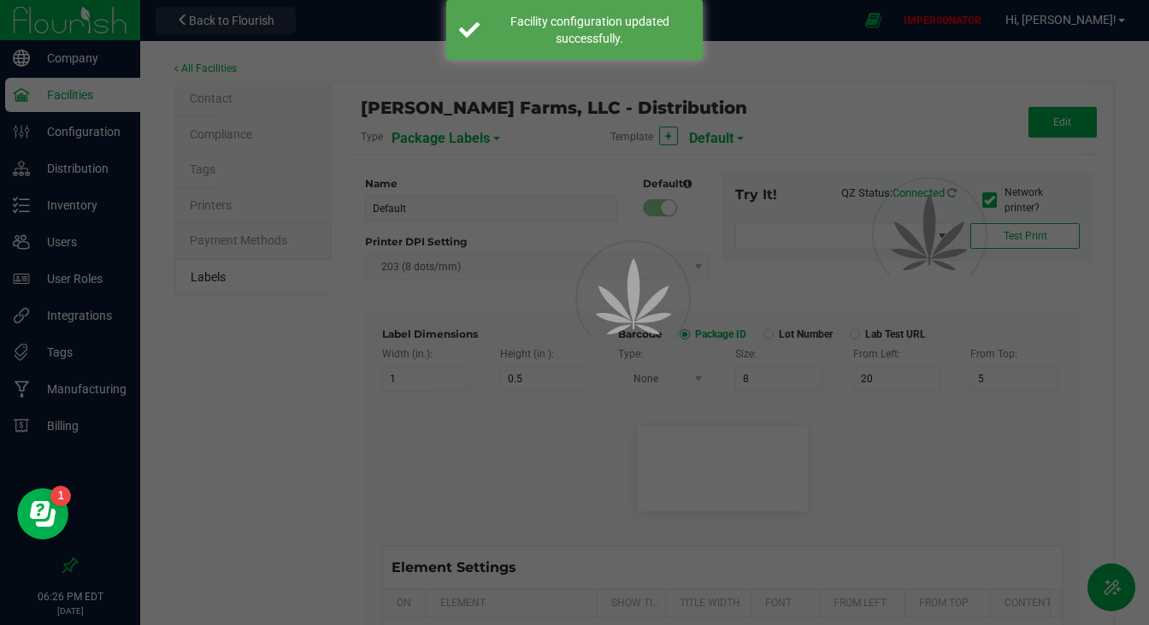
type input "35"
type input "4 g"
type input "Item Ingredients"
type input "25"
type input "10"
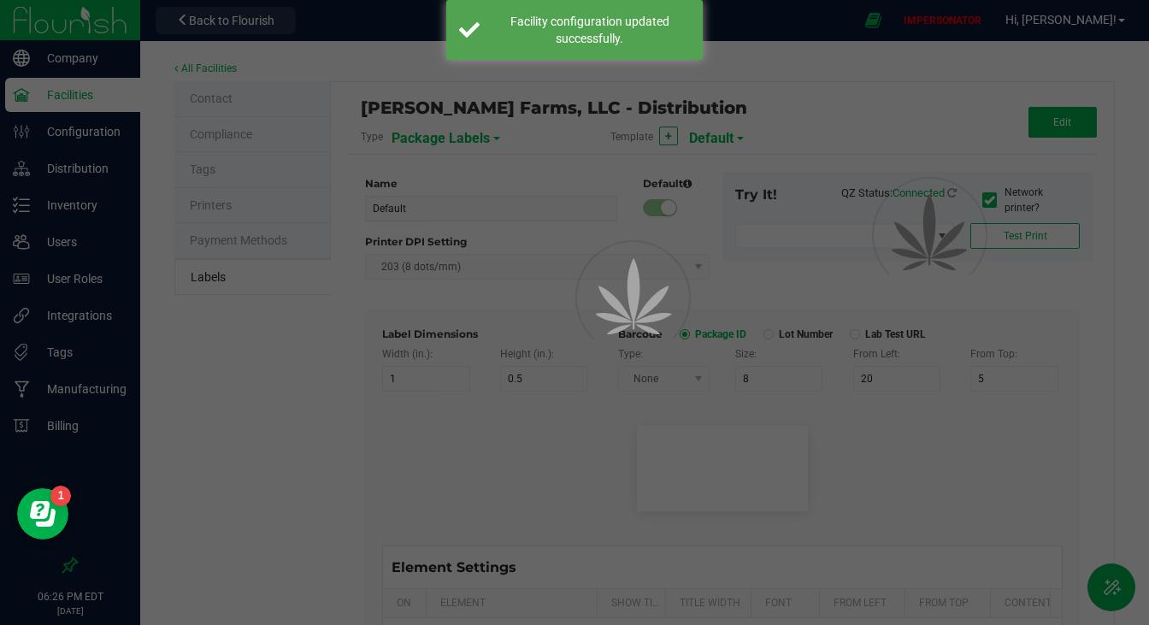
type input "35"
type input "Ingredient one, ingredient two"
type input "Allergens"
type input "25"
type input "10"
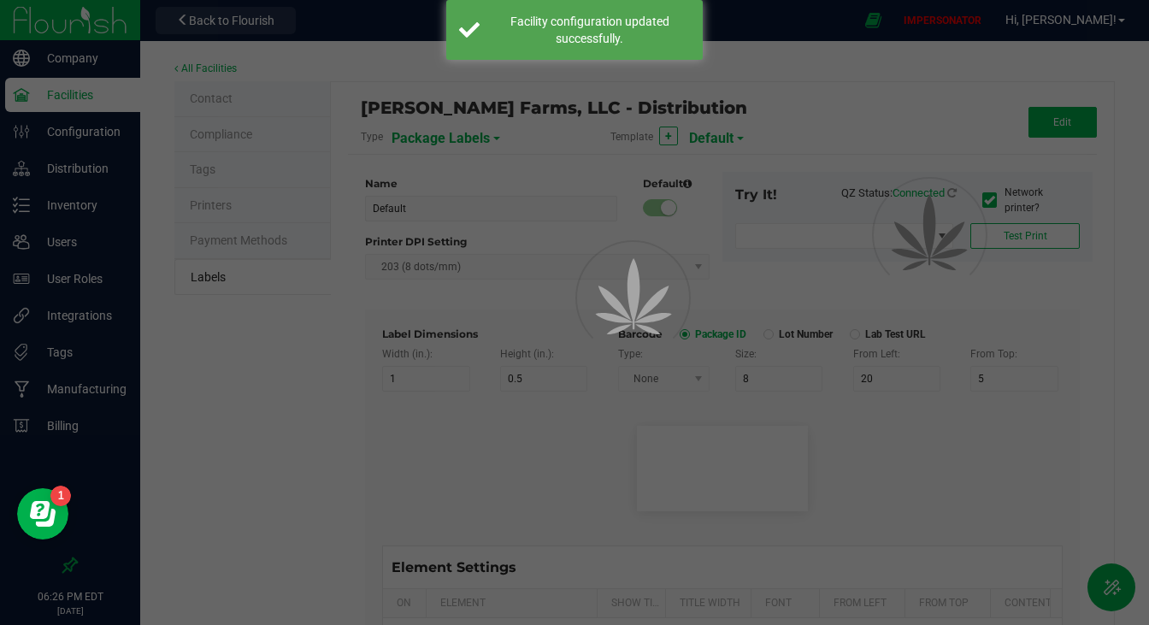
type input "35"
type input "Tree Nuts, Soy, Wheat"
type input "Feel"
type input "25"
type input "10"
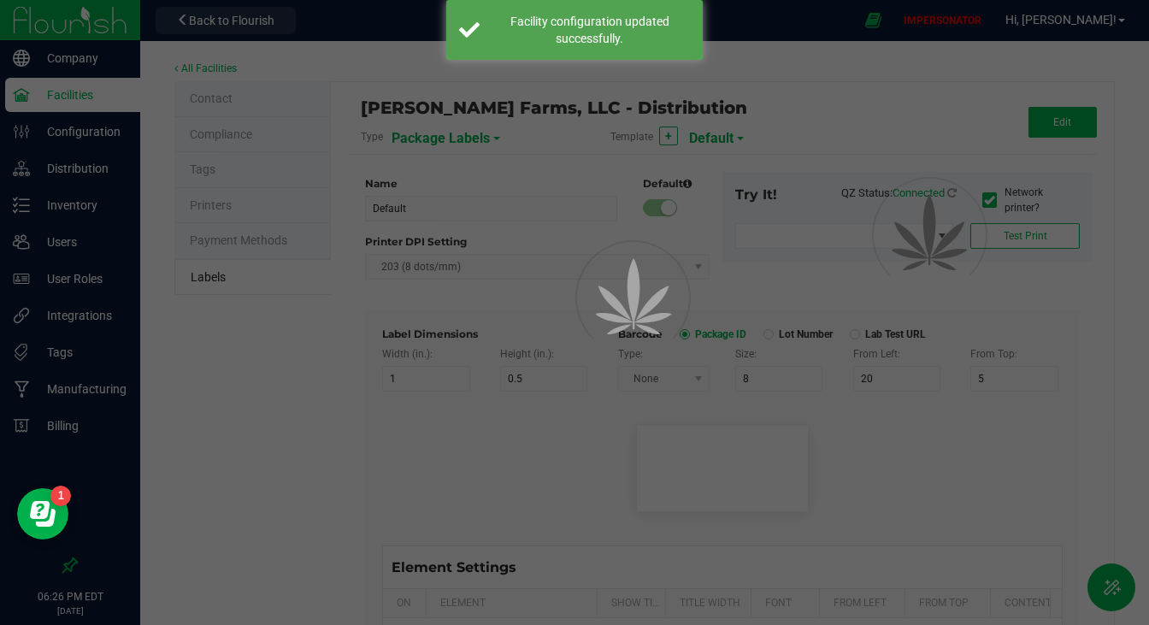
type input "35"
type input "Relaxed"
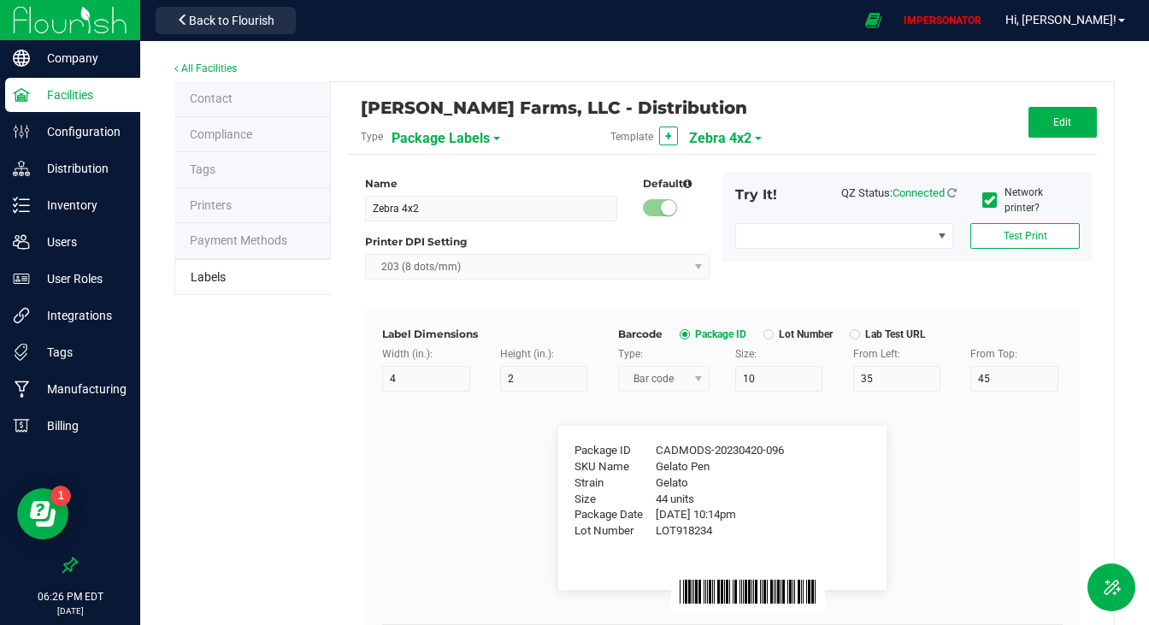
click at [722, 136] on span "Zebra 4x2" at bounding box center [720, 138] width 62 height 29
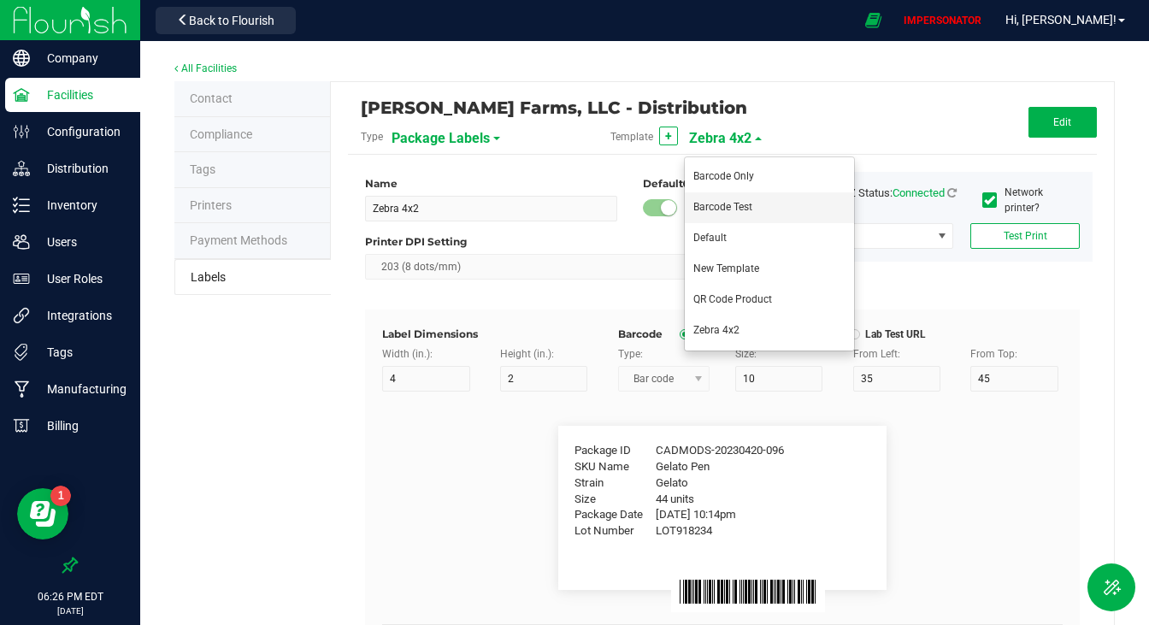
click at [739, 210] on span "Barcode Test" at bounding box center [722, 207] width 59 height 12
type input "Barcode Test"
type input "1"
type input "0.5"
type input "35"
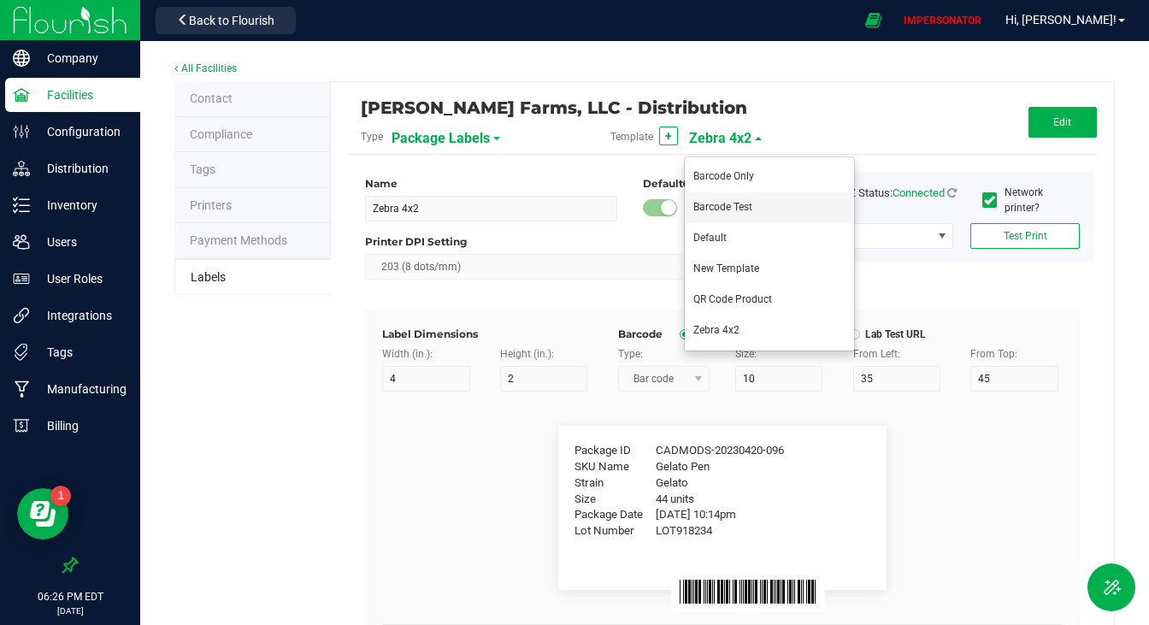
type input "8"
type input "1"
type input "4"
type input "11"
type input "44 ea"
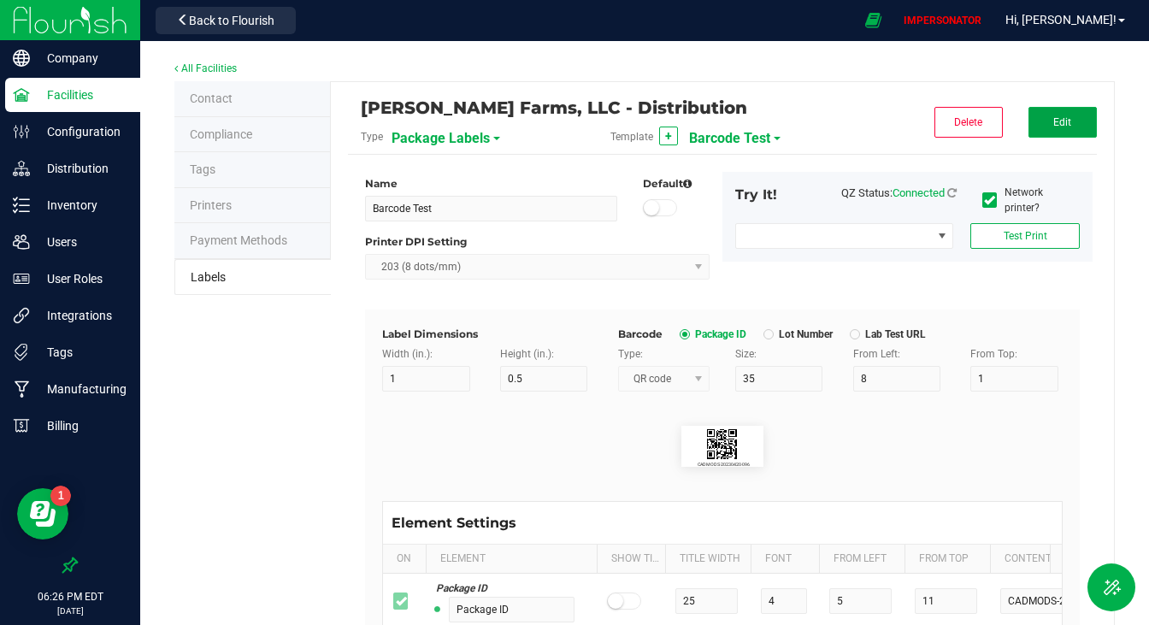
click at [1036, 121] on button "Edit" at bounding box center [1062, 122] width 68 height 31
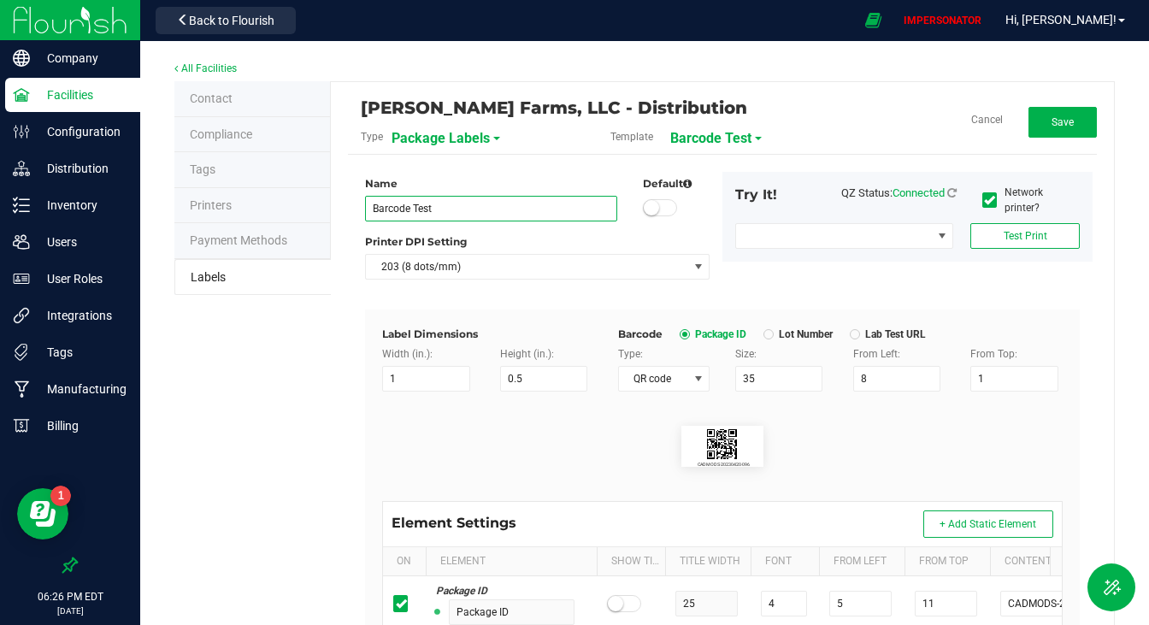
drag, startPoint x: 408, startPoint y: 208, endPoint x: 292, endPoint y: 208, distance: 115.4
click at [292, 208] on div "Contact Compliance Tags Printers Payment Methods Labels Miss Perry Farms, LLC -…" at bounding box center [644, 548] width 940 height 934
type input "QR Code Test"
click at [1061, 126] on span "Save" at bounding box center [1062, 122] width 22 height 12
